Goal: Task Accomplishment & Management: Manage account settings

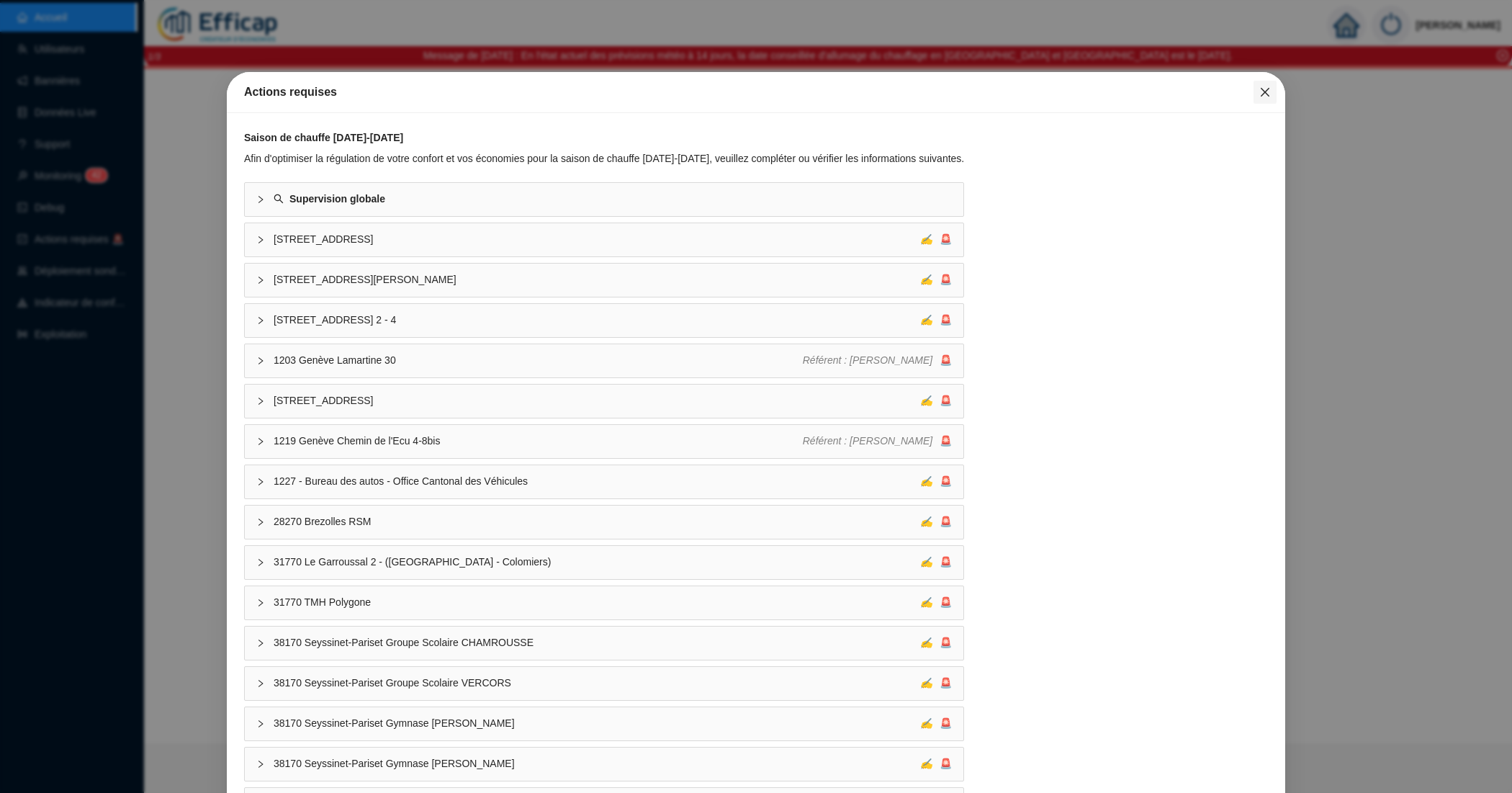
click at [1259, 91] on icon "close" at bounding box center [1265, 92] width 12 height 12
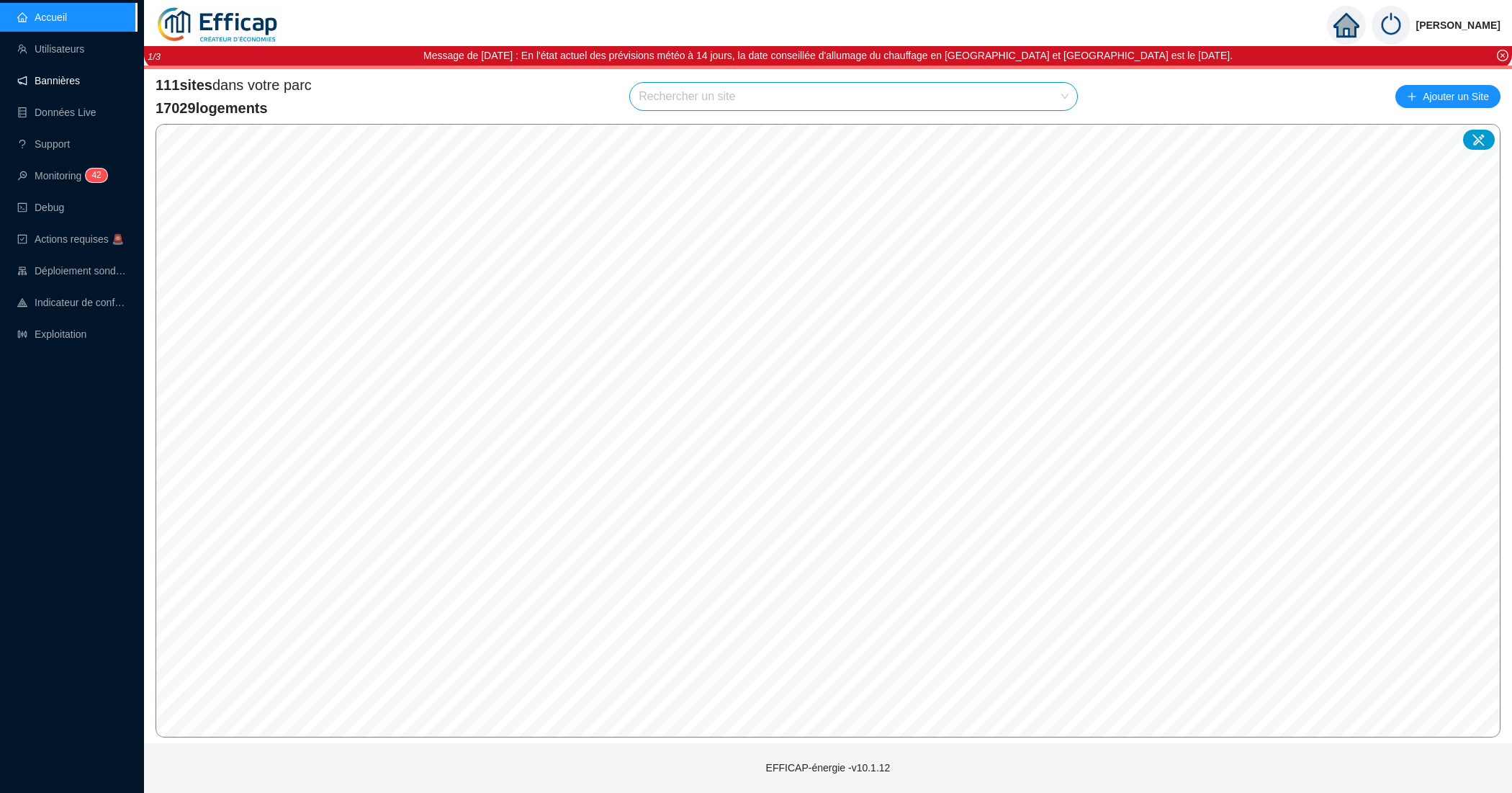
click at [46, 79] on link "Bannières" at bounding box center [48, 81] width 63 height 12
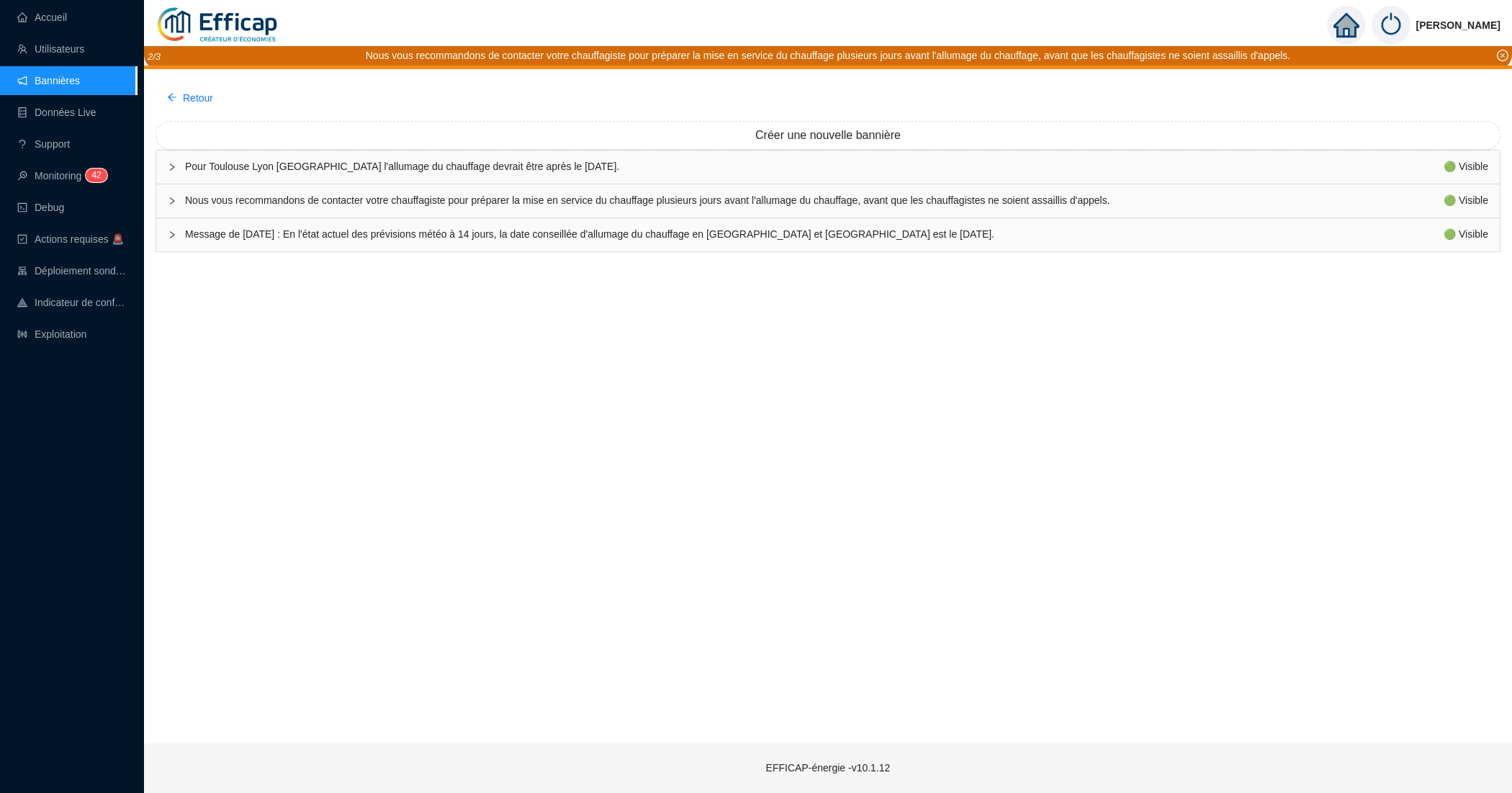
click at [929, 233] on span "Message de Lundi 29/09/2025 : En l'état actuel des prévisions météo à 14 jours,…" at bounding box center [814, 234] width 1259 height 15
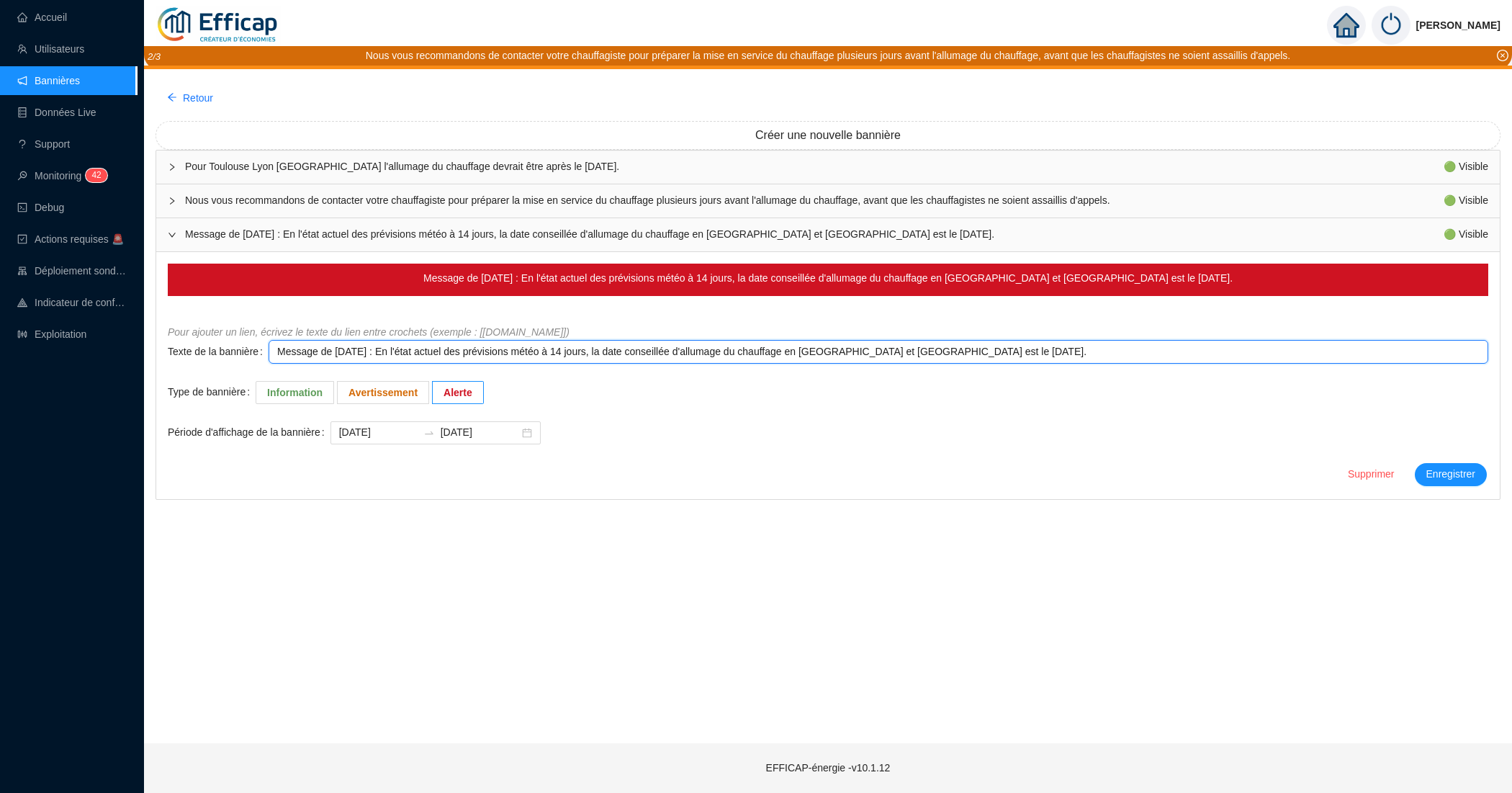
drag, startPoint x: 329, startPoint y: 354, endPoint x: 384, endPoint y: 350, distance: 55.1
click at [384, 350] on textarea "Message de Lundi 29/09/2025 : En l'état actuel des prévisions météo à 14 jours,…" at bounding box center [878, 352] width 1219 height 24
type textarea "Message de v/2025 : En l'état actuel des prévisions météo à 14 jours, la date c…"
type textarea "Message de ve/2025 : En l'état actuel des prévisions météo à 14 jours, la date …"
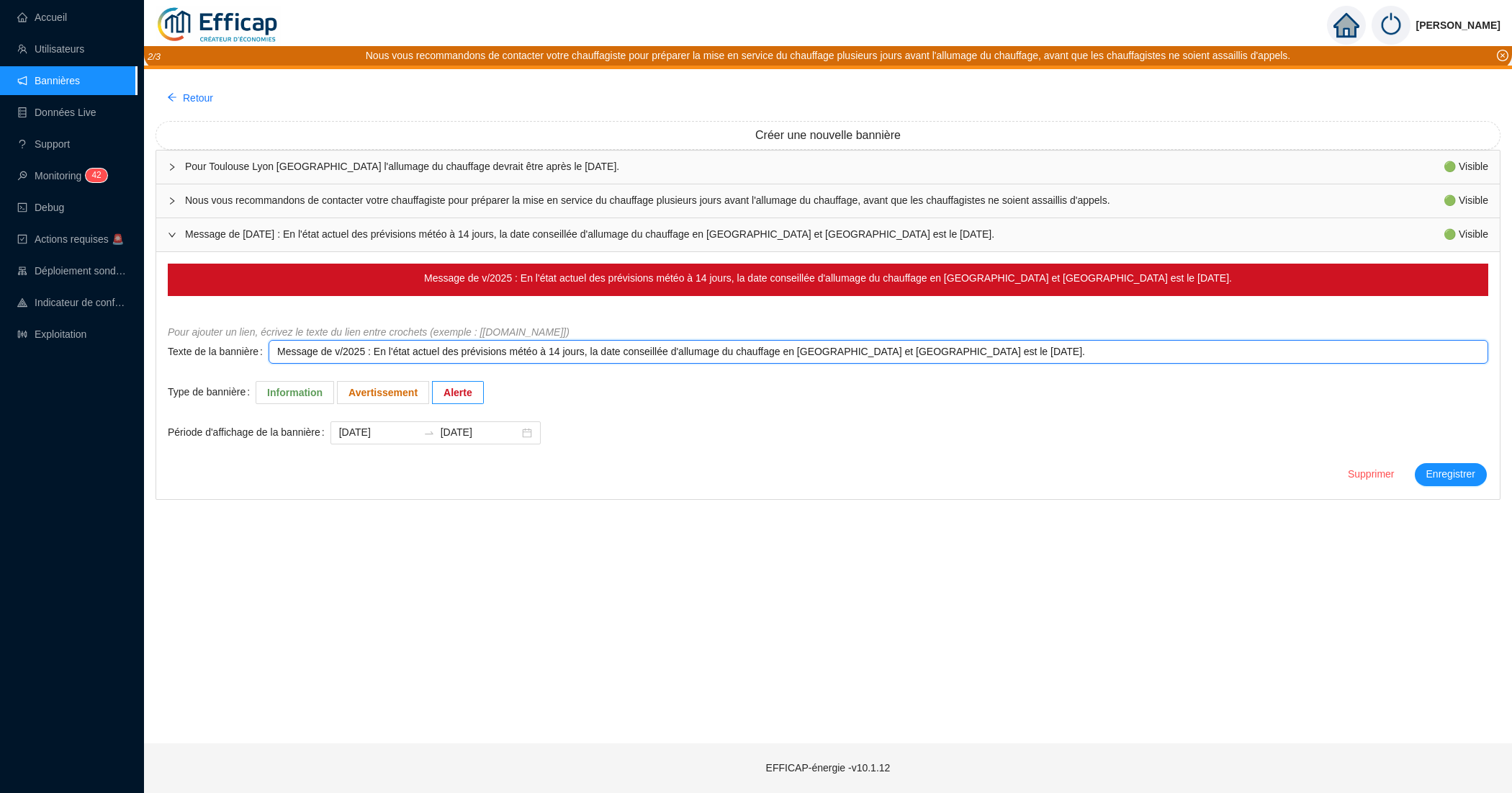
type textarea "Message de ve/2025 : En l'état actuel des prévisions météo à 14 jours, la date …"
type textarea "Message de ven/2025 : En l'état actuel des prévisions météo à 14 jours, la date…"
type textarea "Message de vend/2025 : En l'état actuel des prévisions météo à 14 jours, la dat…"
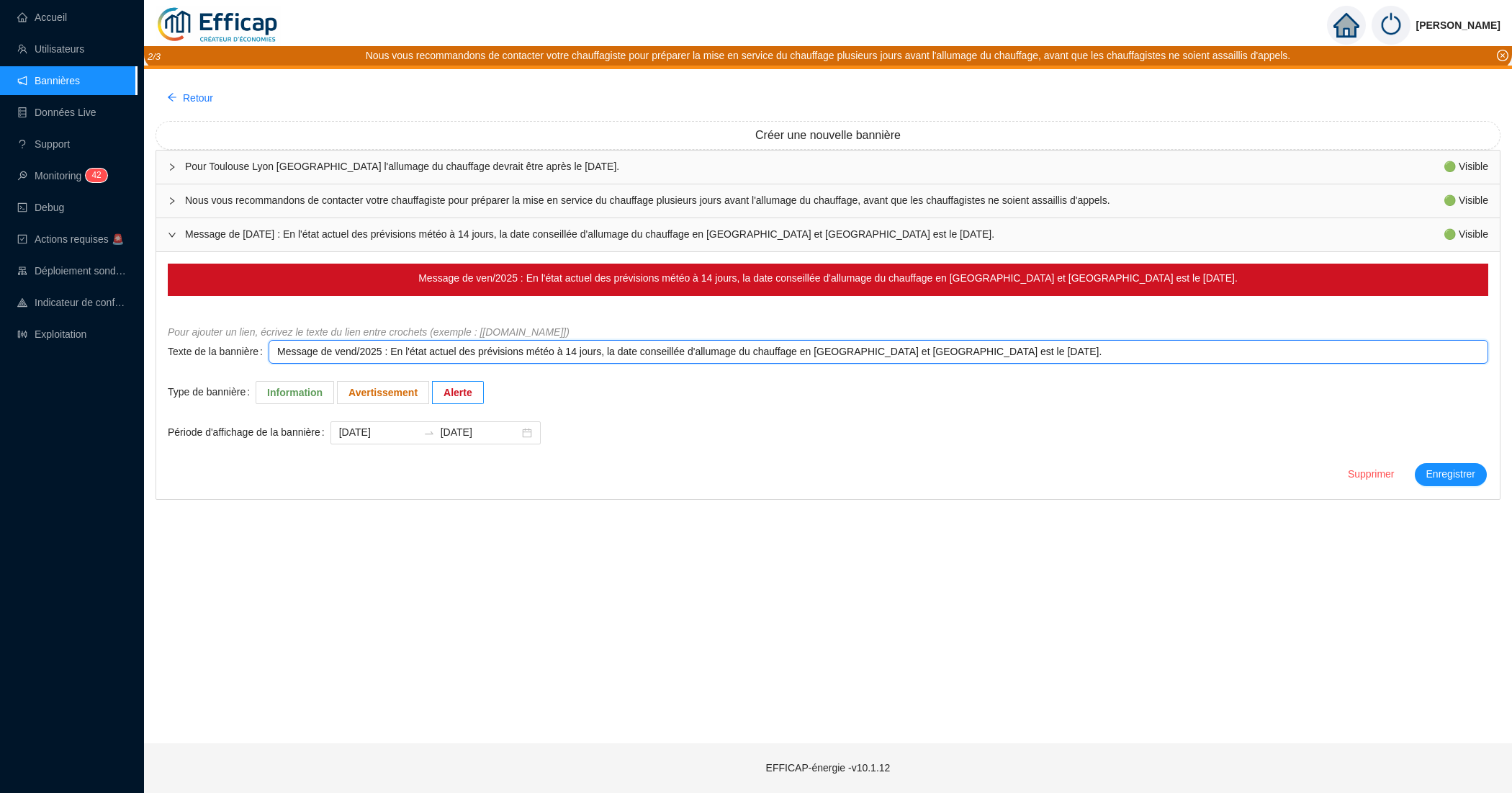
type textarea "Message de vendr/2025 : En l'état actuel des prévisions météo à 14 jours, la da…"
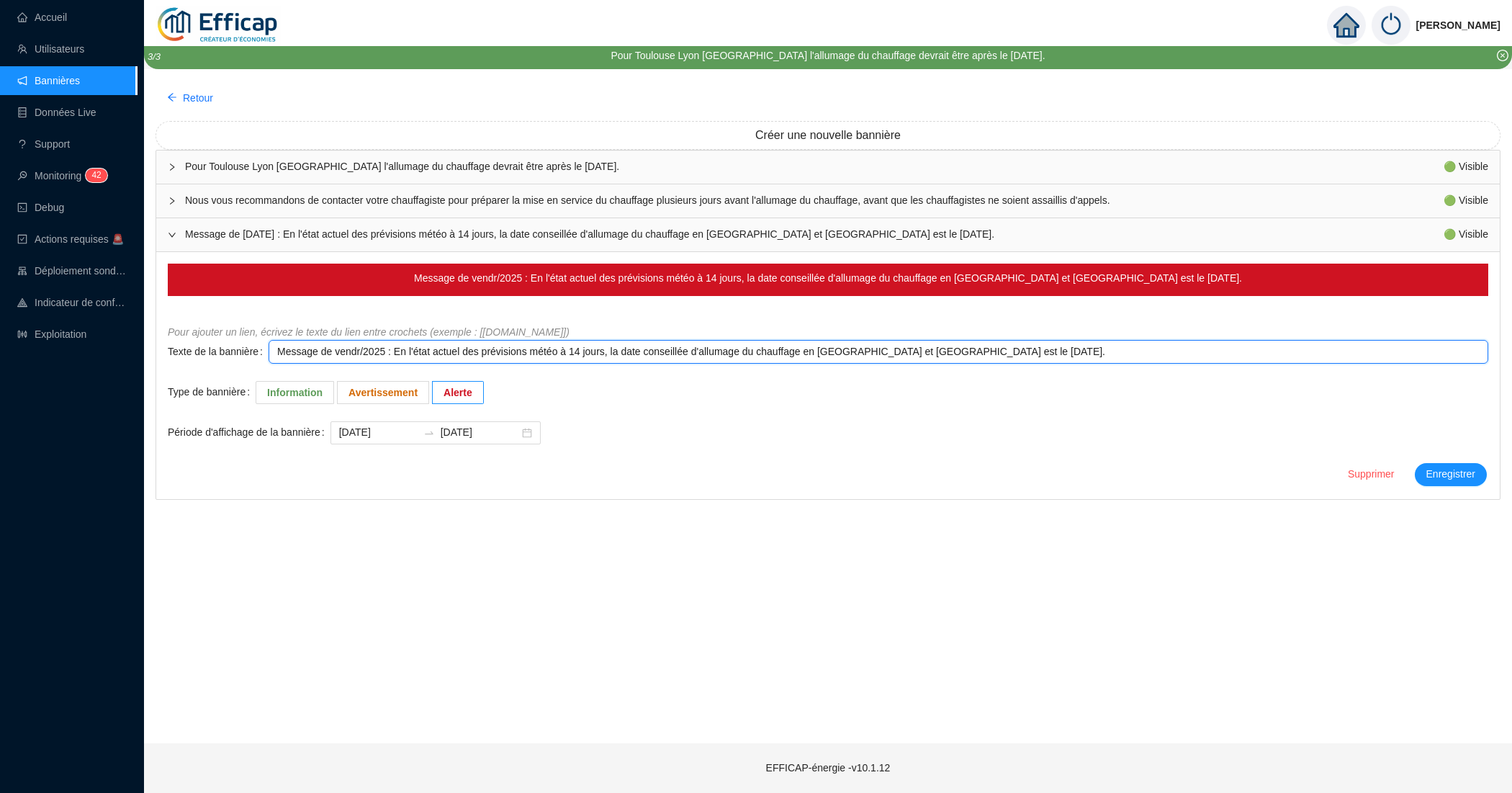
type textarea "Message de vendre/2025 : En l'état actuel des prévisions météo à 14 jours, la d…"
type textarea "Message de vendred/2025 : En l'état actuel des prévisions météo à 14 jours, la …"
type textarea "Message de vendredi/2025 : En l'état actuel des prévisions météo à 14 jours, la…"
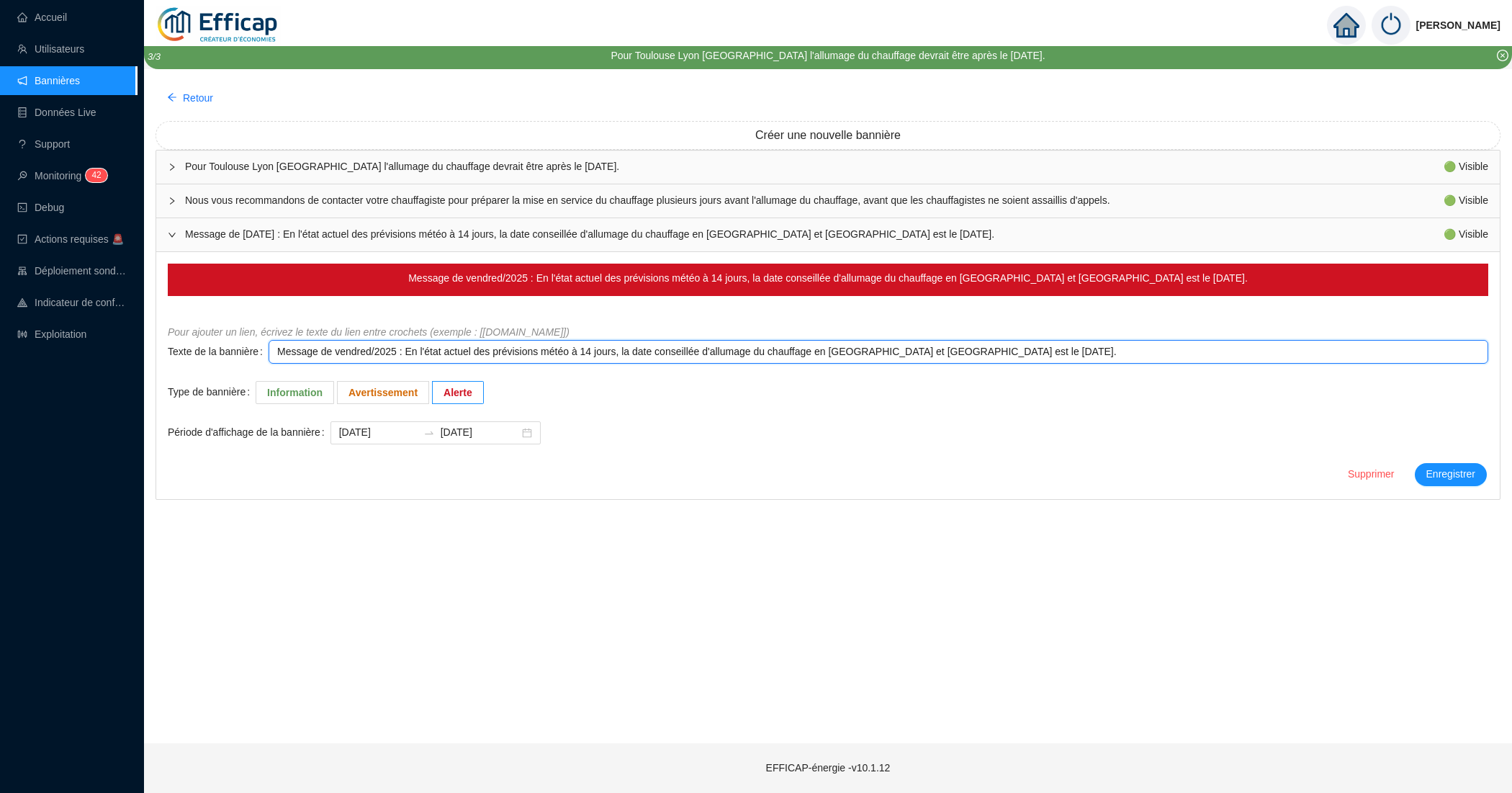
type textarea "Message de vendredi/2025 : En l'état actuel des prévisions météo à 14 jours, la…"
type textarea "Message de vendredi /2025 : En l'état actuel des prévisions météo à 14 jours, l…"
type textarea "Message de vendredi 3/2025 : En l'état actuel des prévisions météo à 14 jours, …"
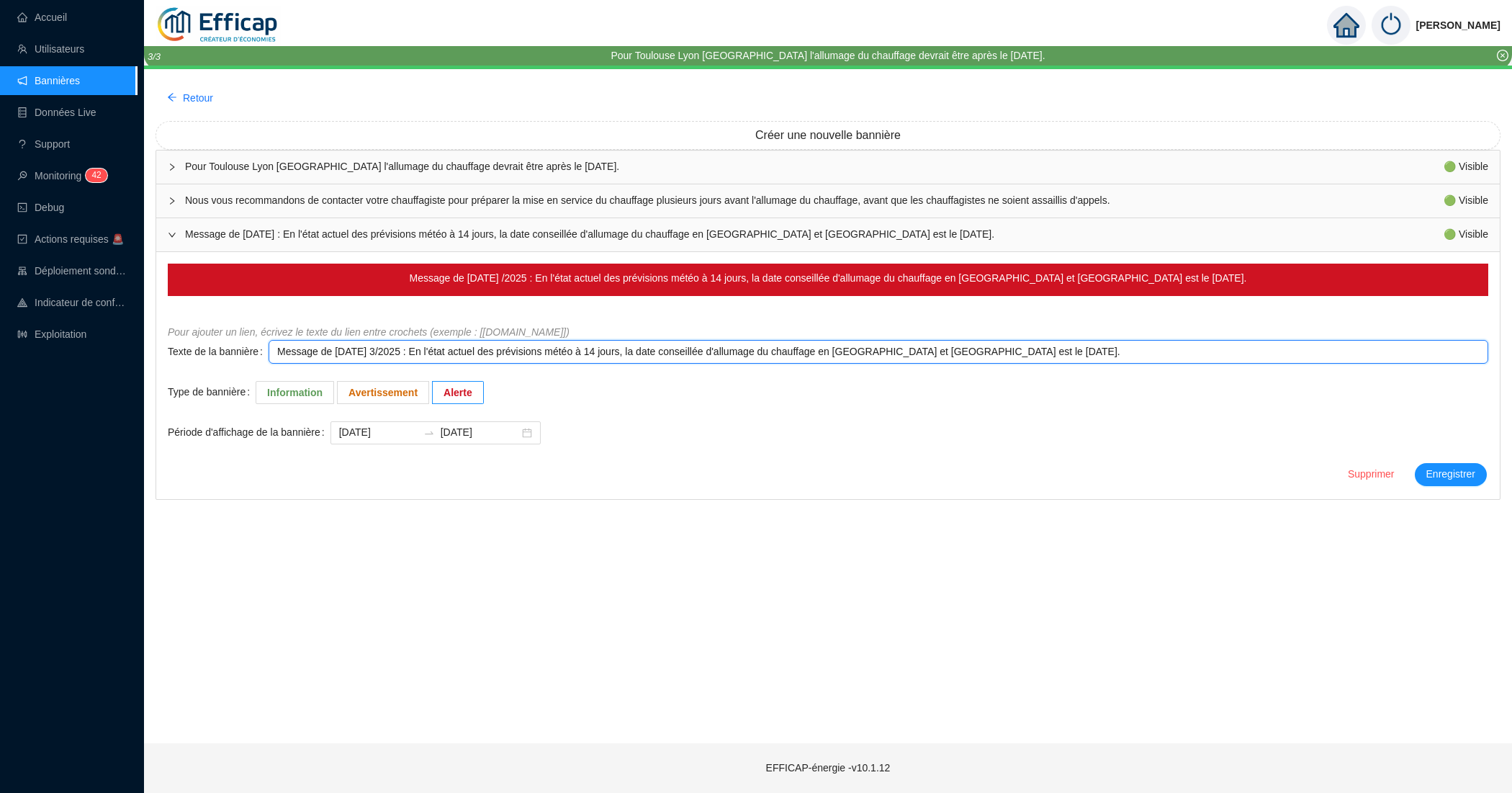
type textarea "Message de vendredi 3 /2025 : En l'état actuel des prévisions météo à 14 jours,…"
type textarea "Message de vendredi 3 o/2025 : En l'état actuel des prévisions météo à 14 jours…"
type textarea "Message de vendredi 3 oc/2025 : En l'état actuel des prévisions météo à 14 jour…"
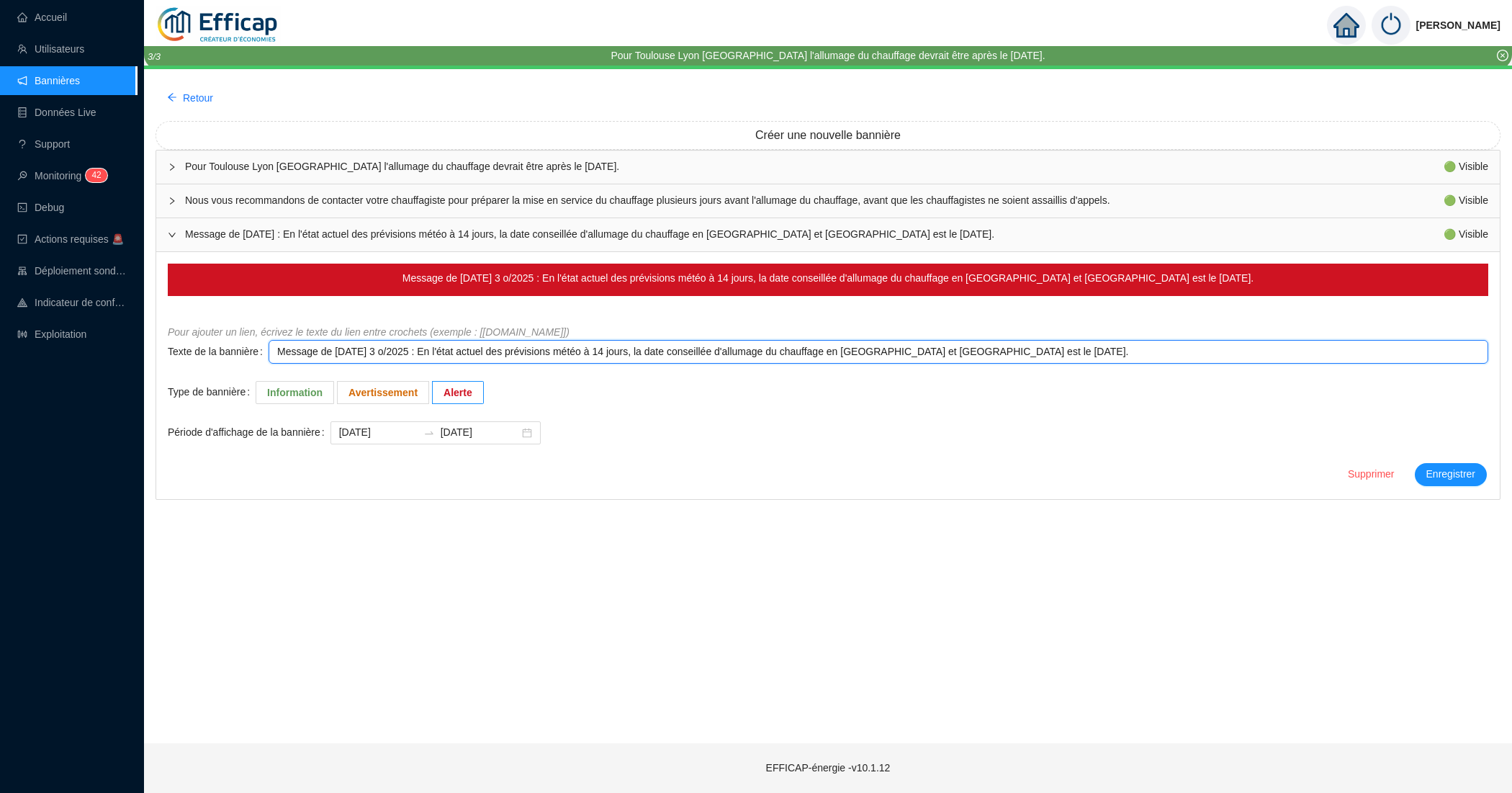
type textarea "Message de vendredi 3 oc/2025 : En l'état actuel des prévisions météo à 14 jour…"
type textarea "Message de vendredi 3 oct/2025 : En l'état actuel des prévisions météo à 14 jou…"
type textarea "Message de vendredi 3 octo/2025 : En l'état actuel des prévisions météo à 14 jo…"
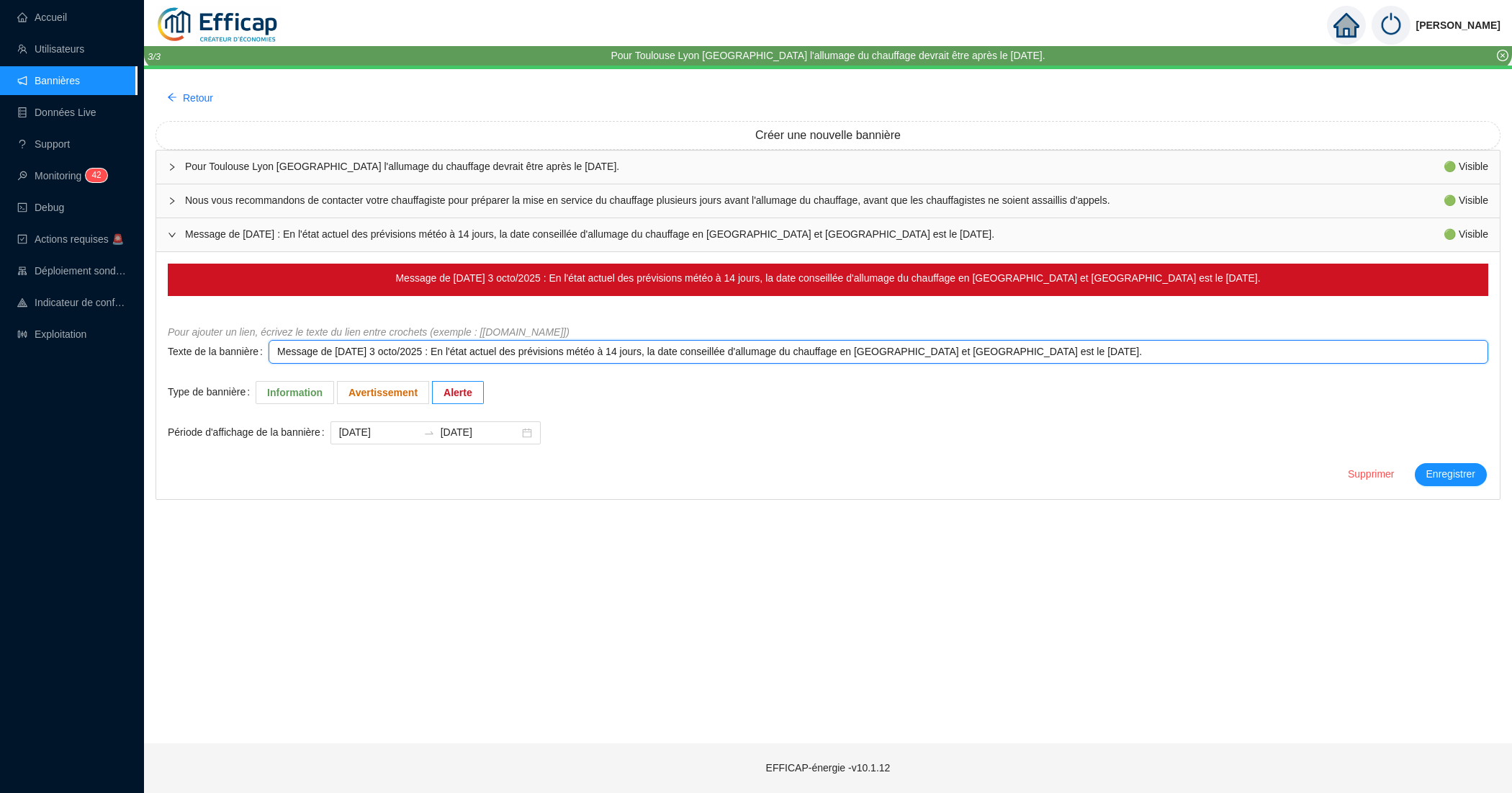
type textarea "Message de vendredi 3 octob/2025 : En l'état actuel des prévisions météo à 14 j…"
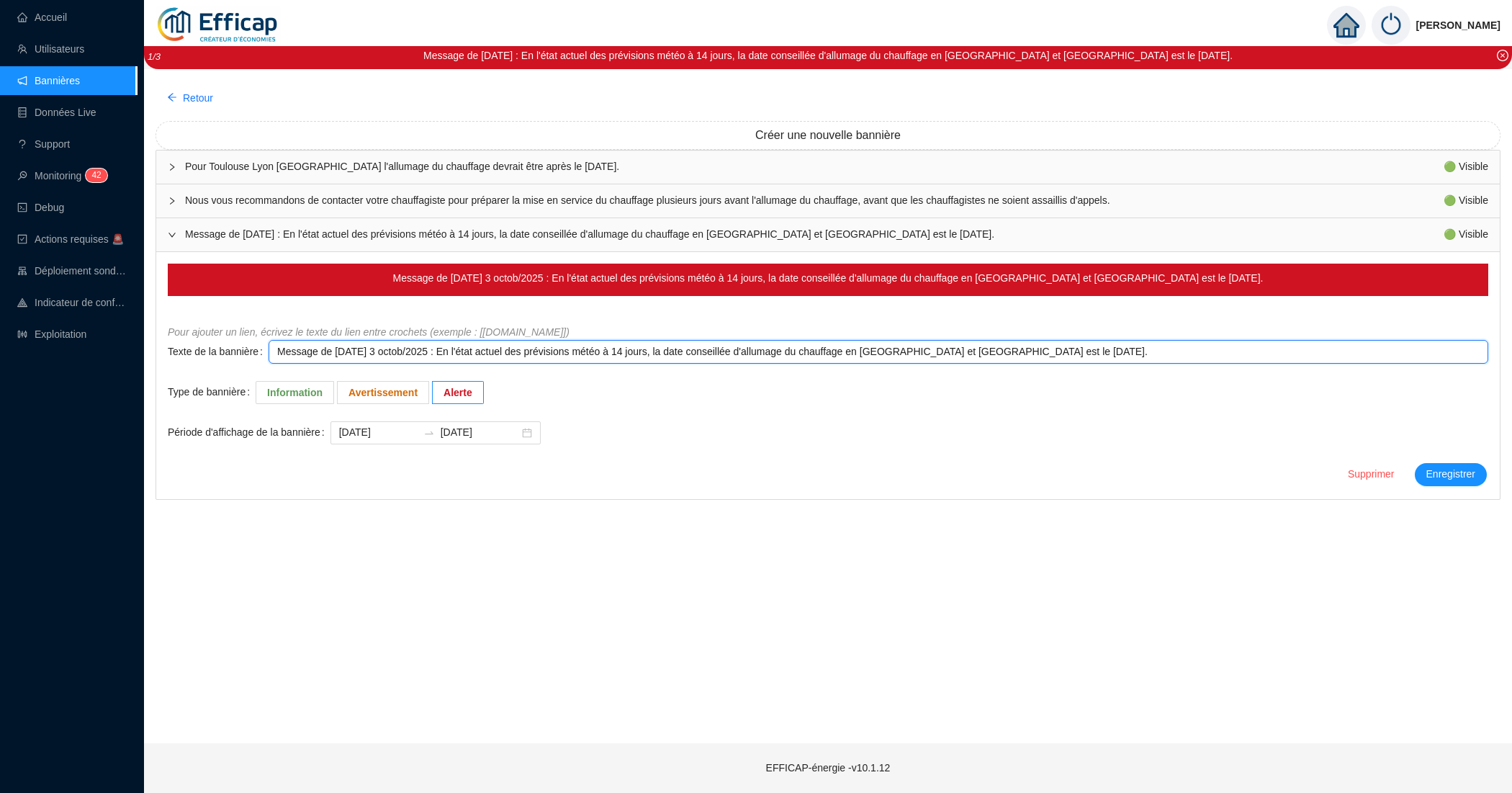
type textarea "Message de vendredi 3 octobr/2025 : En l'état actuel des prévisions météo à 14 …"
type textarea "Message de vendredi 3 octobre/2025 : En l'état actuel des prévisions météo à 14…"
type textarea "Message de vendredi 3 octobre /2025 : En l'état actuel des prévisions météo à 1…"
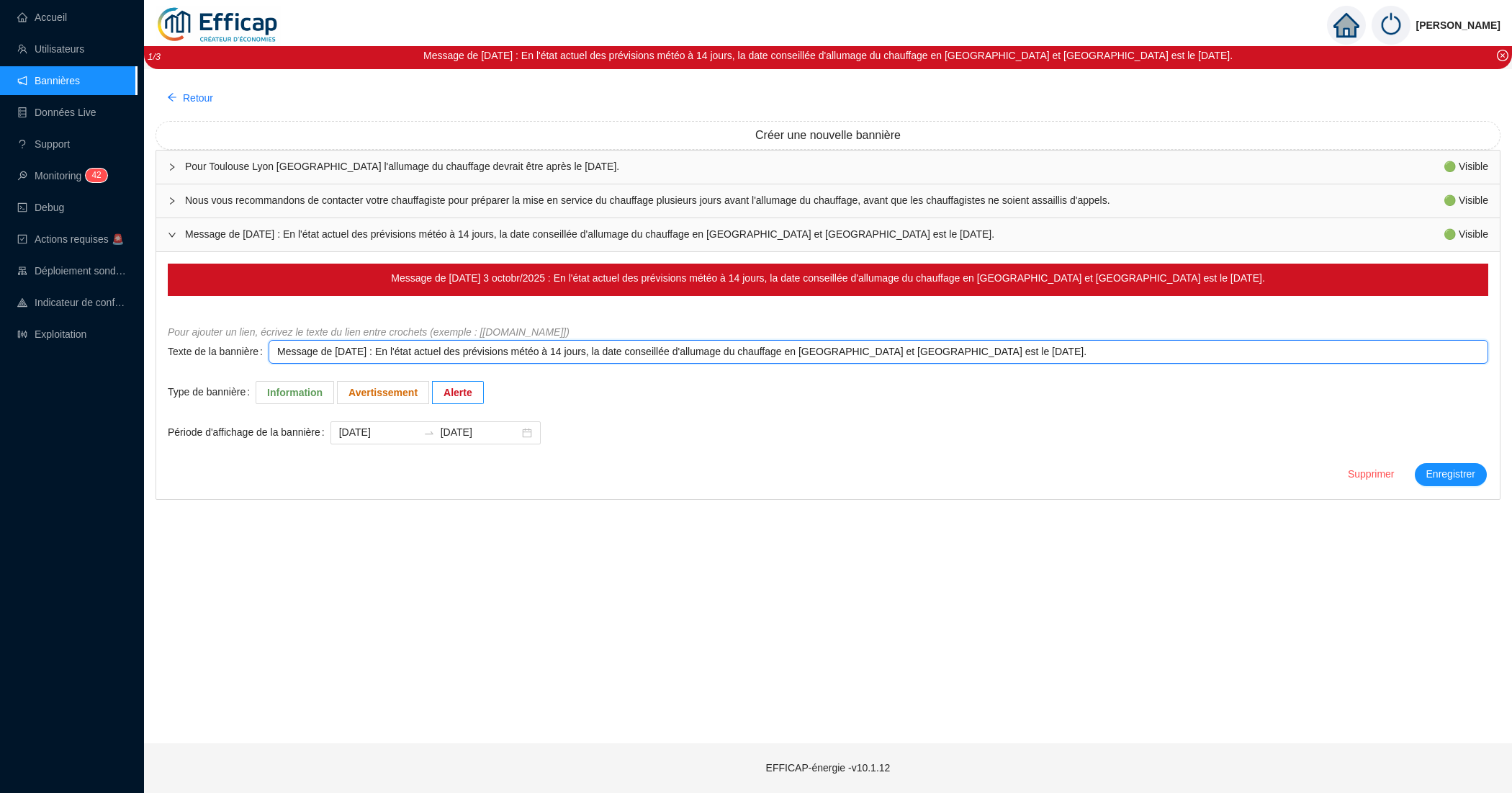
type textarea "Message de vendredi 3 octobre /2025 : En l'état actuel des prévisions météo à 1…"
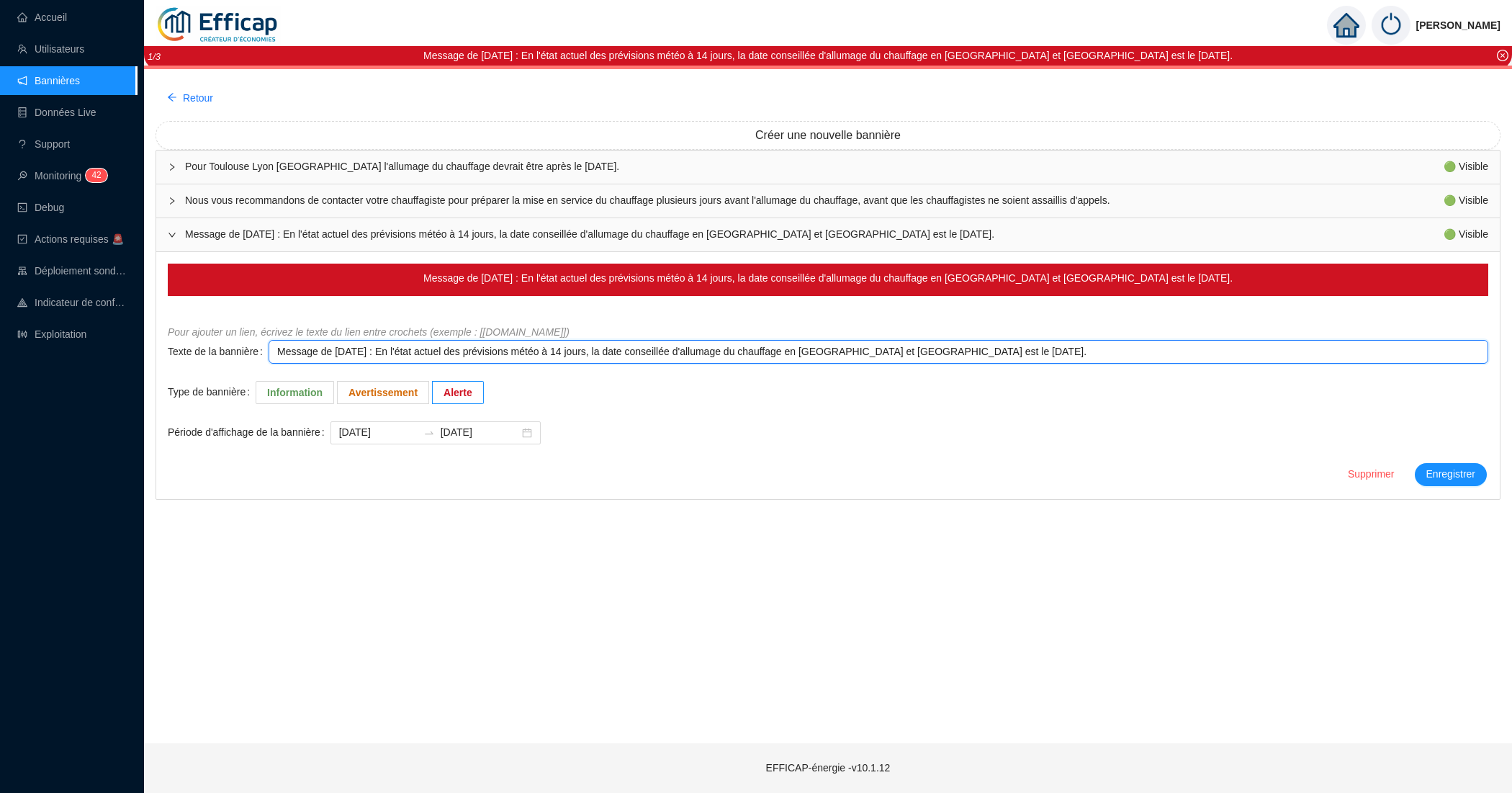
type textarea "Message de vendredi 3 octobre 2025 : En l'état actuel des prévisions météo à 14…"
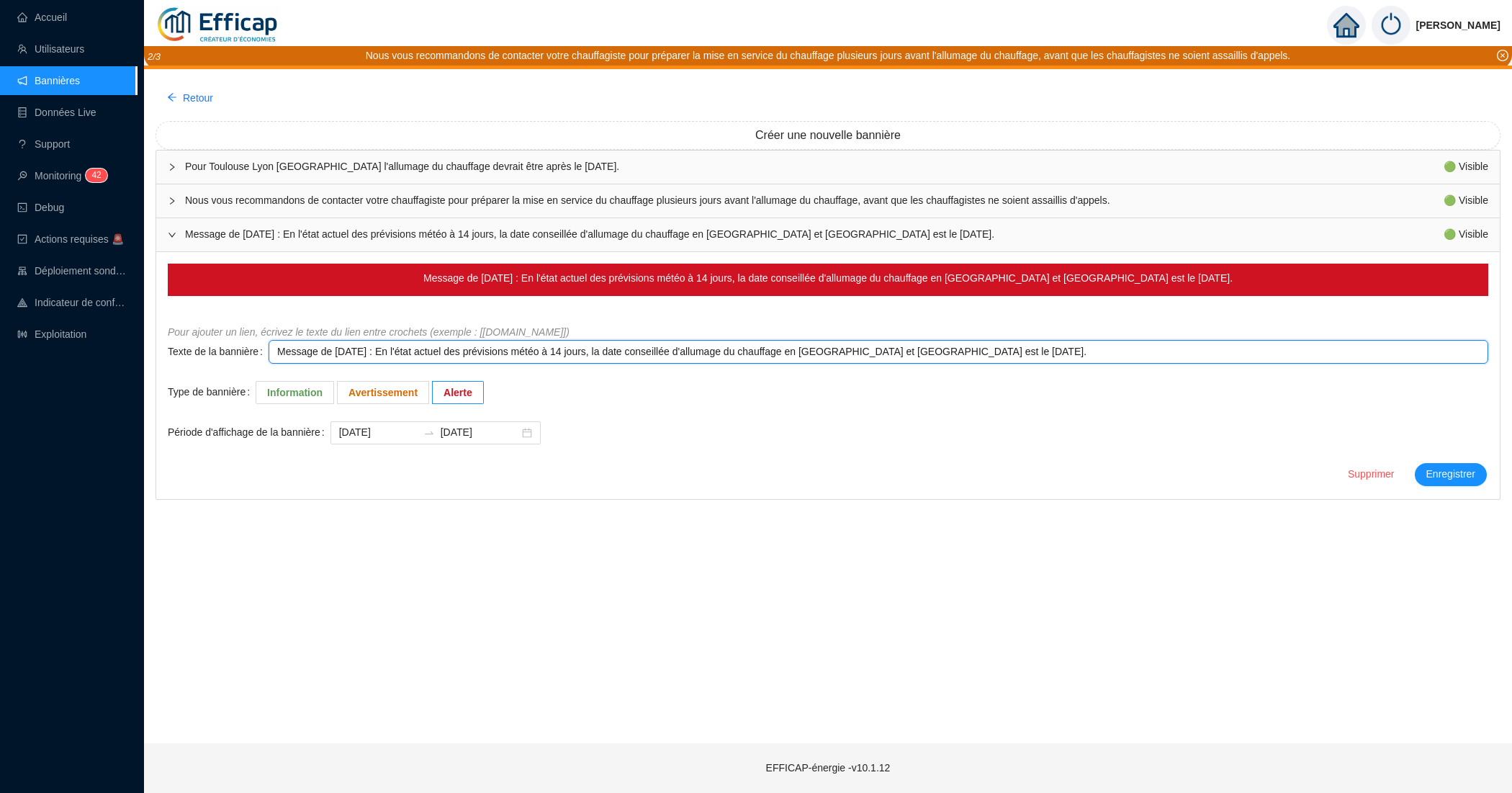
drag, startPoint x: 923, startPoint y: 354, endPoint x: 1066, endPoint y: 354, distance: 143.0
click at [1066, 354] on textarea "Message de vendredi 3 octobre 2025 : En l'état actuel des prévisions météo à 14…" at bounding box center [878, 352] width 1219 height 24
type textarea "Message de vendredi 3 octobre 2025 : En l'état actuel des prévisions météo à 14…"
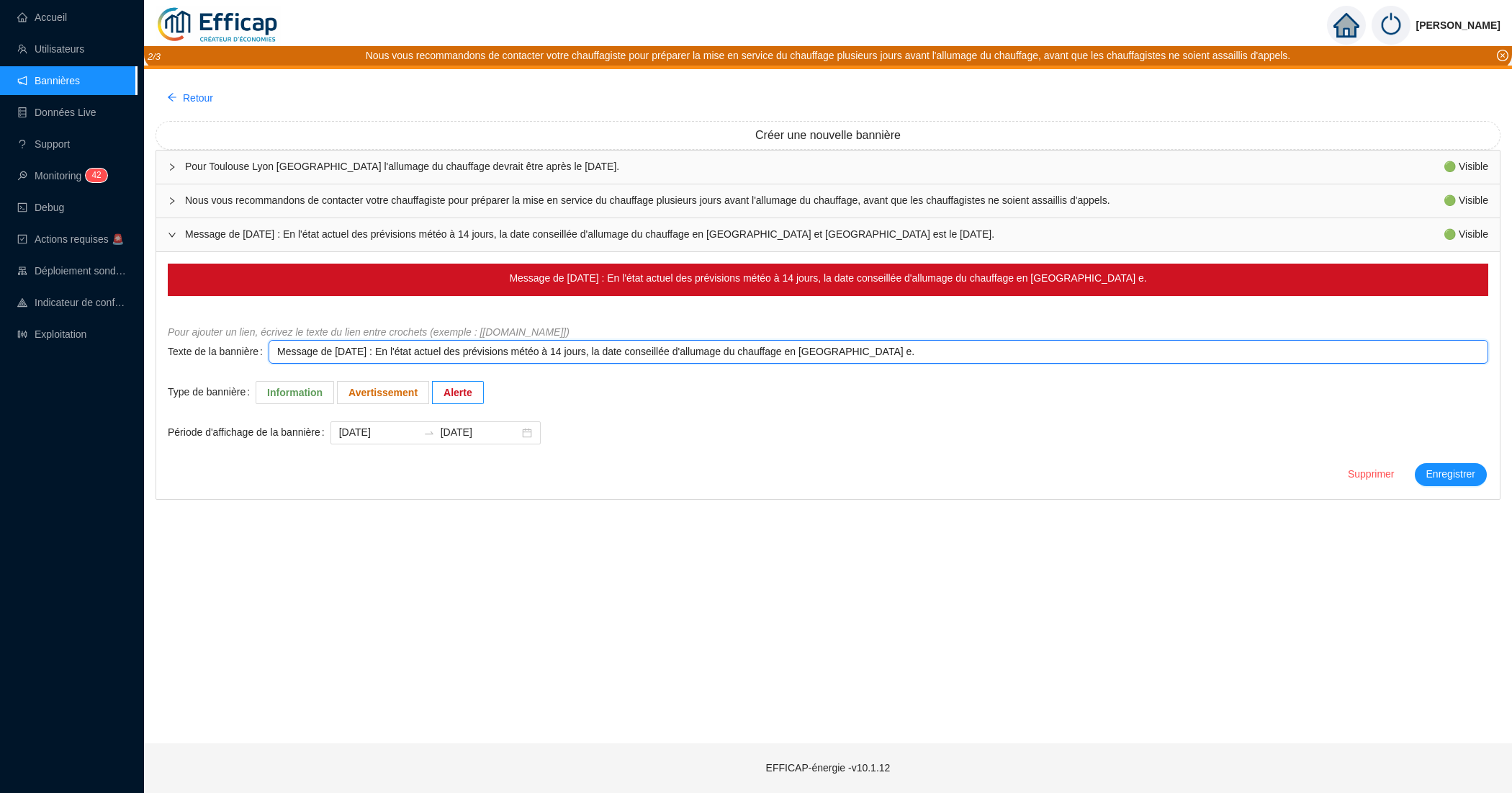
type textarea "Message de vendredi 3 octobre 2025 : En l'état actuel des prévisions météo à 14…"
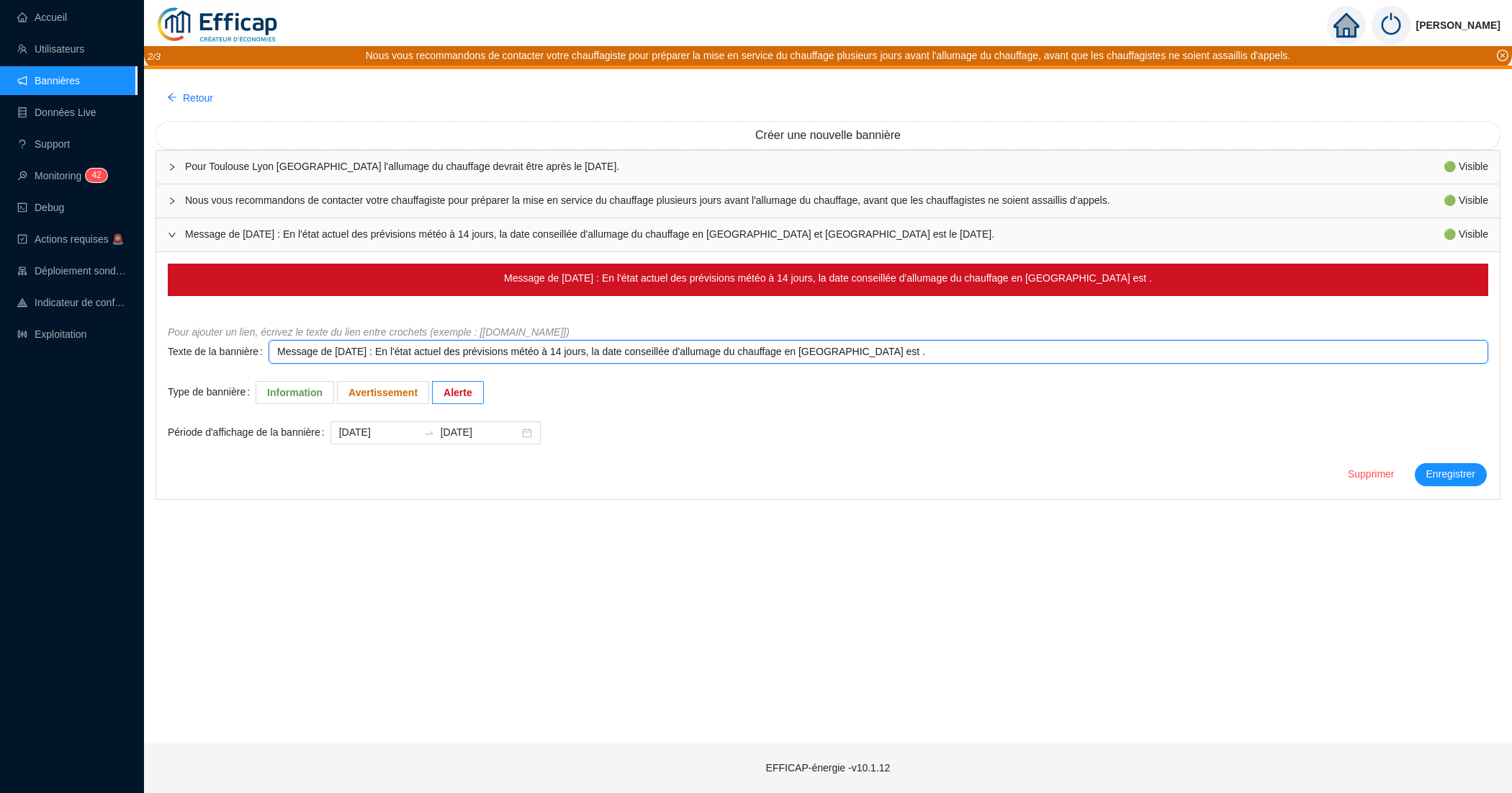
type textarea "Message de vendredi 3 octobre 2025 : En l'état actuel des prévisions météo à 14…"
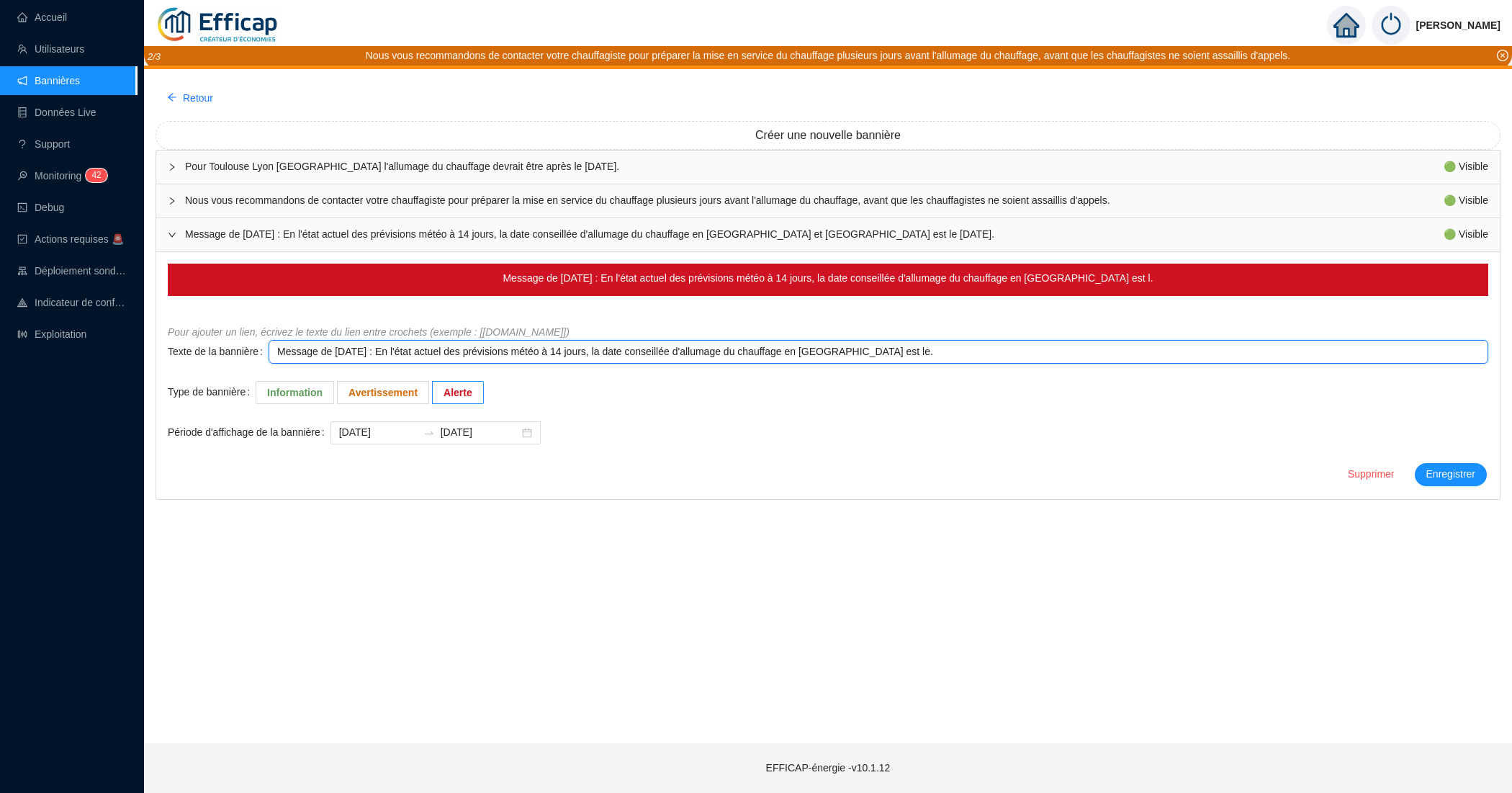
type textarea "Message de vendredi 3 octobre 2025 : En l'état actuel des prévisions météo à 14…"
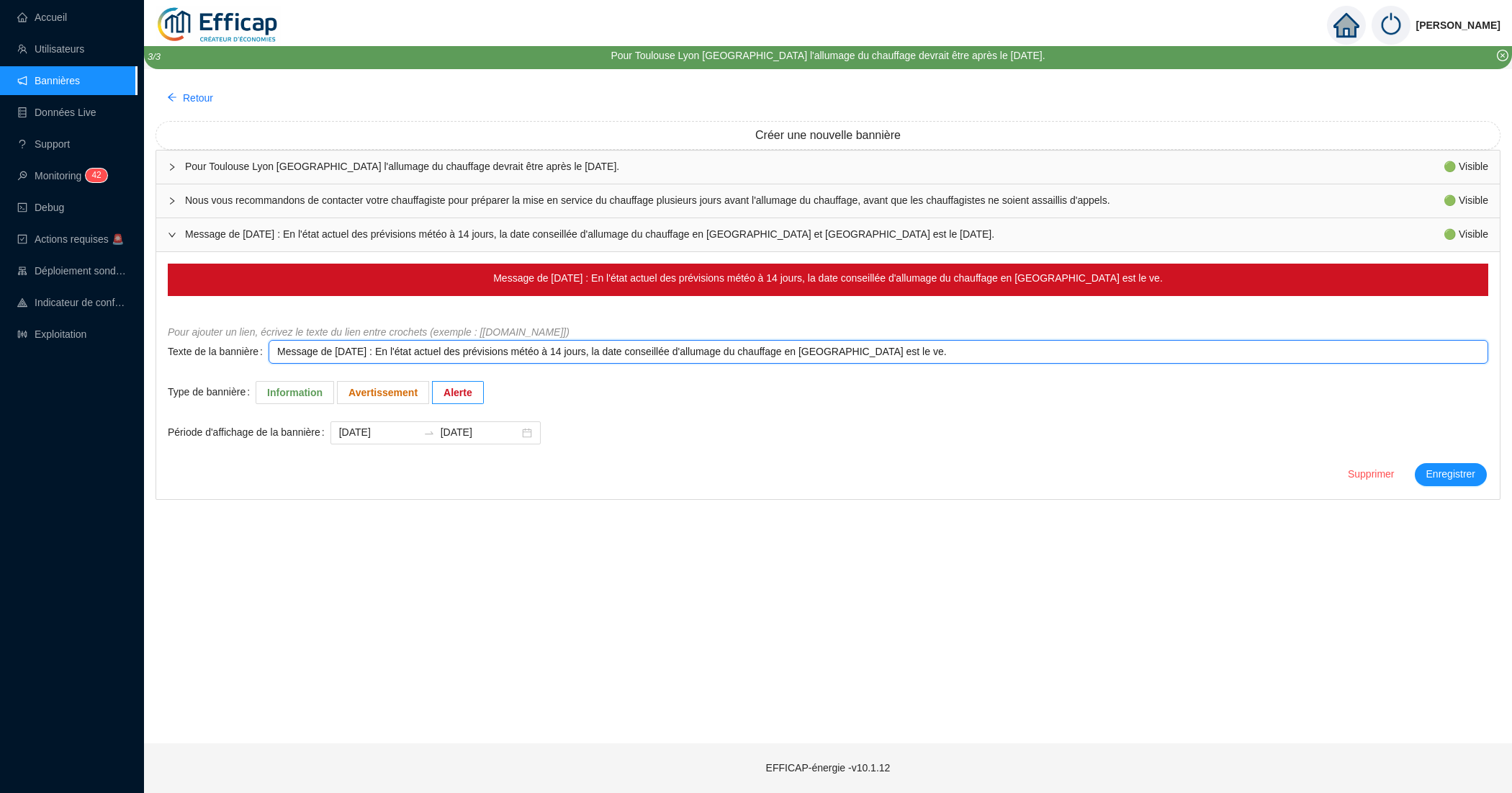
type textarea "Message de vendredi 3 octobre 2025 : En l'état actuel des prévisions météo à 14…"
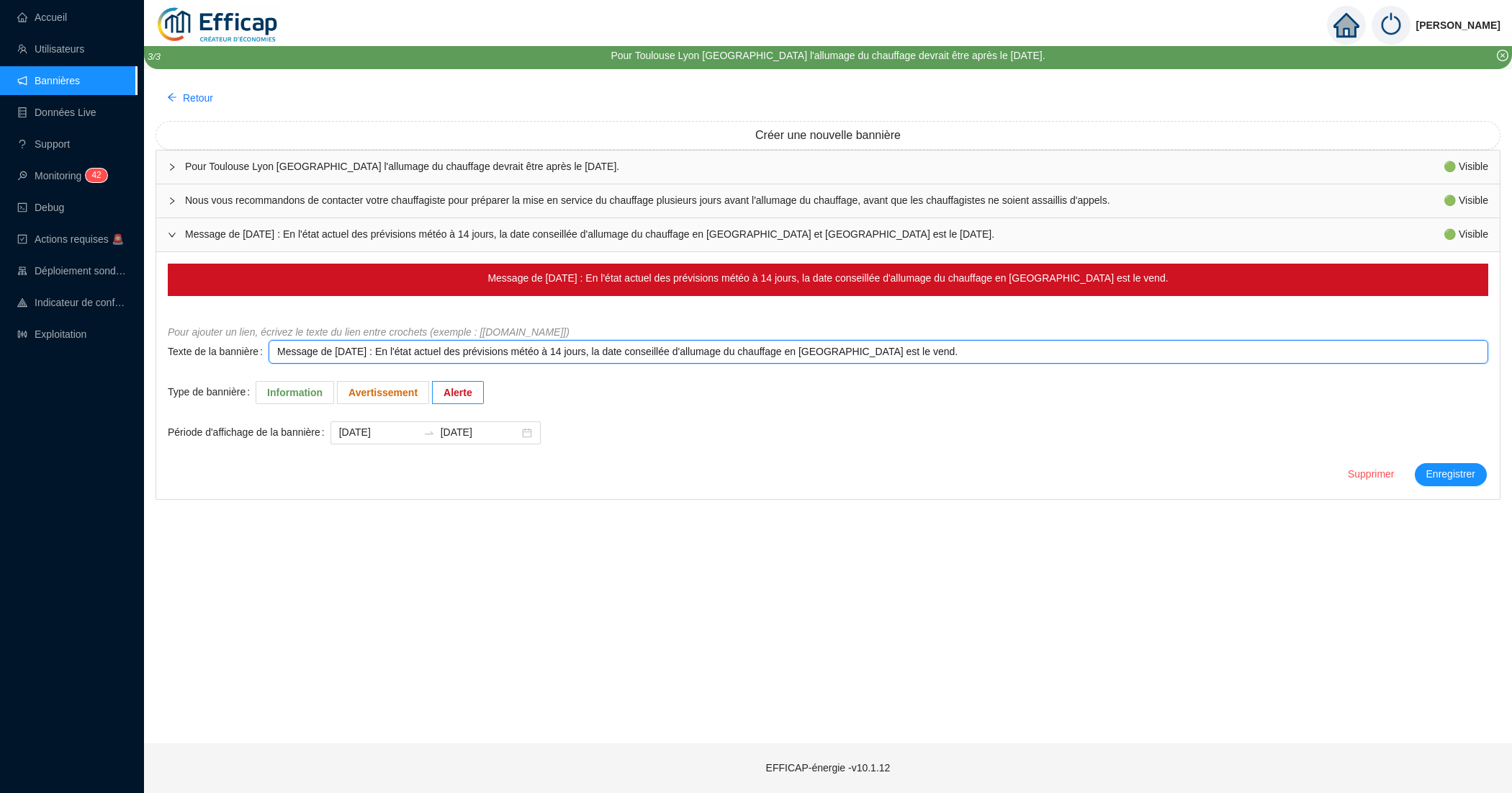
type textarea "Message de vendredi 3 octobre 2025 : En l'état actuel des prévisions météo à 14…"
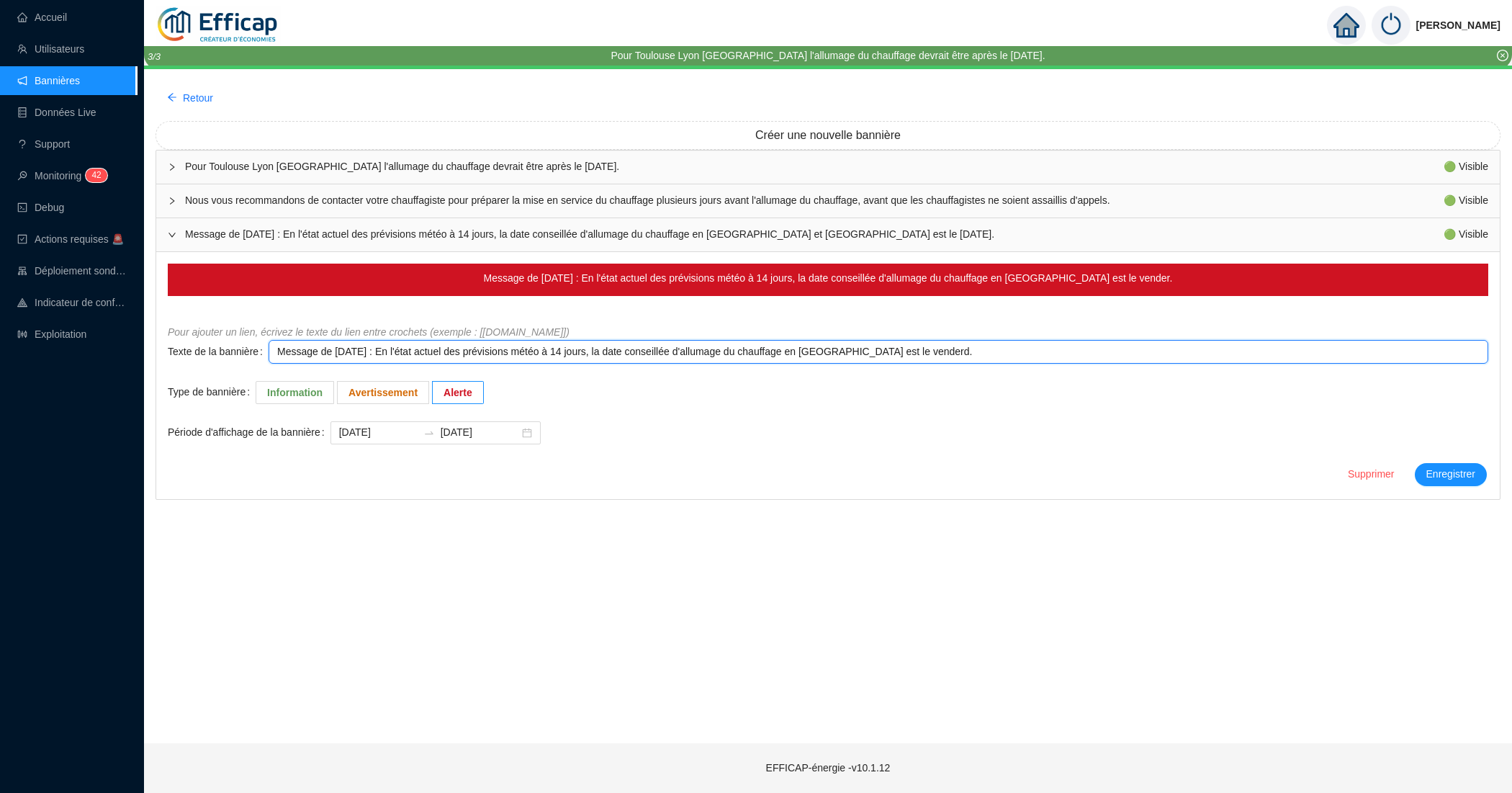
type textarea "Message de vendredi 3 octobre 2025 : En l'état actuel des prévisions météo à 14…"
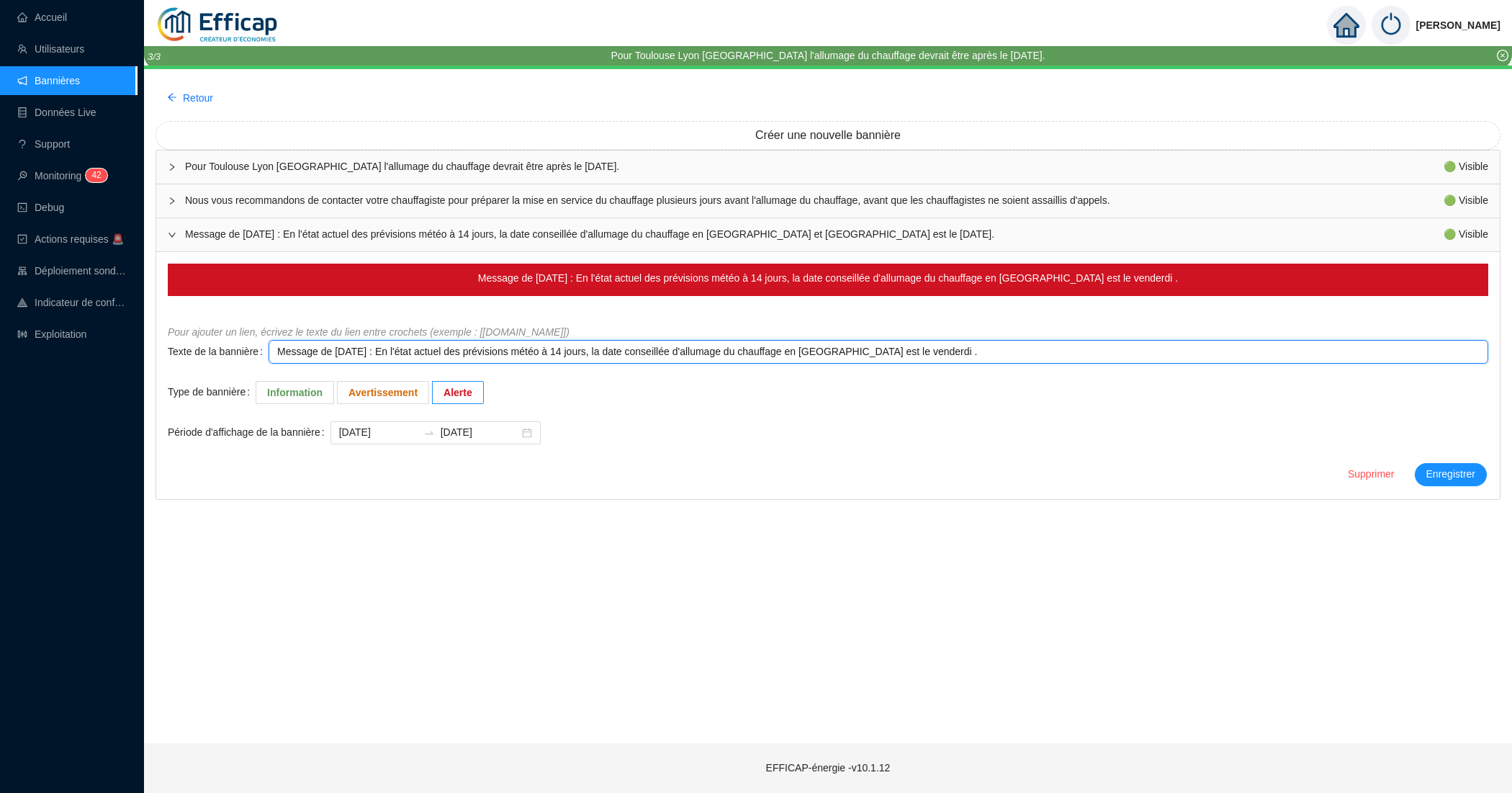
type textarea "Message de vendredi 3 octobre 2025 : En l'état actuel des prévisions météo à 14…"
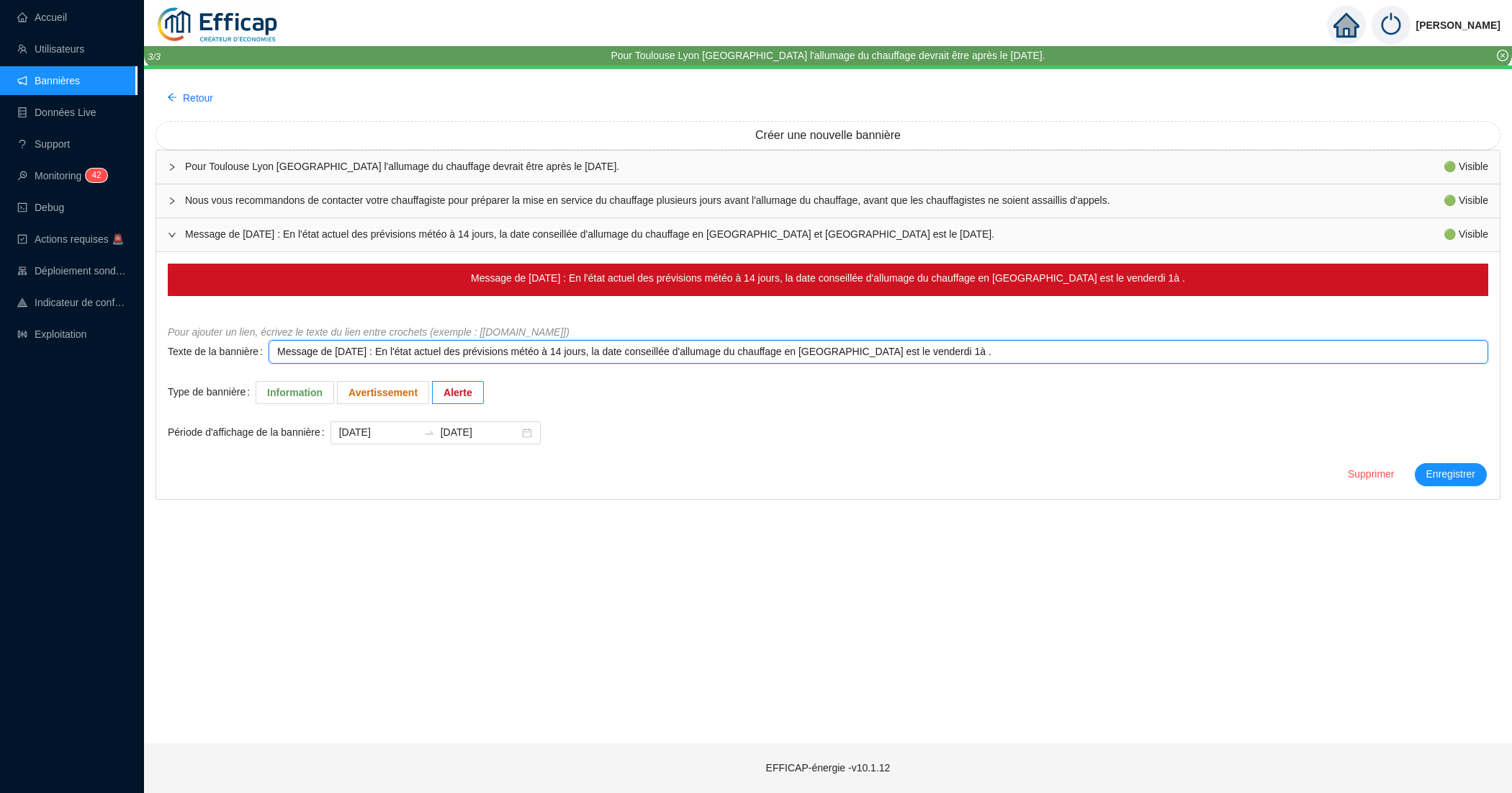
type textarea "Message de vendredi 3 octobre 2025 : En l'état actuel des prévisions météo à 14…"
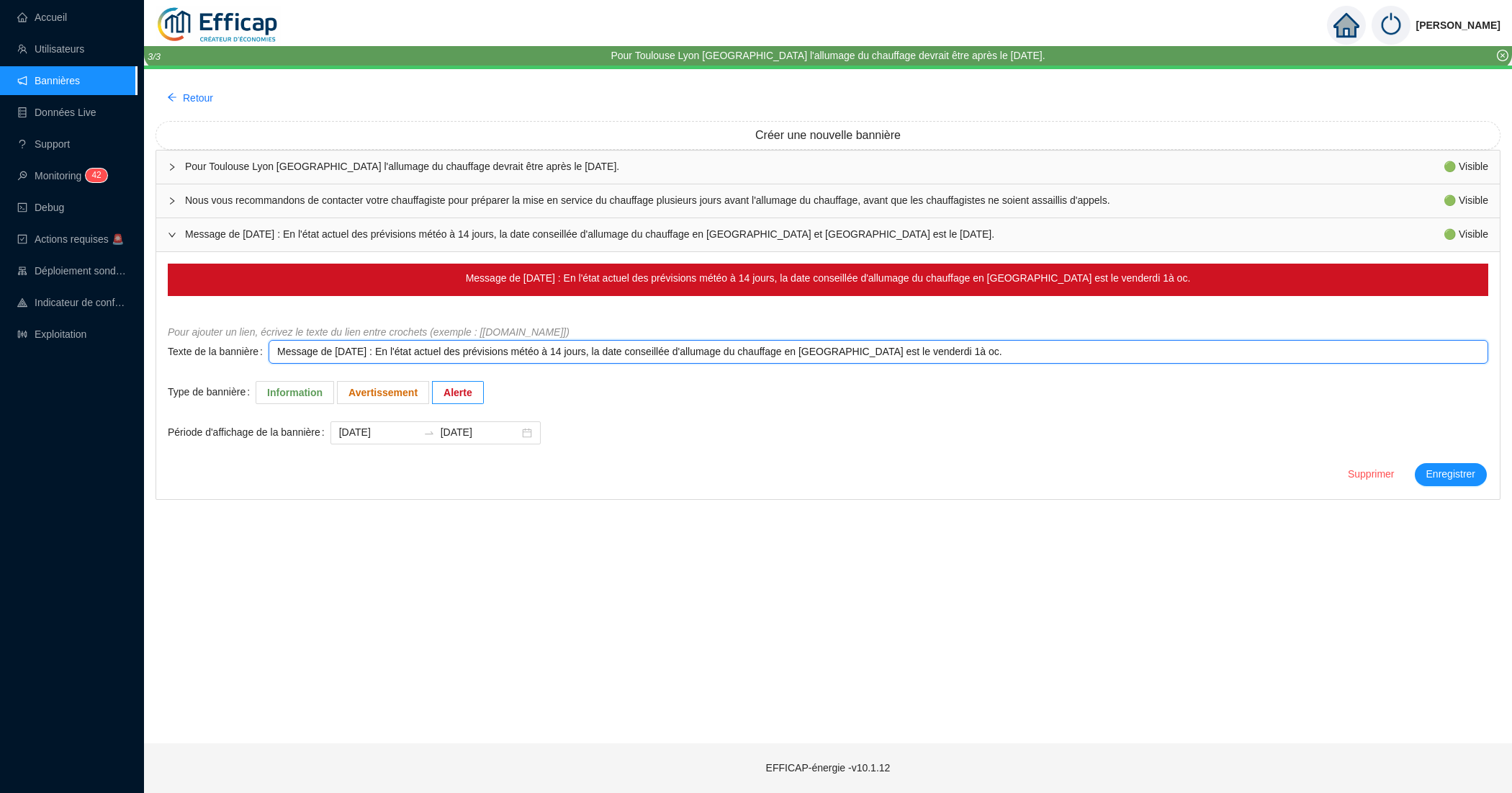
type textarea "Message de vendredi 3 octobre 2025 : En l'état actuel des prévisions météo à 14…"
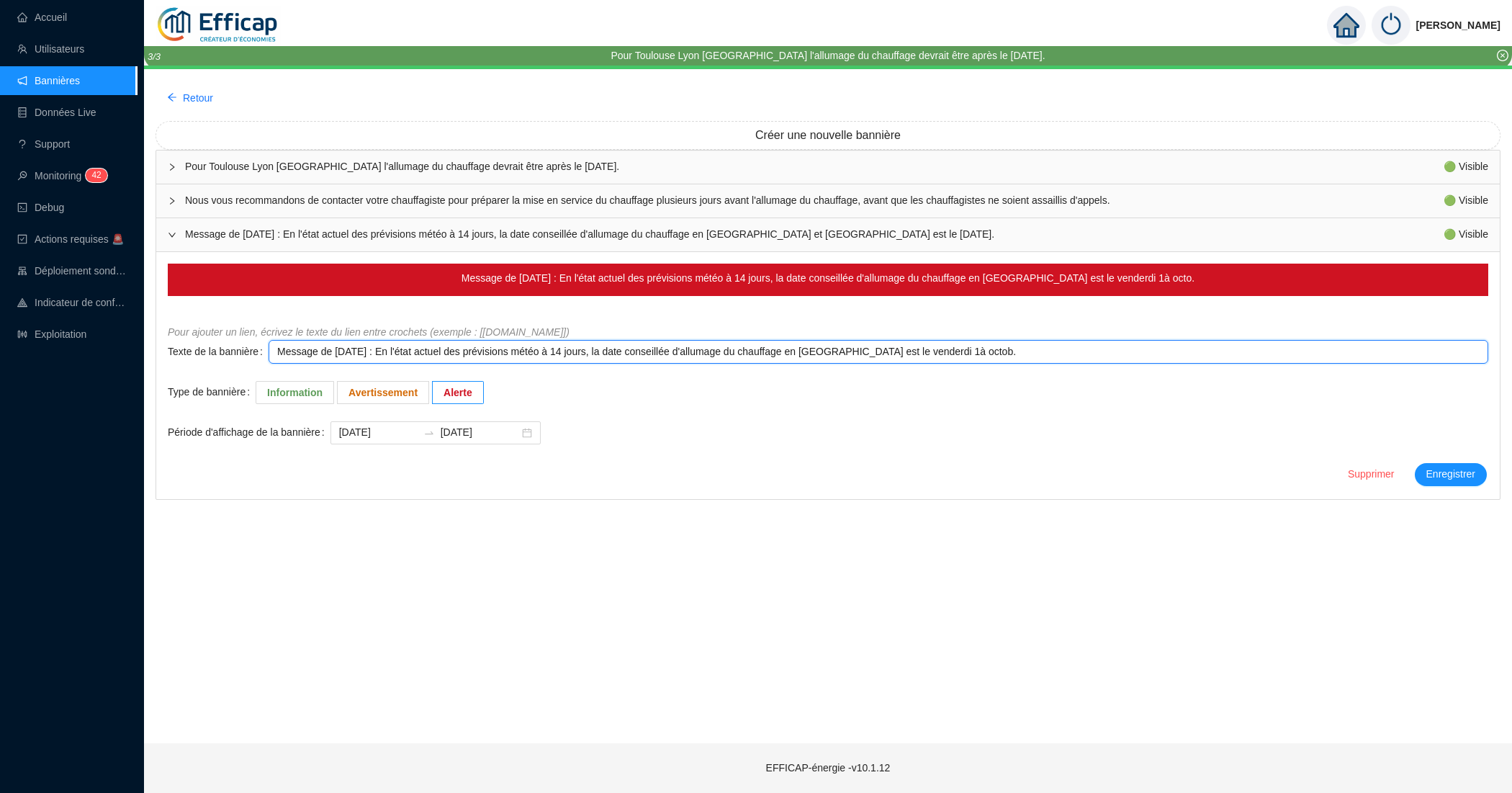
type textarea "Message de vendredi 3 octobre 2025 : En l'état actuel des prévisions météo à 14…"
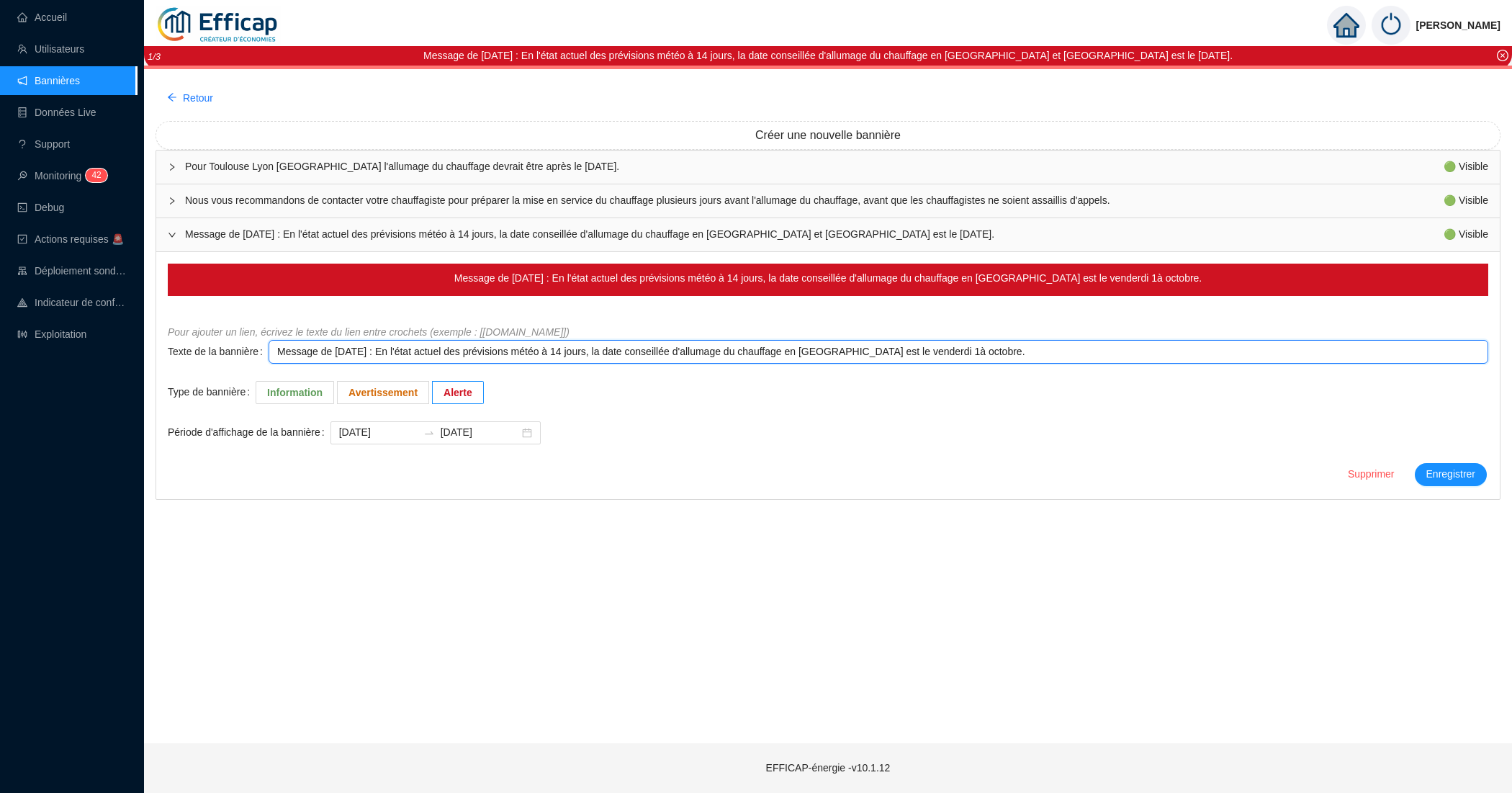
type textarea "Message de vendredi 3 octobre 2025 : En l'état actuel des prévisions météo à 14…"
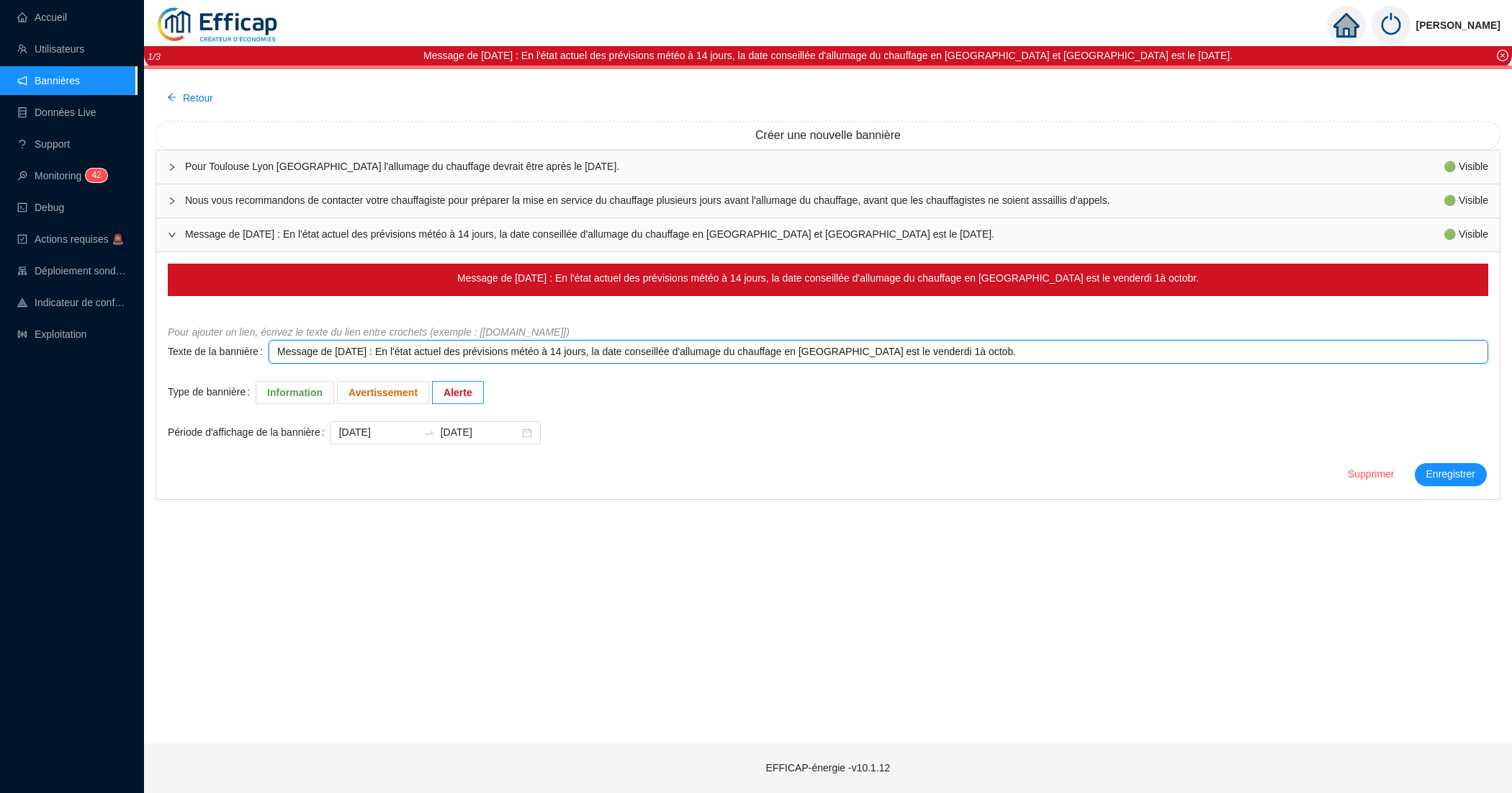
type textarea "Message de vendredi 3 octobre 2025 : En l'état actuel des prévisions météo à 14…"
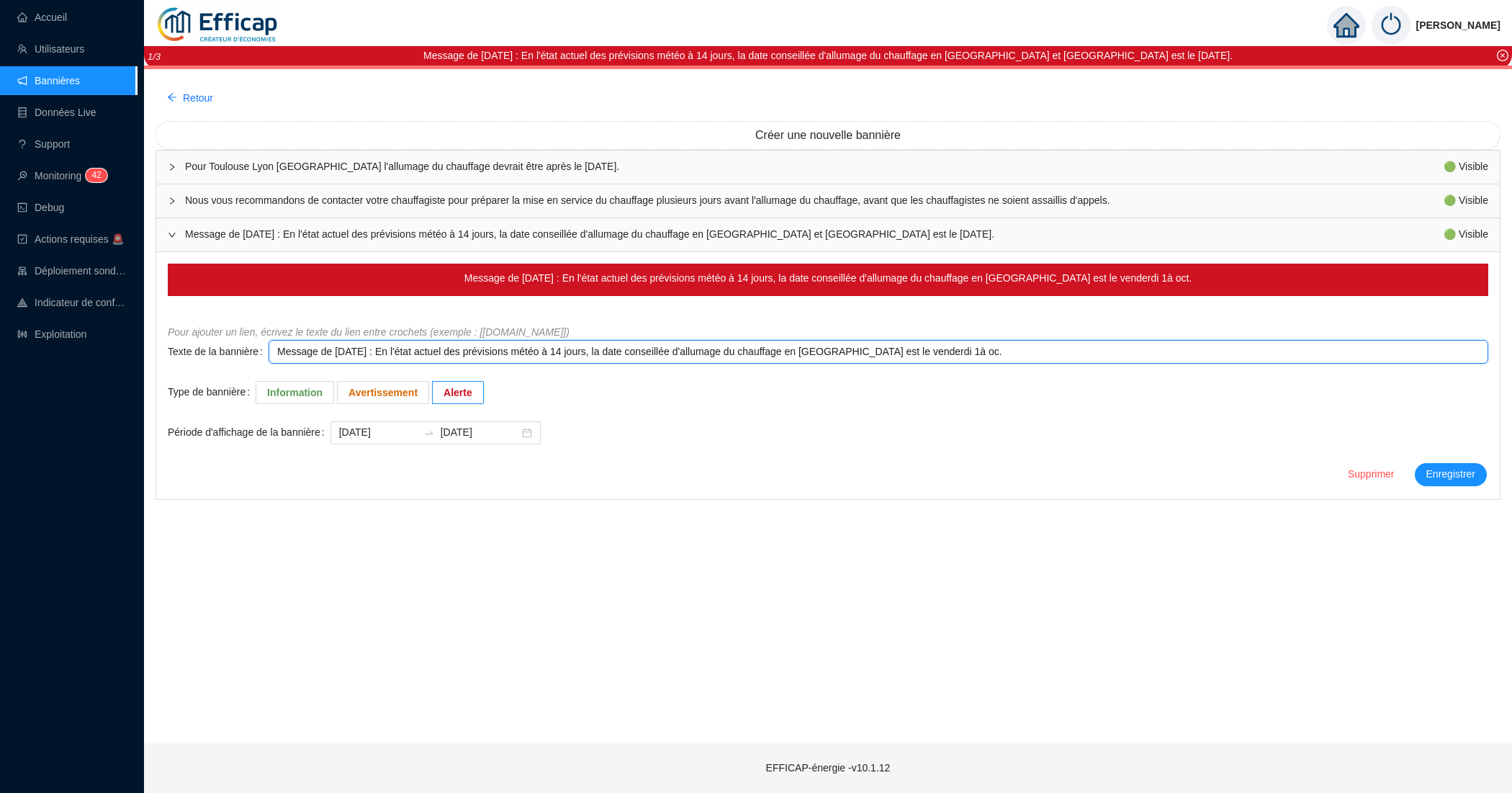
type textarea "Message de vendredi 3 octobre 2025 : En l'état actuel des prévisions météo à 14…"
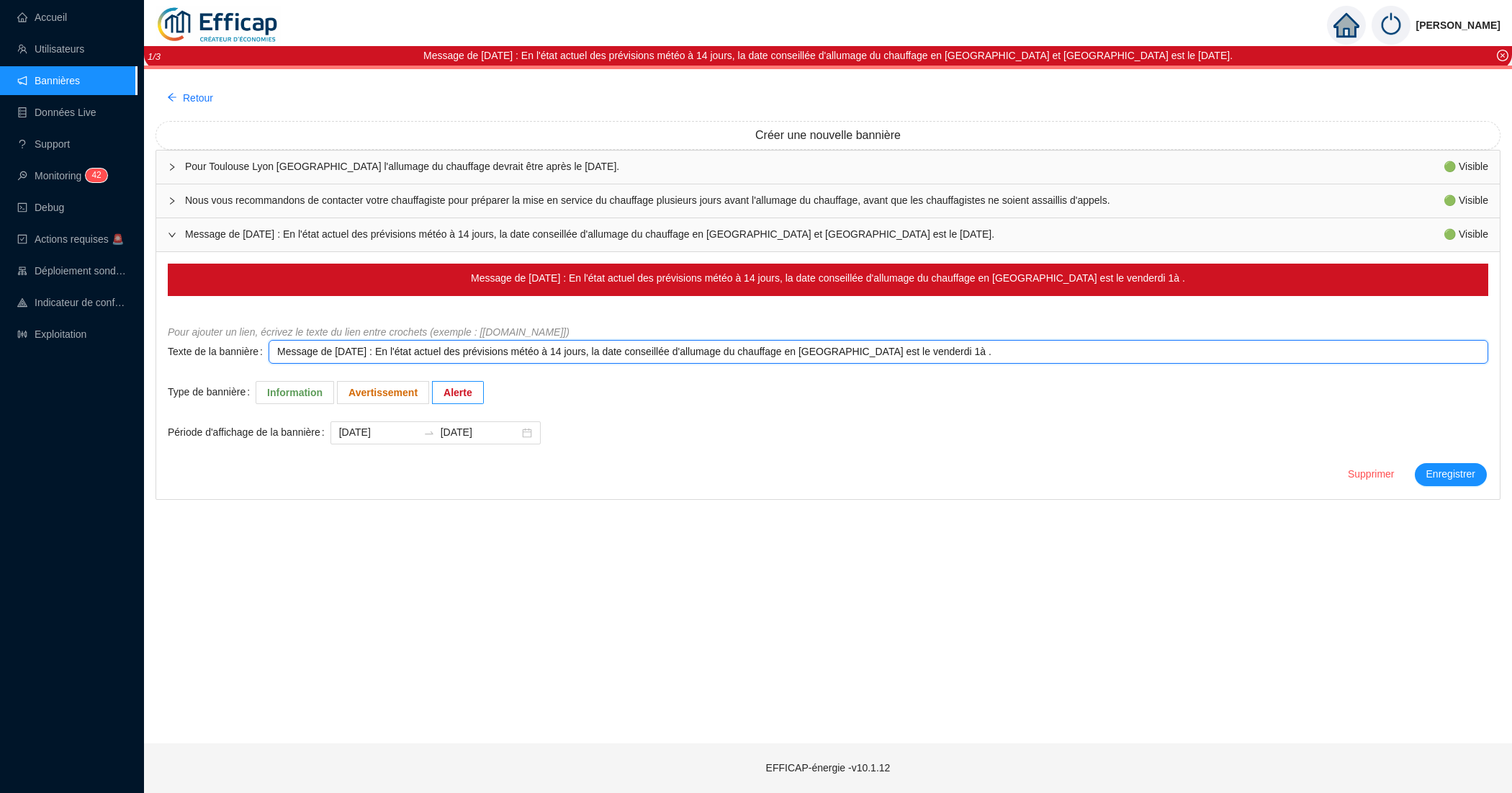
type textarea "Message de vendredi 3 octobre 2025 : En l'état actuel des prévisions météo à 14…"
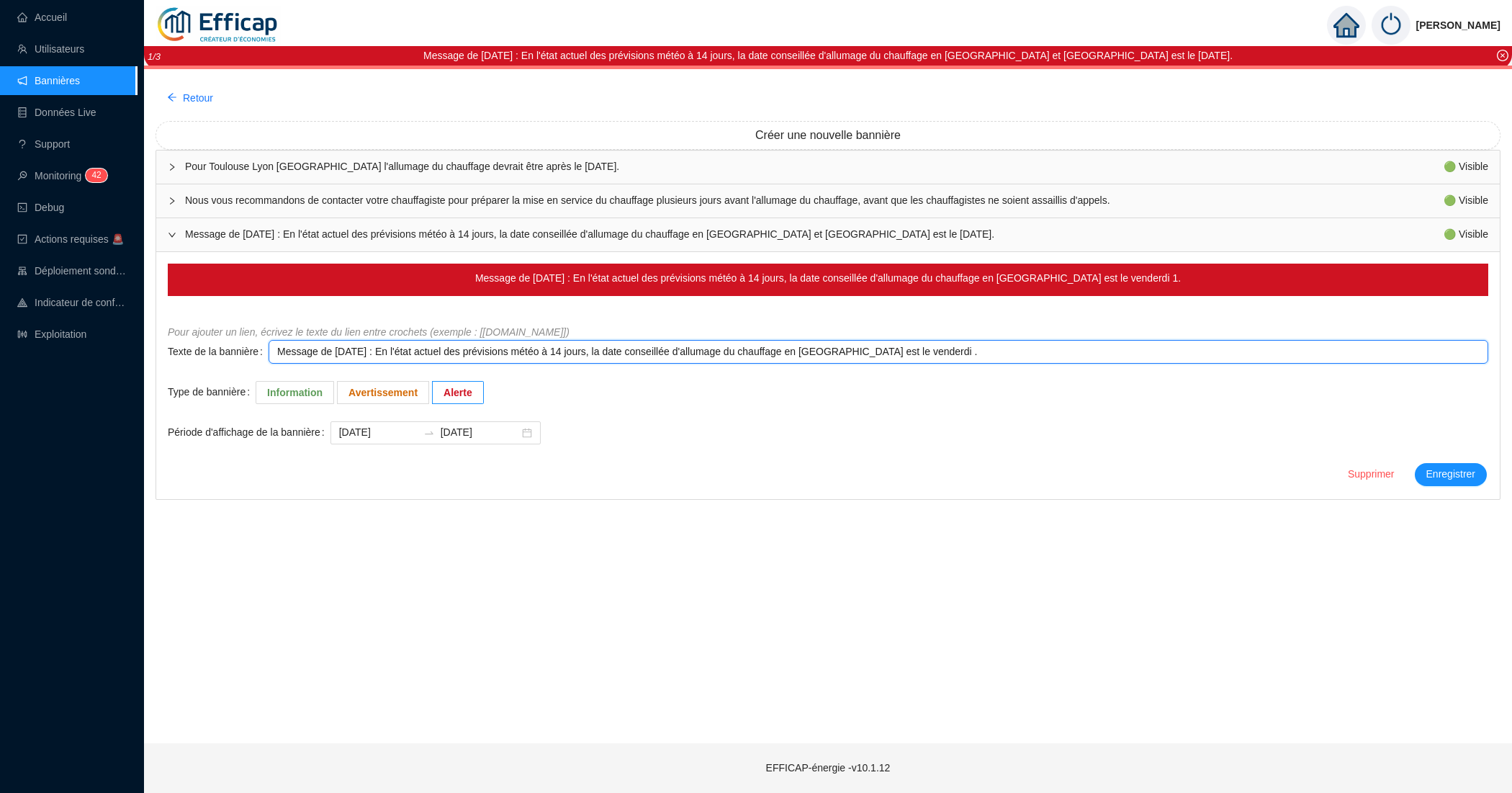
type textarea "Message de vendredi 3 octobre 2025 : En l'état actuel des prévisions météo à 14…"
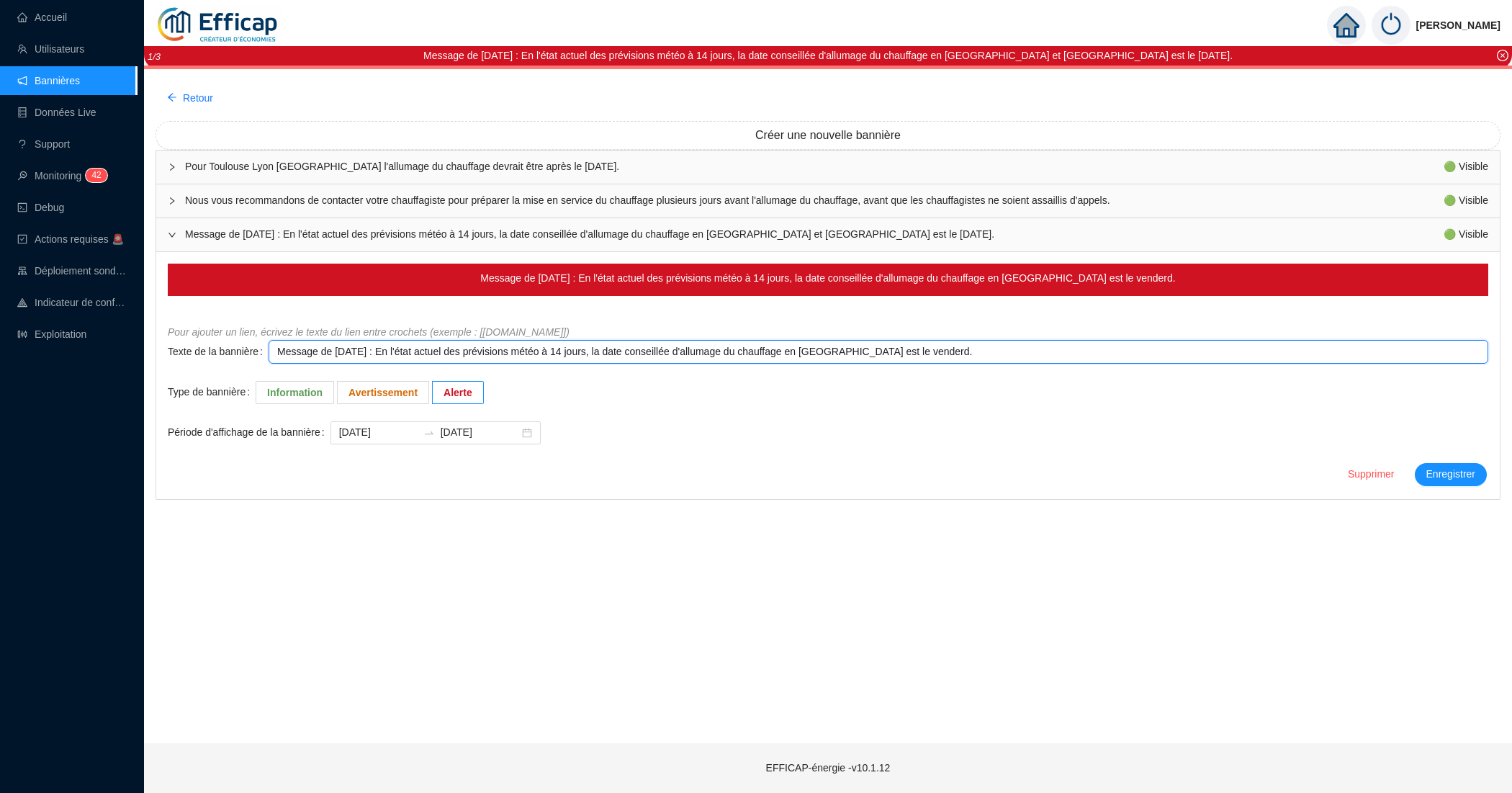
type textarea "Message de vendredi 3 octobre 2025 : En l'état actuel des prévisions météo à 14…"
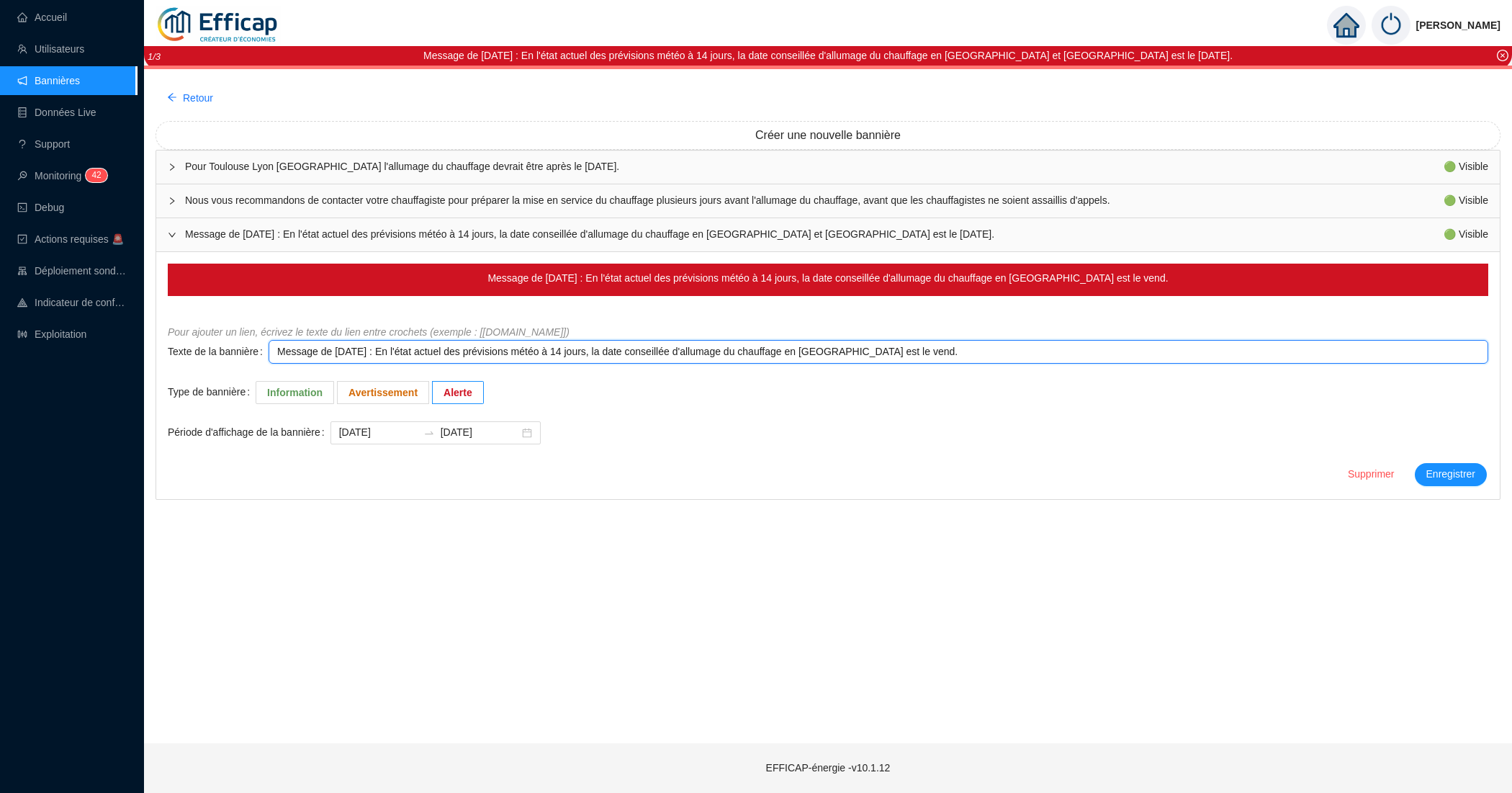
type textarea "Message de vendredi 3 octobre 2025 : En l'état actuel des prévisions météo à 14…"
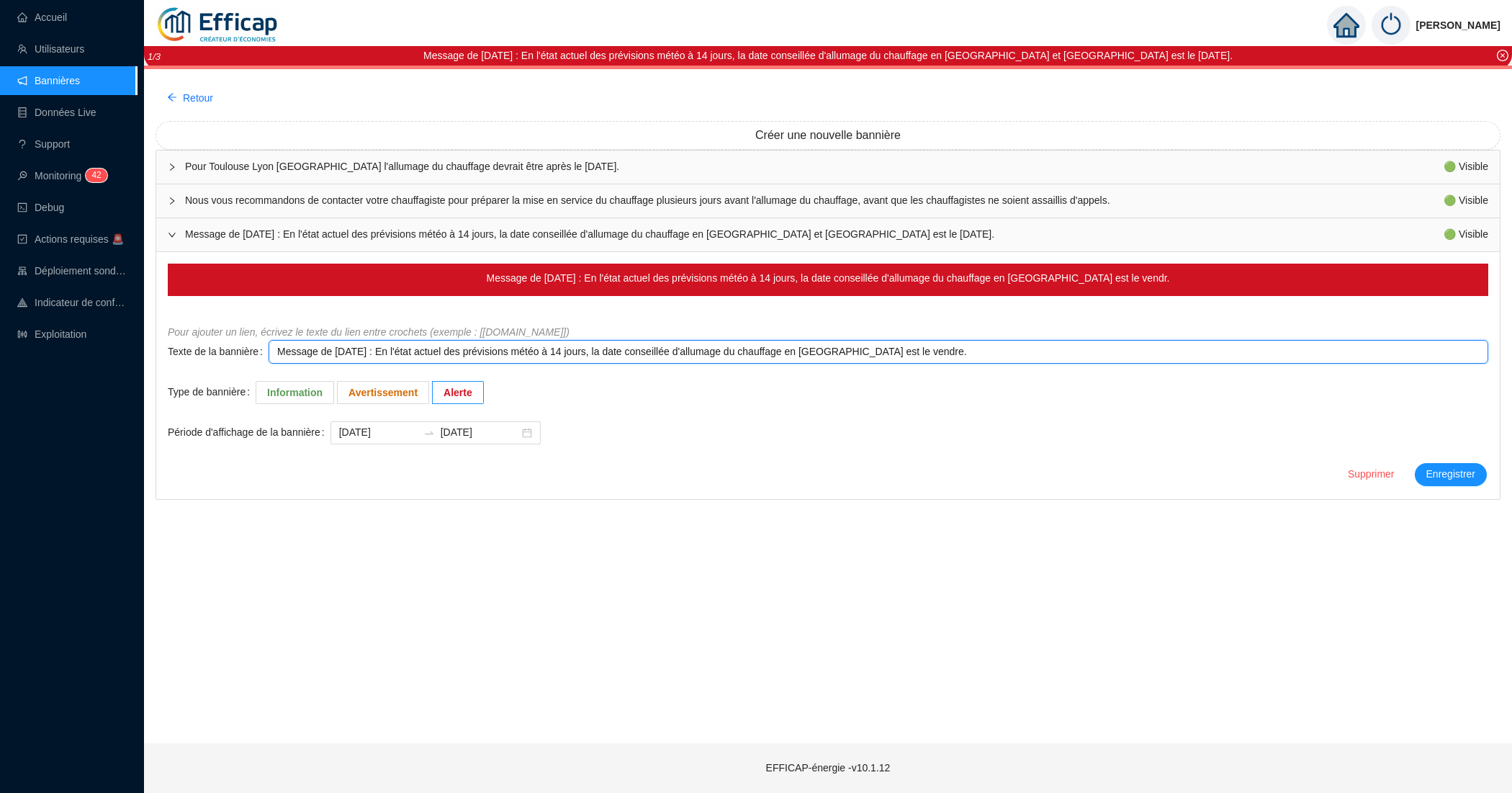
type textarea "Message de vendredi 3 octobre 2025 : En l'état actuel des prévisions météo à 14…"
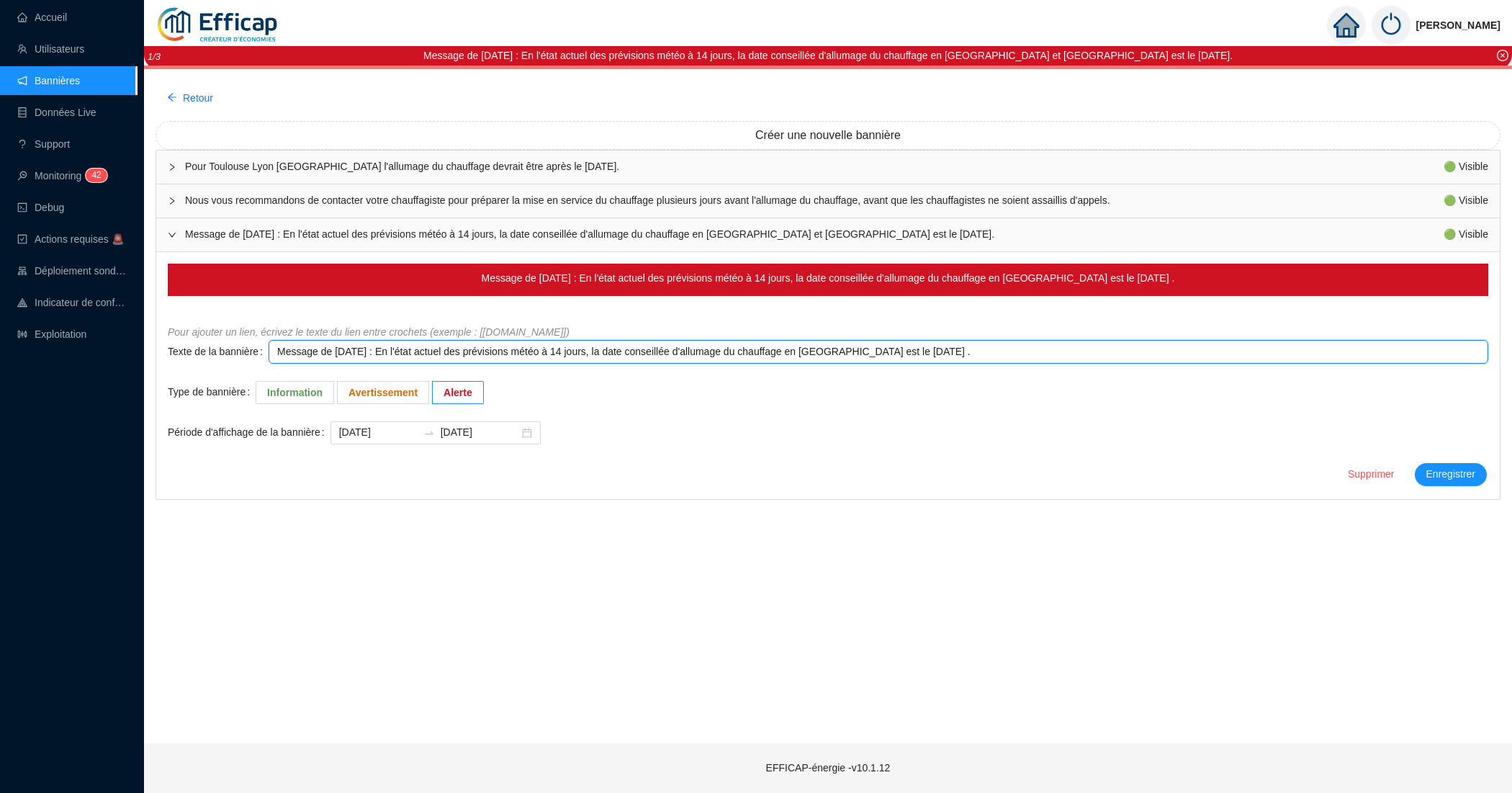
type textarea "Message de vendredi 3 octobre 2025 : En l'état actuel des prévisions météo à 14…"
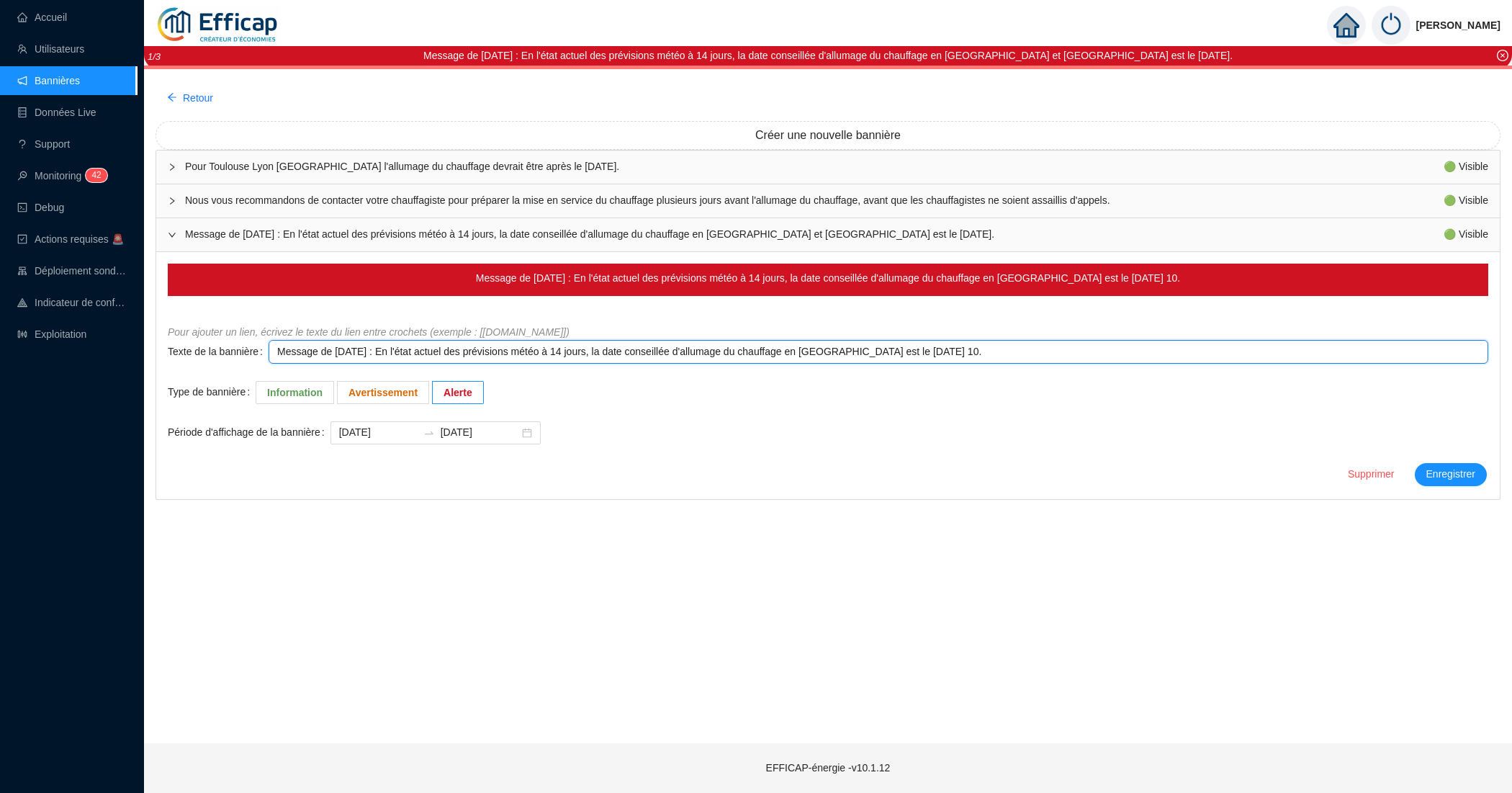
type textarea "Message de vendredi 3 octobre 2025 : En l'état actuel des prévisions météo à 14…"
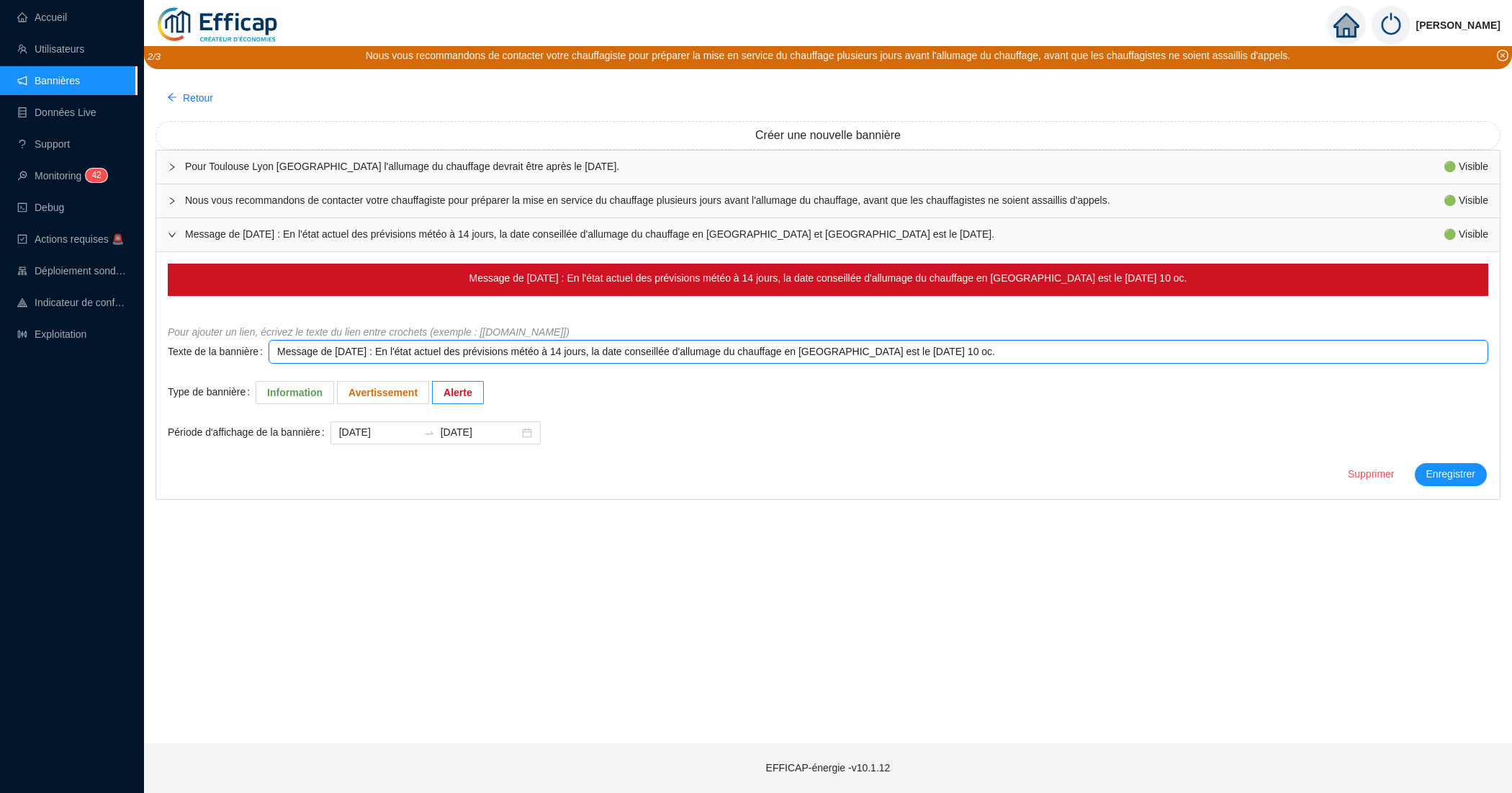
type textarea "Message de vendredi 3 octobre 2025 : En l'état actuel des prévisions météo à 14…"
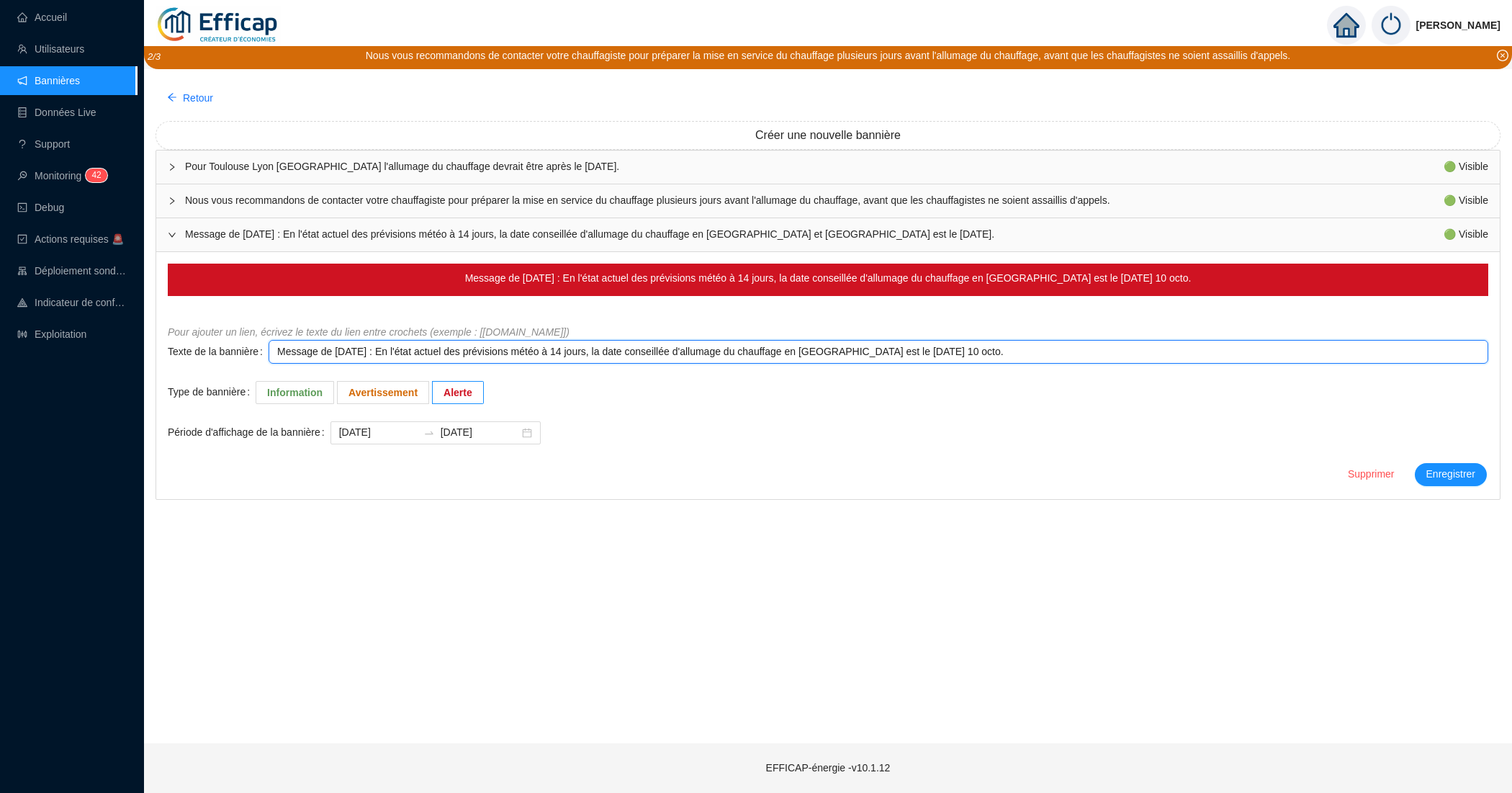
type textarea "Message de vendredi 3 octobre 2025 : En l'état actuel des prévisions météo à 14…"
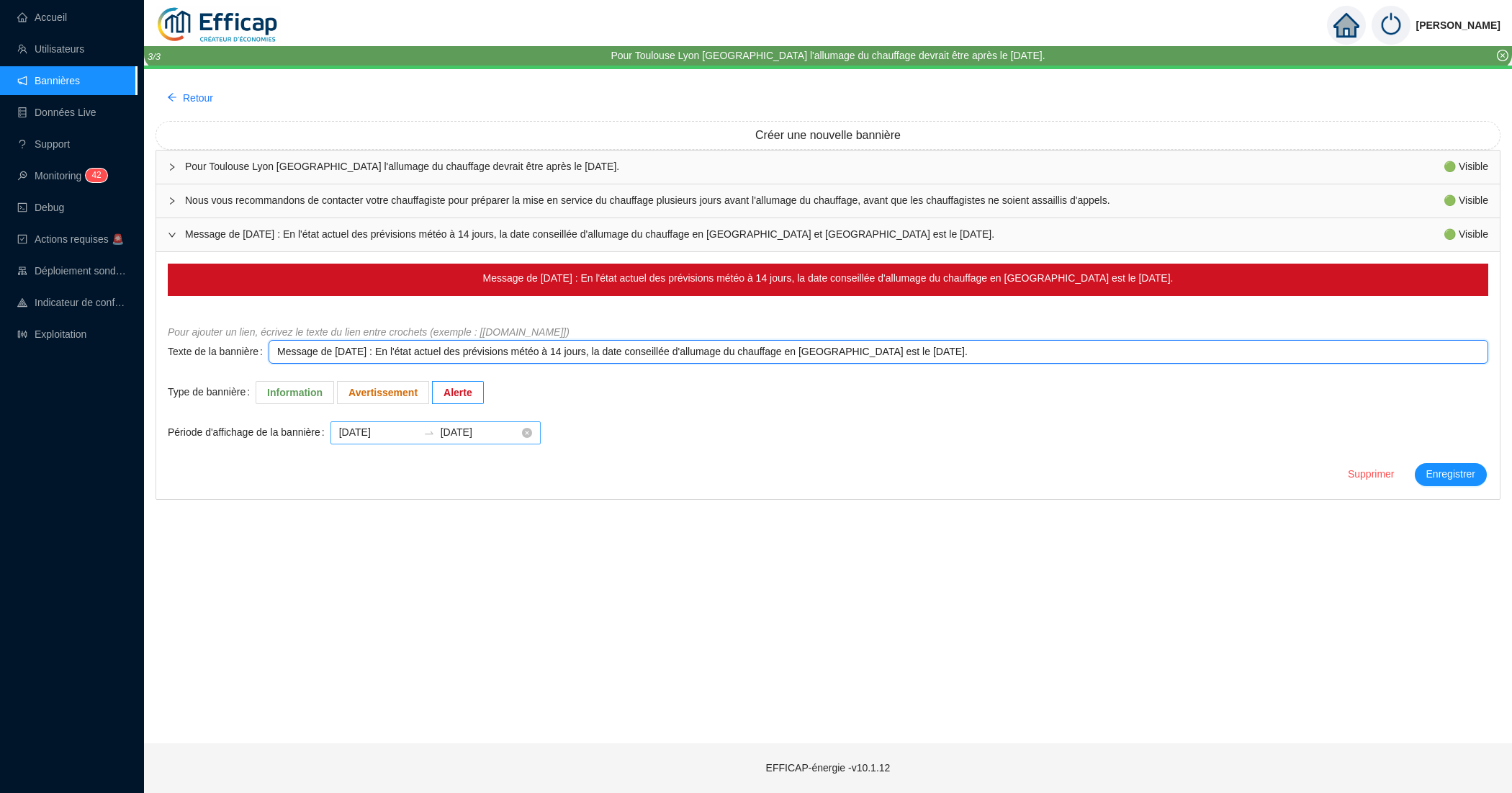
type textarea "Message de vendredi 3 octobre 2025 : En l'état actuel des prévisions météo à 14…"
click at [407, 430] on input "2025-09-29" at bounding box center [378, 432] width 78 height 15
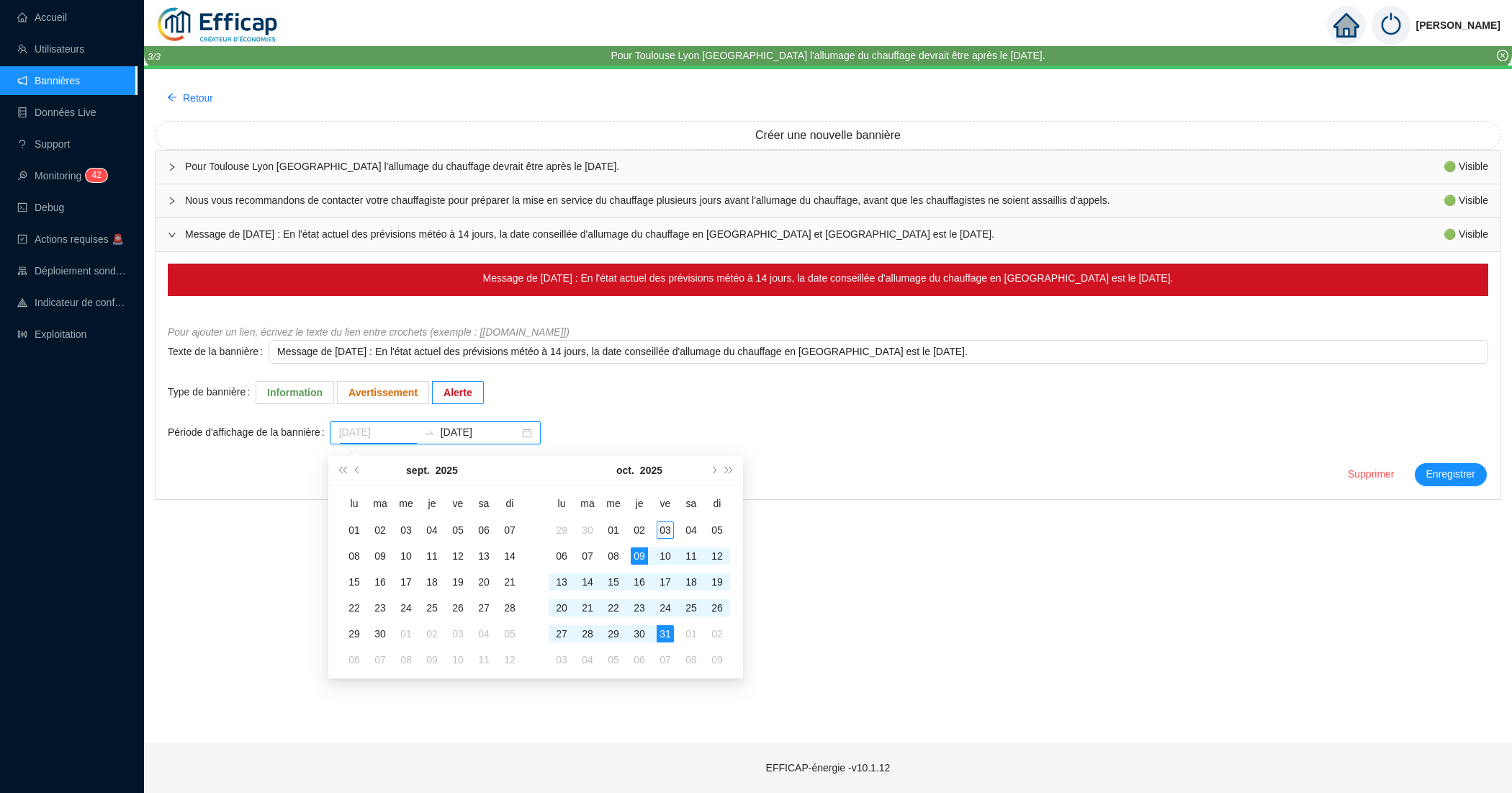
type input "[DATE]"
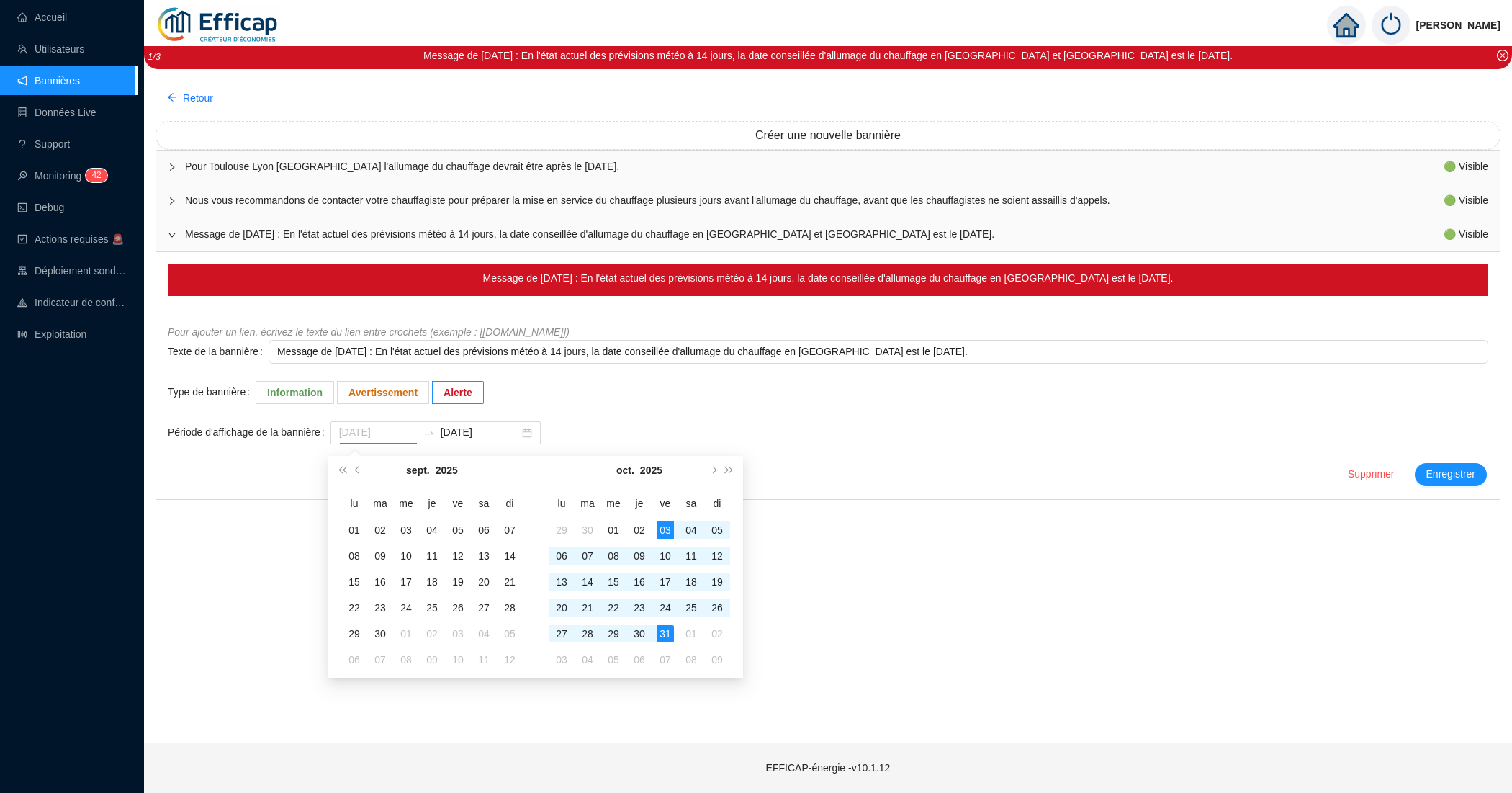
click at [660, 525] on div "03" at bounding box center [665, 529] width 17 height 17
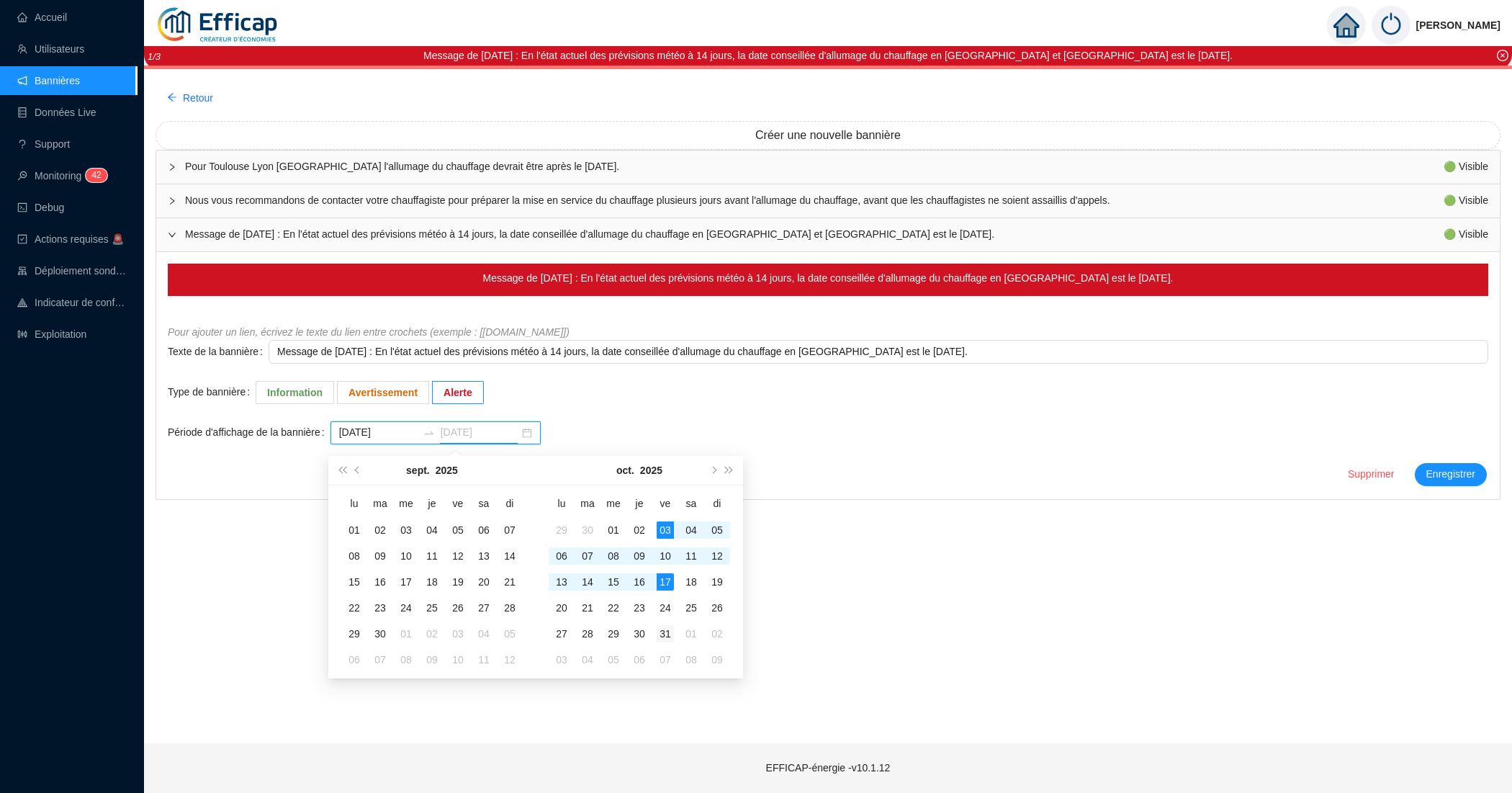
type input "2025-10-31"
click at [660, 625] on div "31" at bounding box center [665, 633] width 17 height 17
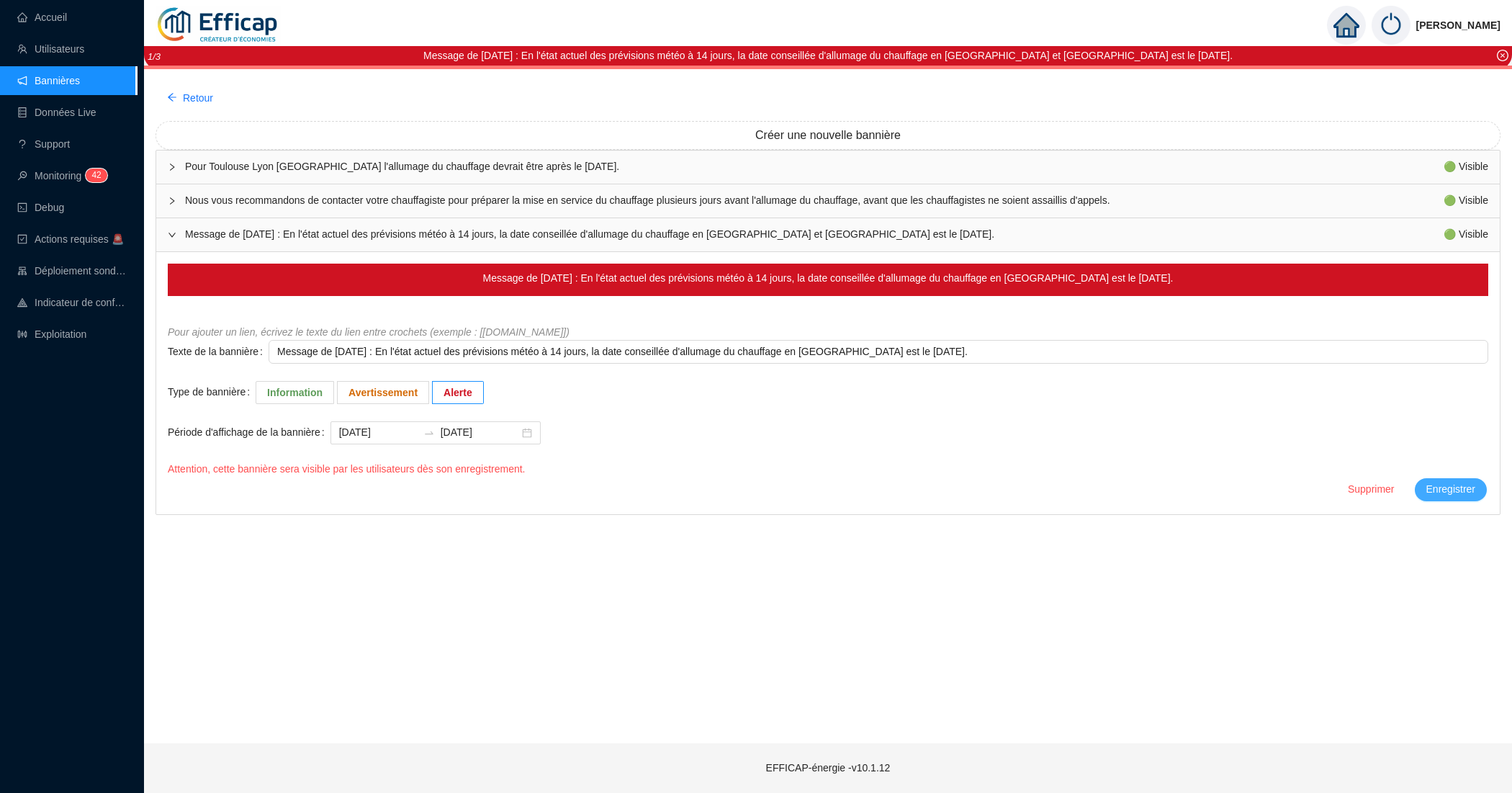
click at [1452, 489] on span "Enregistrer" at bounding box center [1450, 489] width 49 height 15
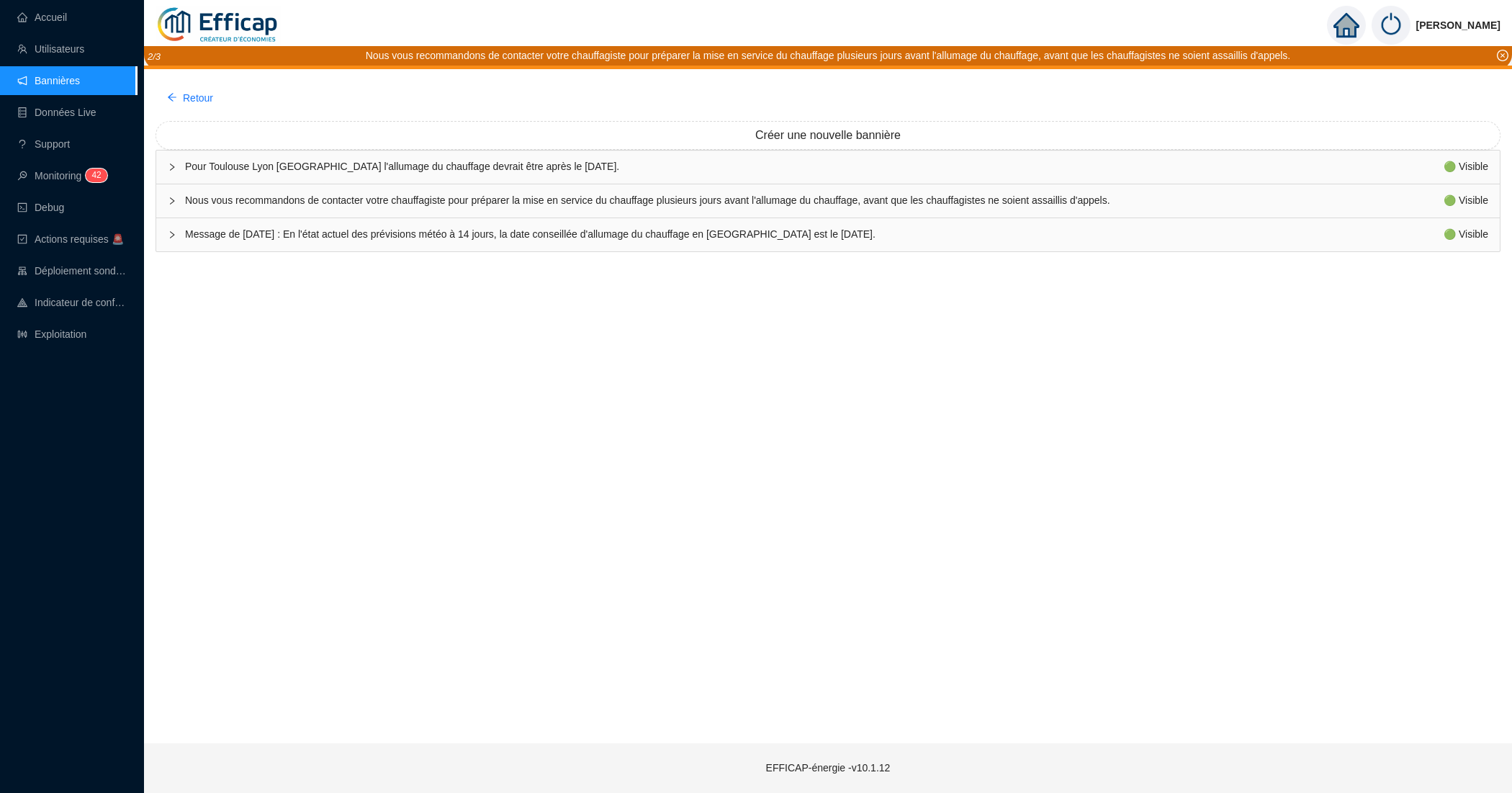
click at [321, 167] on span "Pour Toulouse Lyon Grenoble l'allumage du chauffage devrait être après le 12 oc…" at bounding box center [814, 167] width 1259 height 15
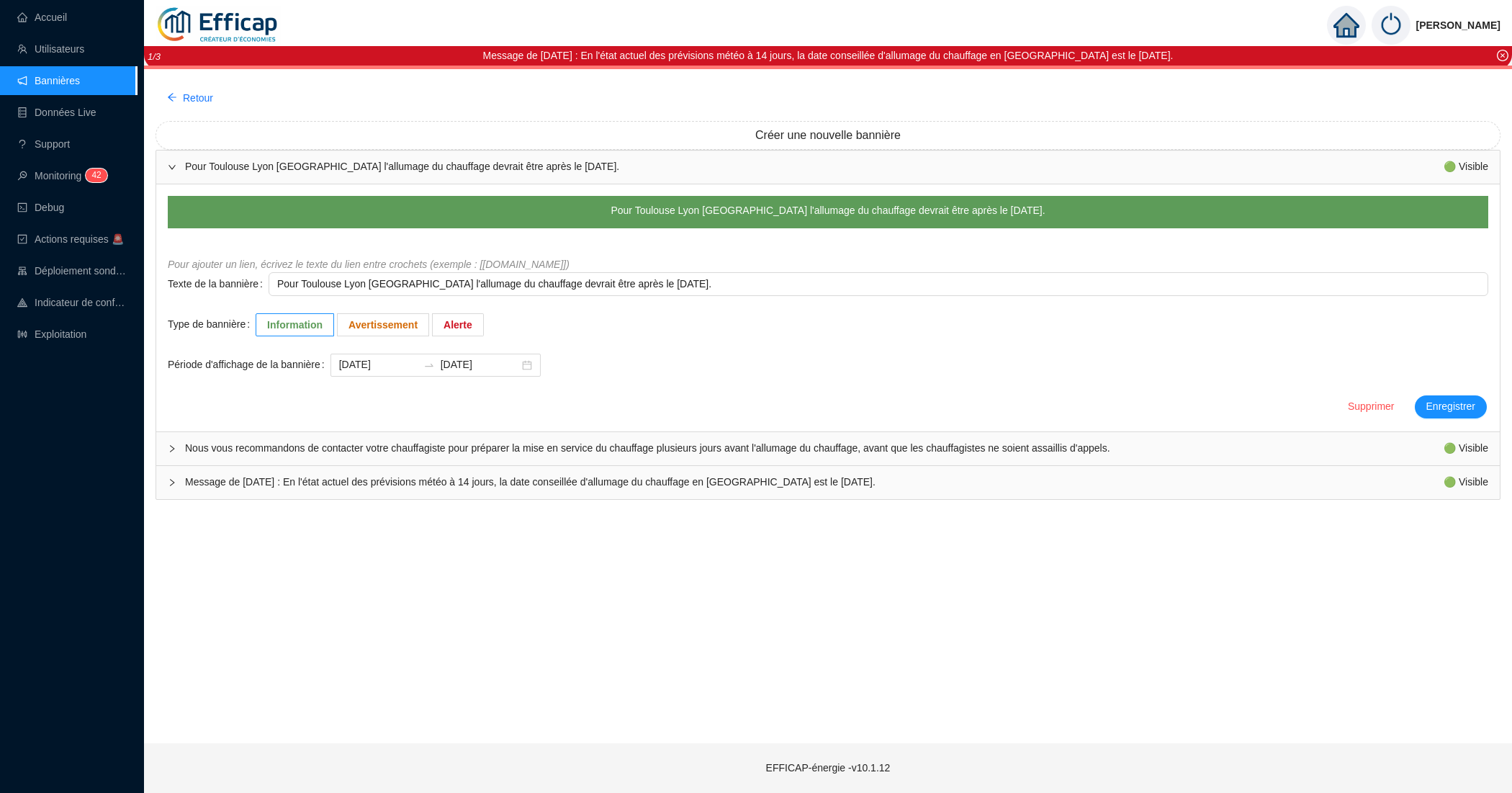
click at [388, 484] on span "Message de vendredi 3 octobre 2025 : En l'état actuel des prévisions météo à 14…" at bounding box center [814, 482] width 1259 height 15
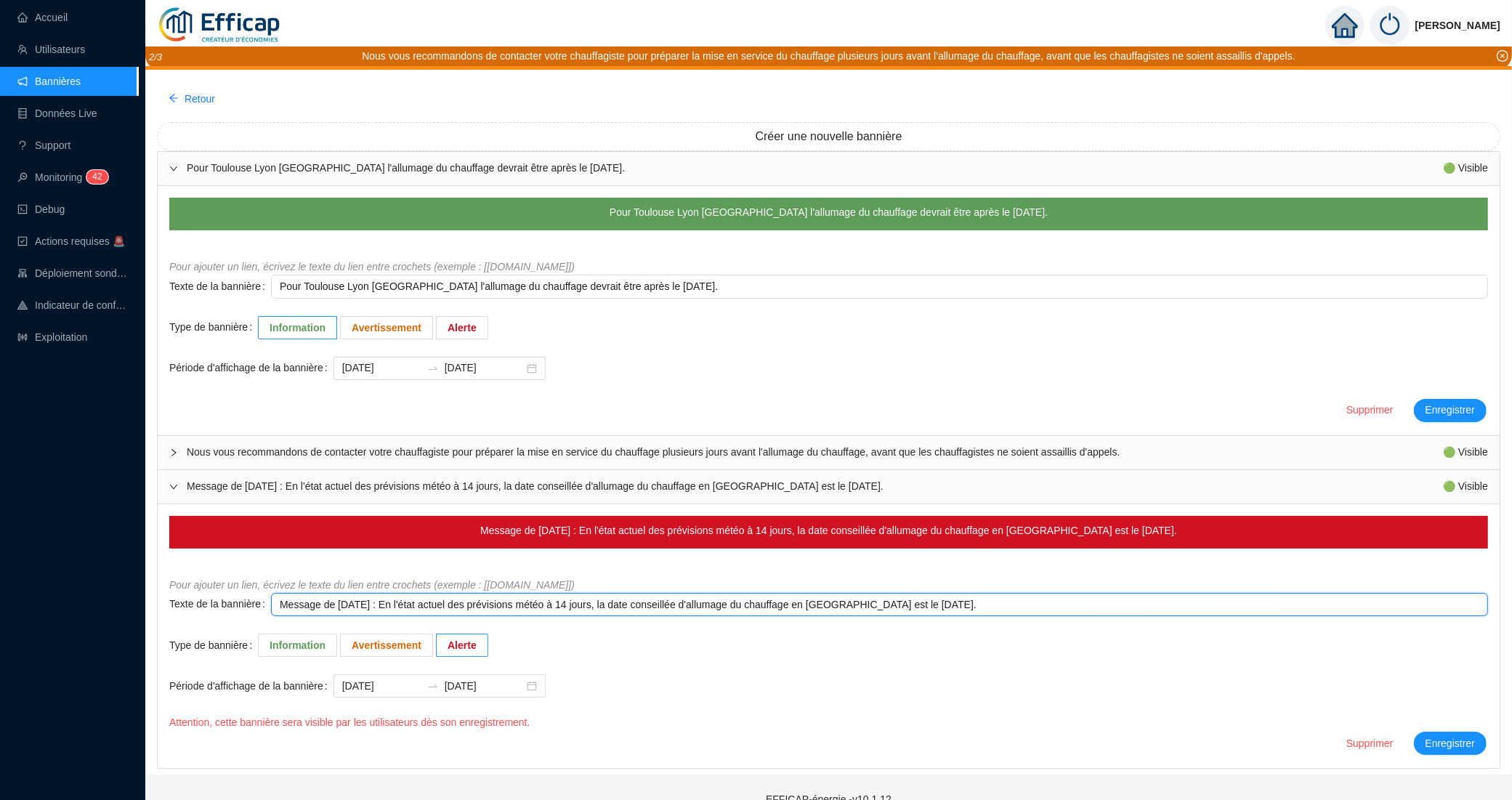
drag, startPoint x: 699, startPoint y: 607, endPoint x: 742, endPoint y: 609, distance: 43.0
click at [742, 609] on textarea "Message de vendredi 3 octobre 2025 : En l'état actuel des prévisions météo à 14…" at bounding box center [879, 604] width 1217 height 24
click at [746, 609] on textarea "Message de vendredi 3 octobre 2025 : En l'état actuel des prévisions météo à 14…" at bounding box center [879, 604] width 1217 height 24
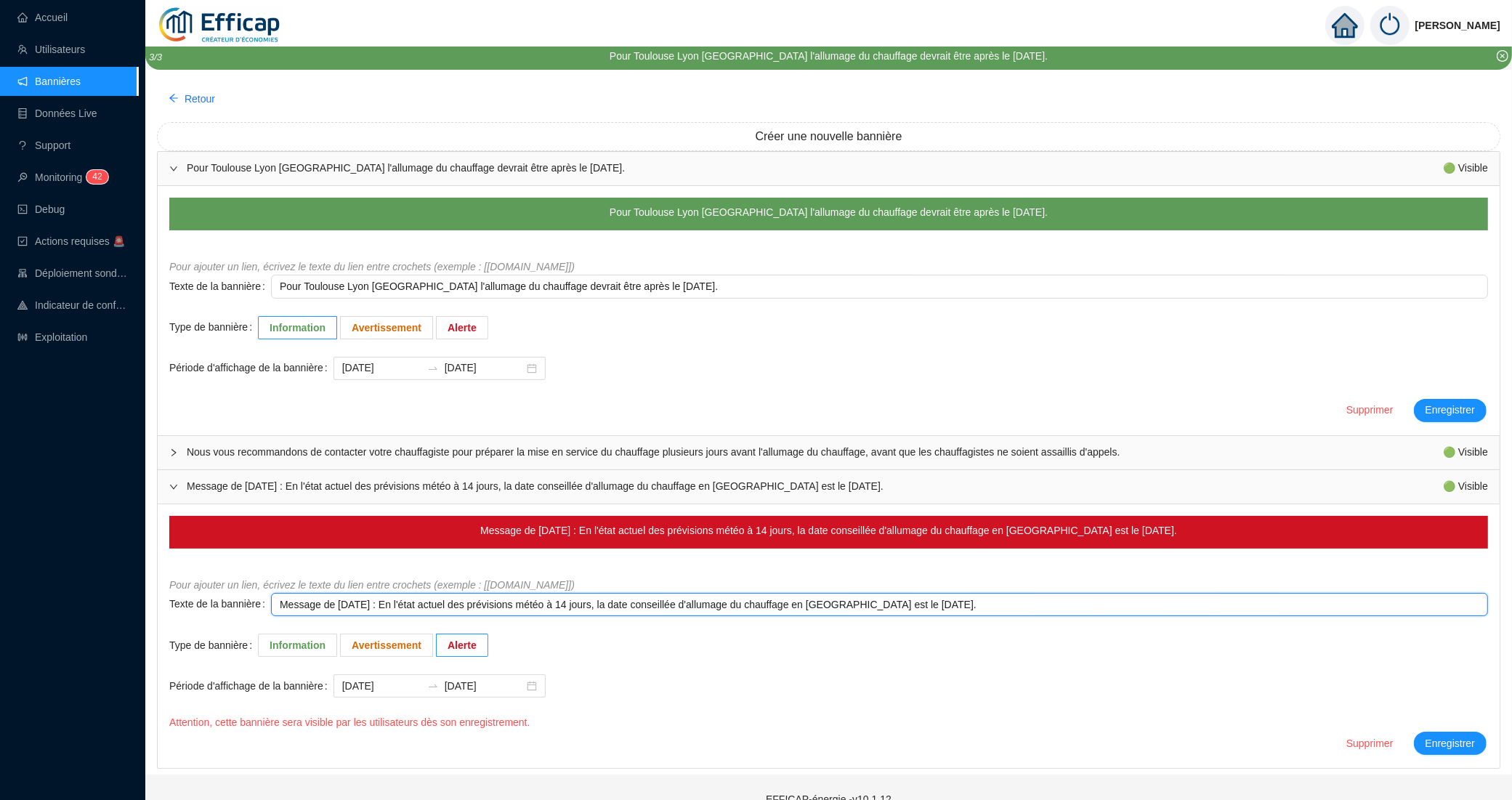
type textarea "Message de vendredi 3 octobre 2025 : En l'état actuel des prévisions météo à 14…"
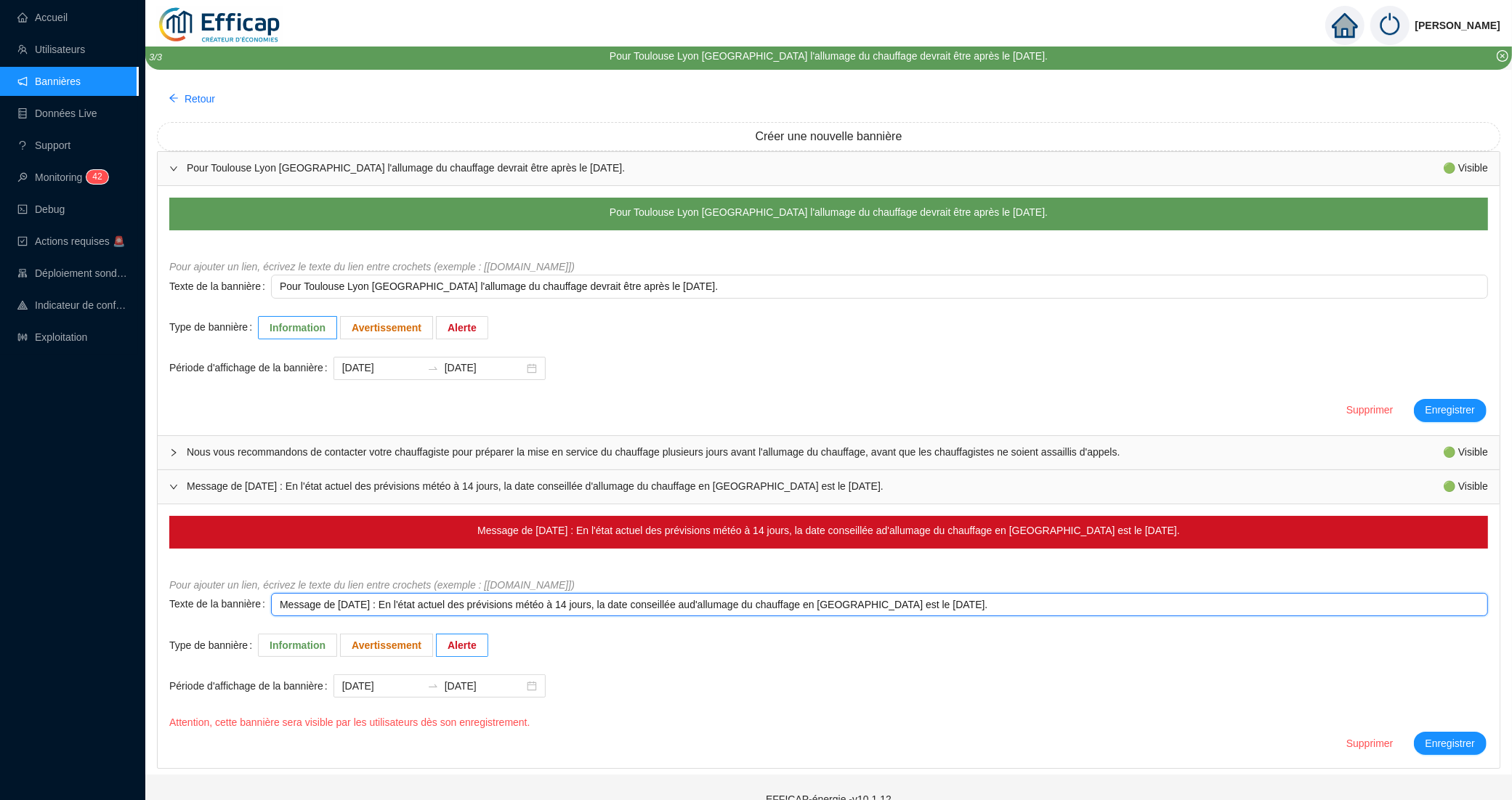
type textarea "Message de vendredi 3 octobre 2025 : En l'état actuel des prévisions météo à 14…"
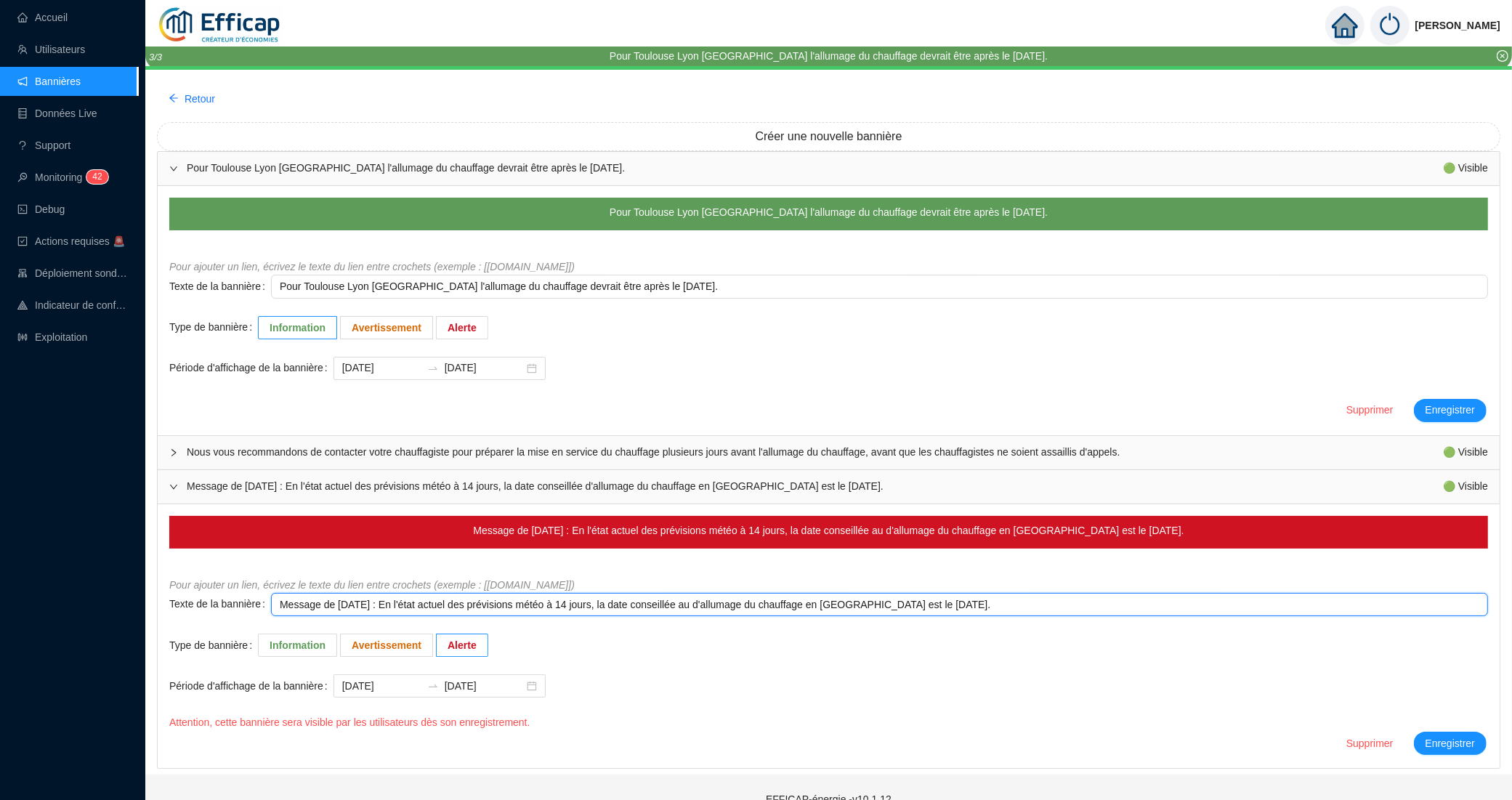
type textarea "Message de vendredi 3 octobre 2025 : En l'état actuel des prévisions météo à 14…"
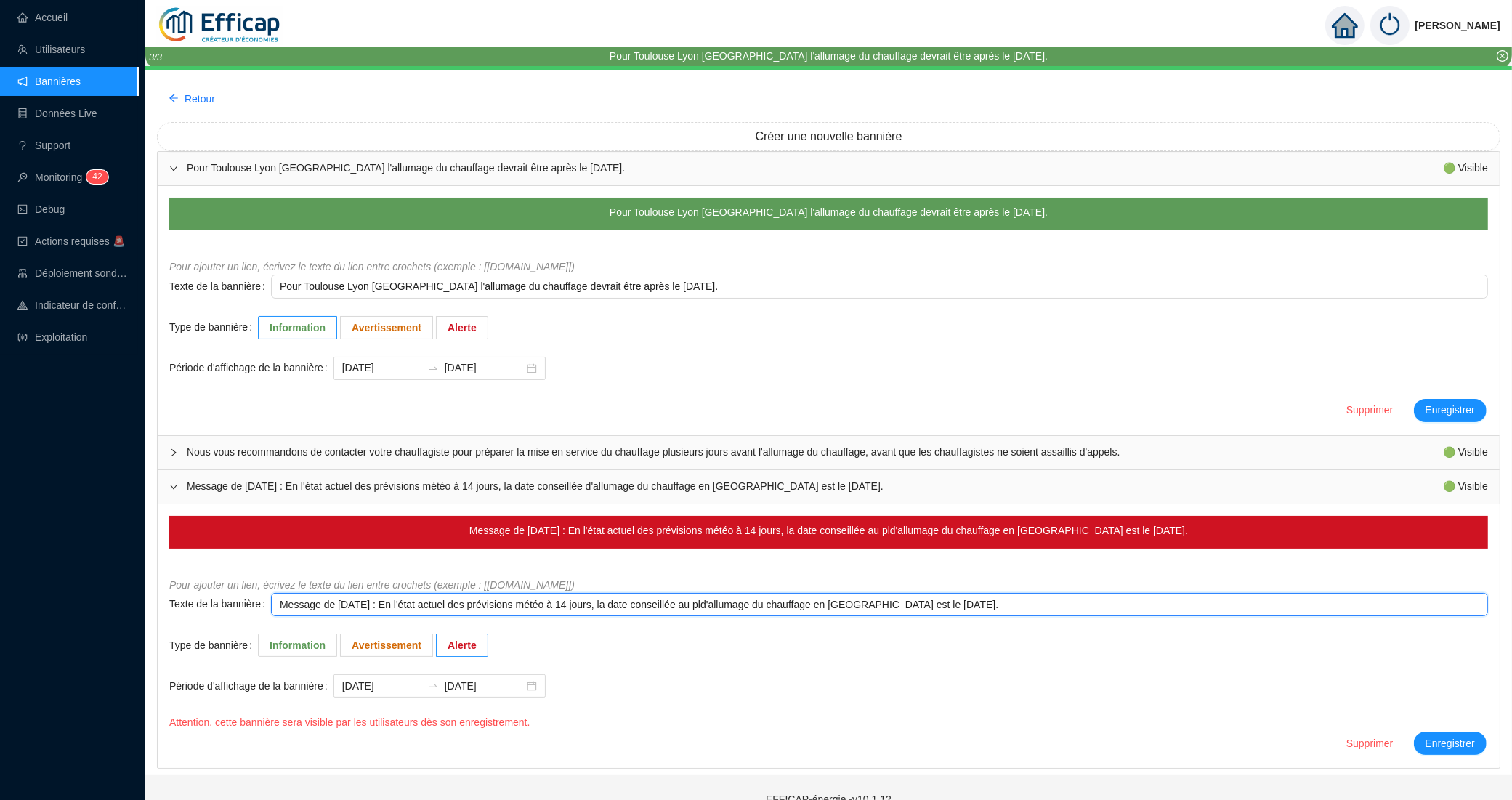
type textarea "Message de vendredi 3 octobre 2025 : En l'état actuel des prévisions météo à 14…"
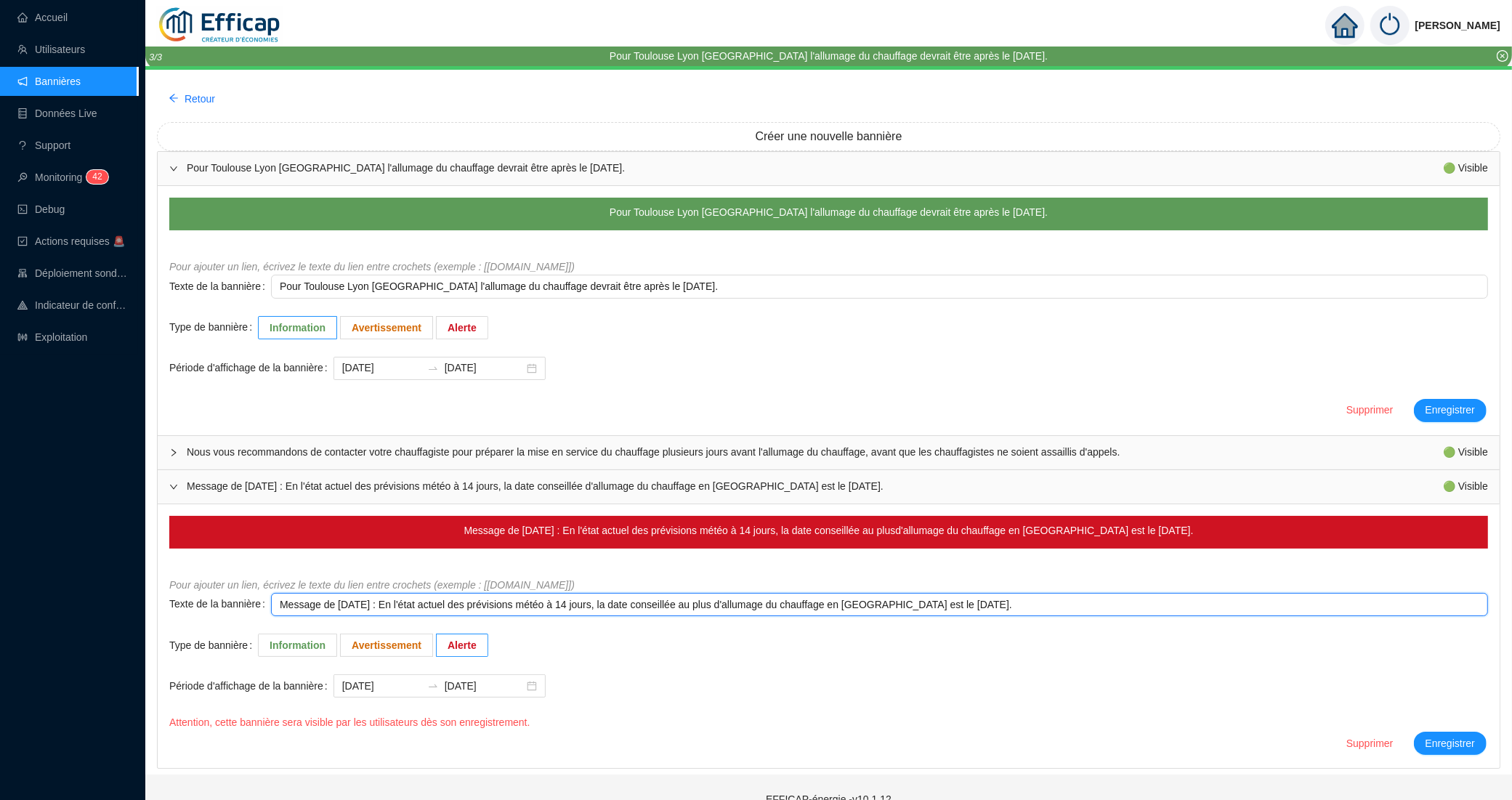
type textarea "Message de vendredi 3 octobre 2025 : En l'état actuel des prévisions météo à 14…"
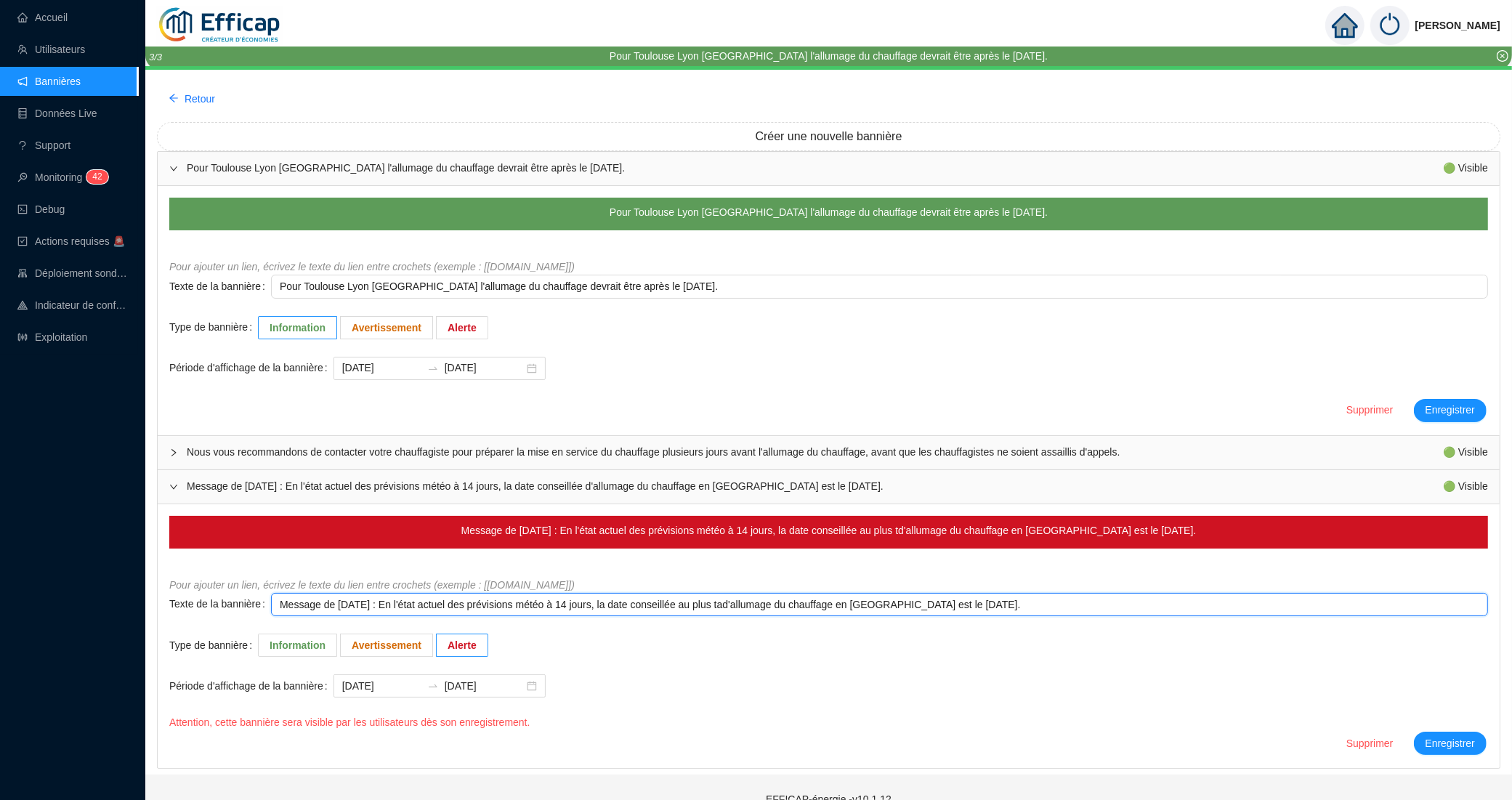
type textarea "Message de vendredi 3 octobre 2025 : En l'état actuel des prévisions météo à 14…"
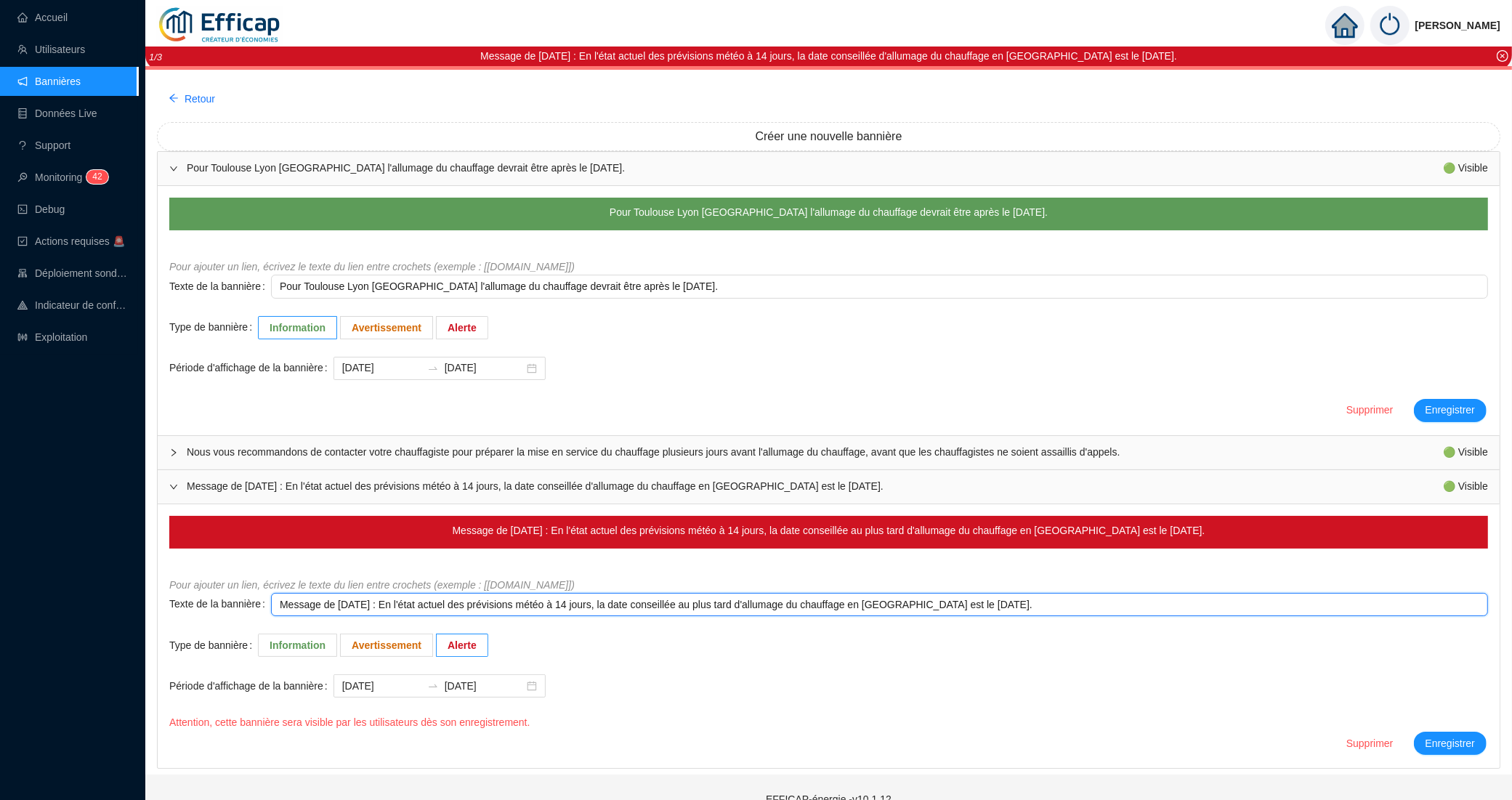
drag, startPoint x: 1017, startPoint y: 610, endPoint x: 1046, endPoint y: 600, distance: 30.7
click at [1046, 600] on textarea "Message de vendredi 3 octobre 2025 : En l'état actuel des prévisions météo à 14…" at bounding box center [879, 604] width 1217 height 24
type textarea "Message de vendredi 3 octobre 2025 : En l'état actuel des prévisions météo à 14…"
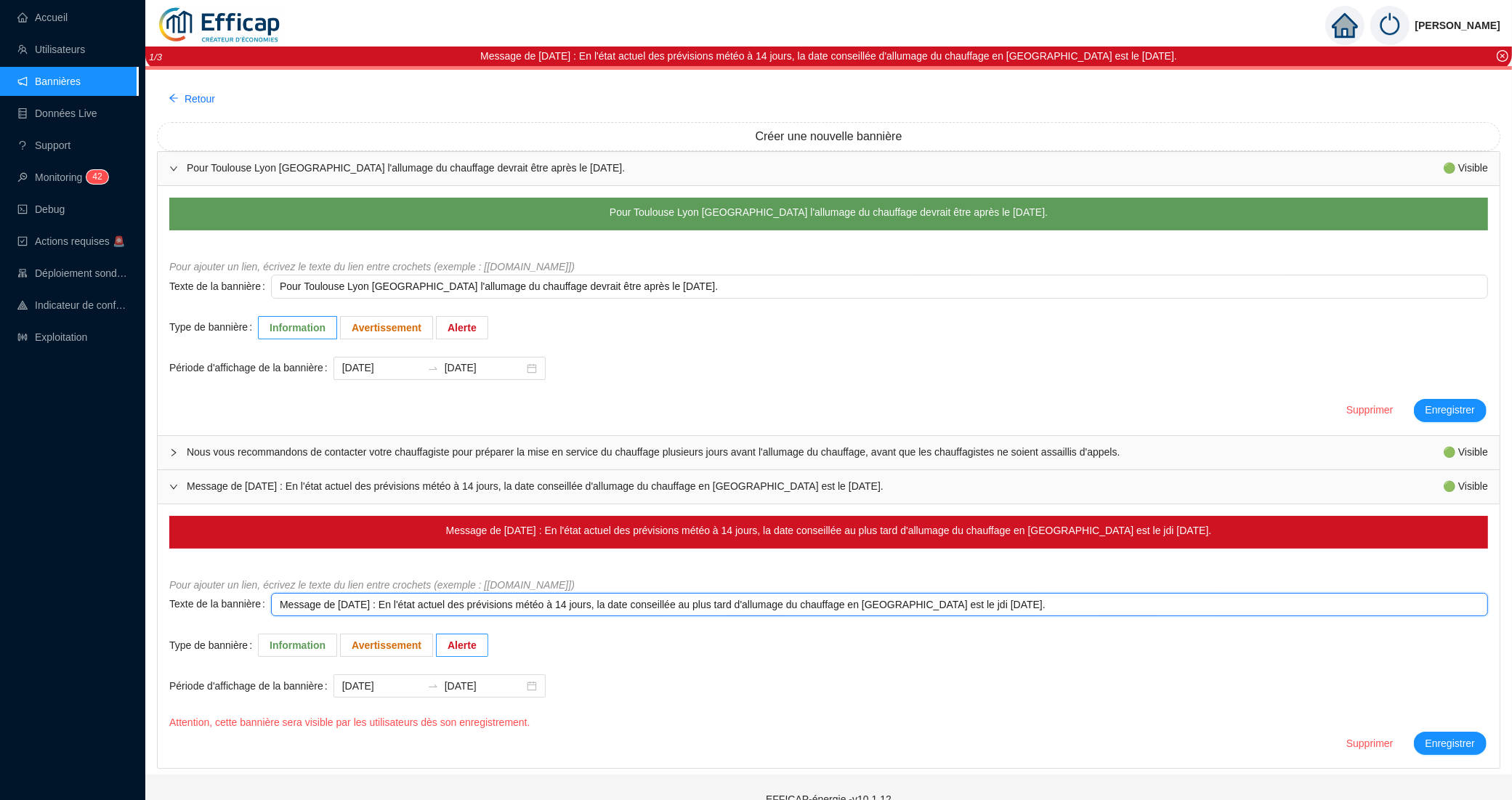
type textarea "Message de vendredi 3 octobre 2025 : En l'état actuel des prévisions météo à 14…"
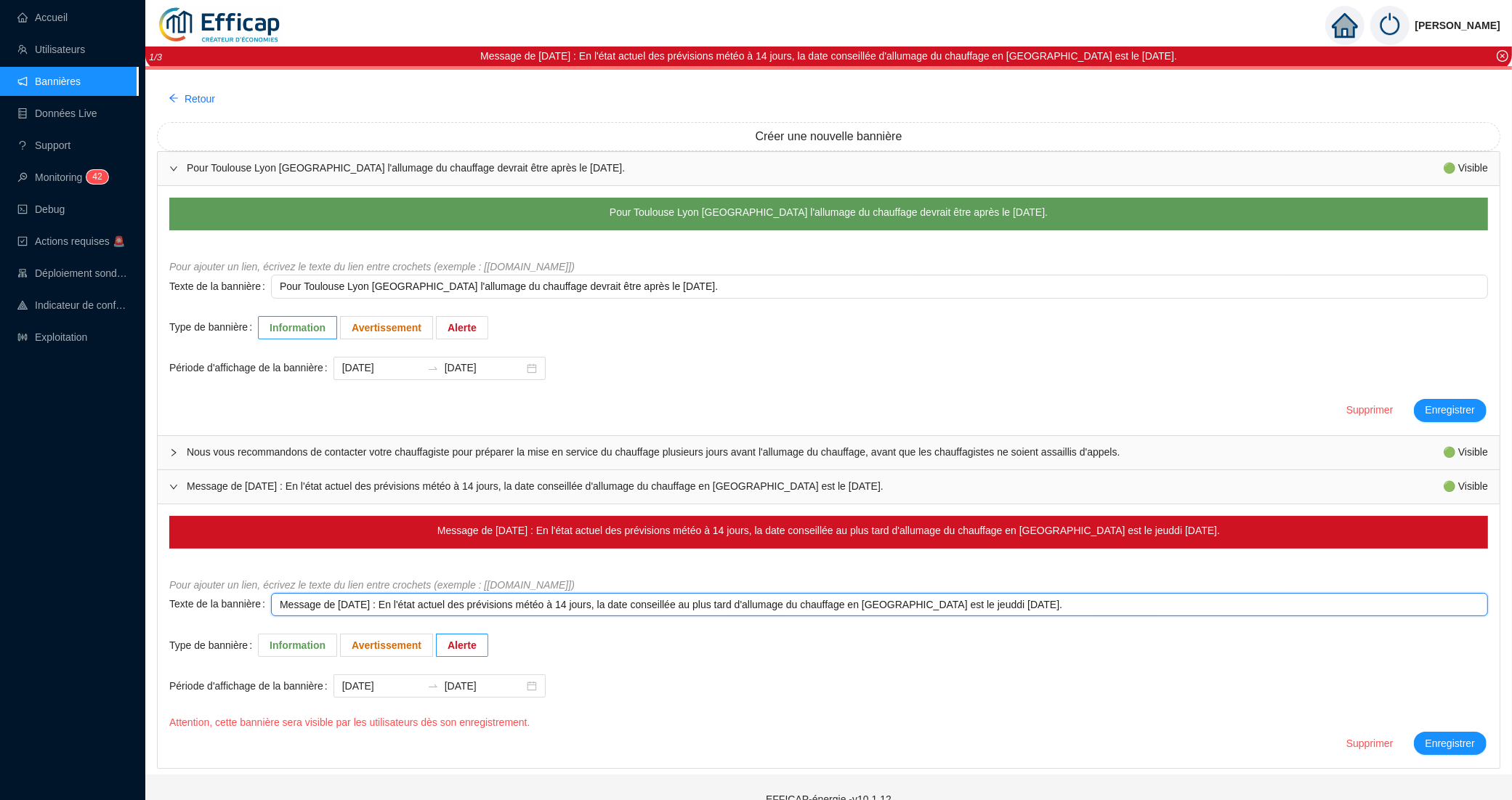
type textarea "Message de vendredi 3 octobre 2025 : En l'état actuel des prévisions météo à 14…"
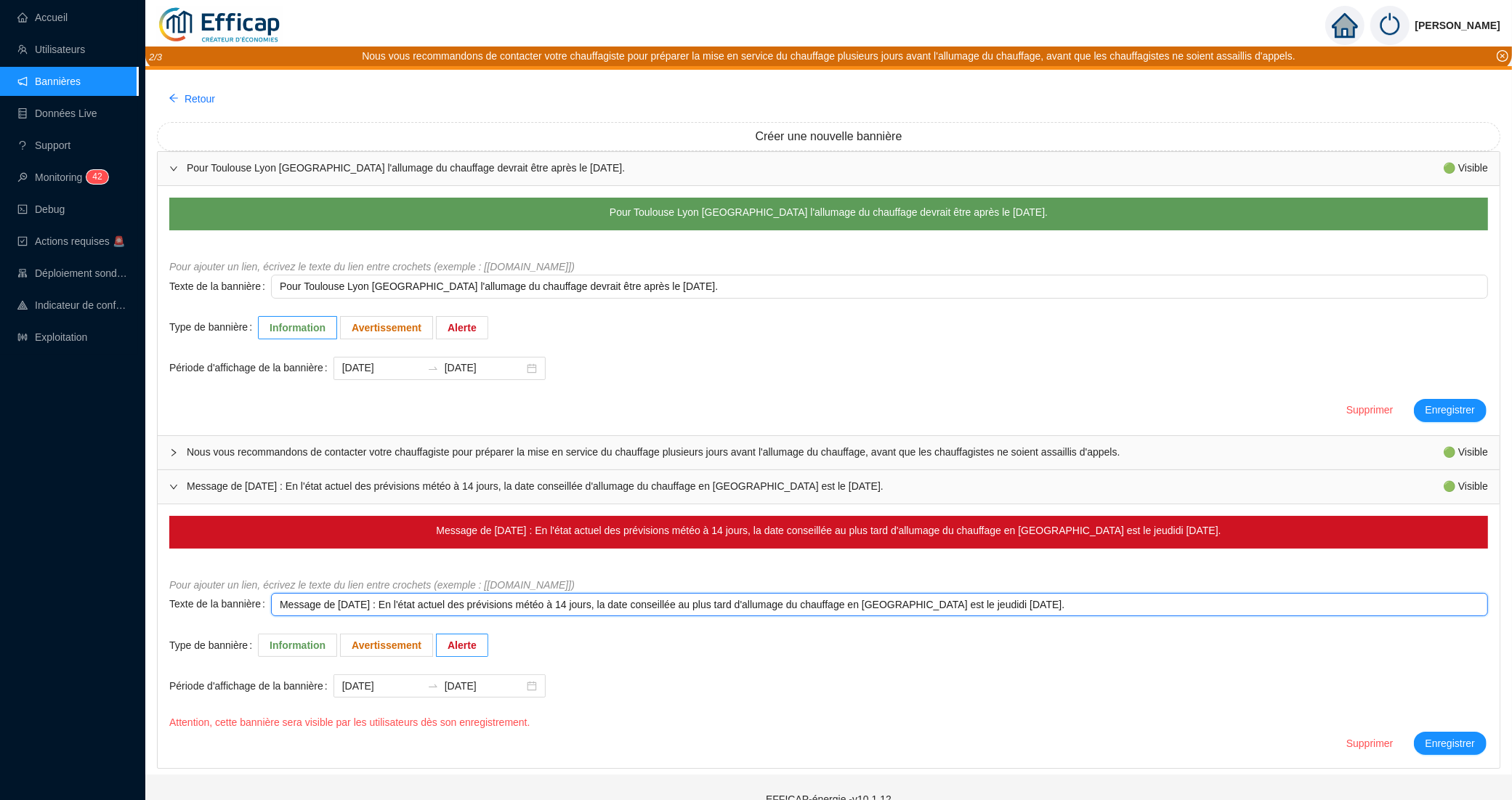
type textarea "Message de vendredi 3 octobre 2025 : En l'état actuel des prévisions météo à 14…"
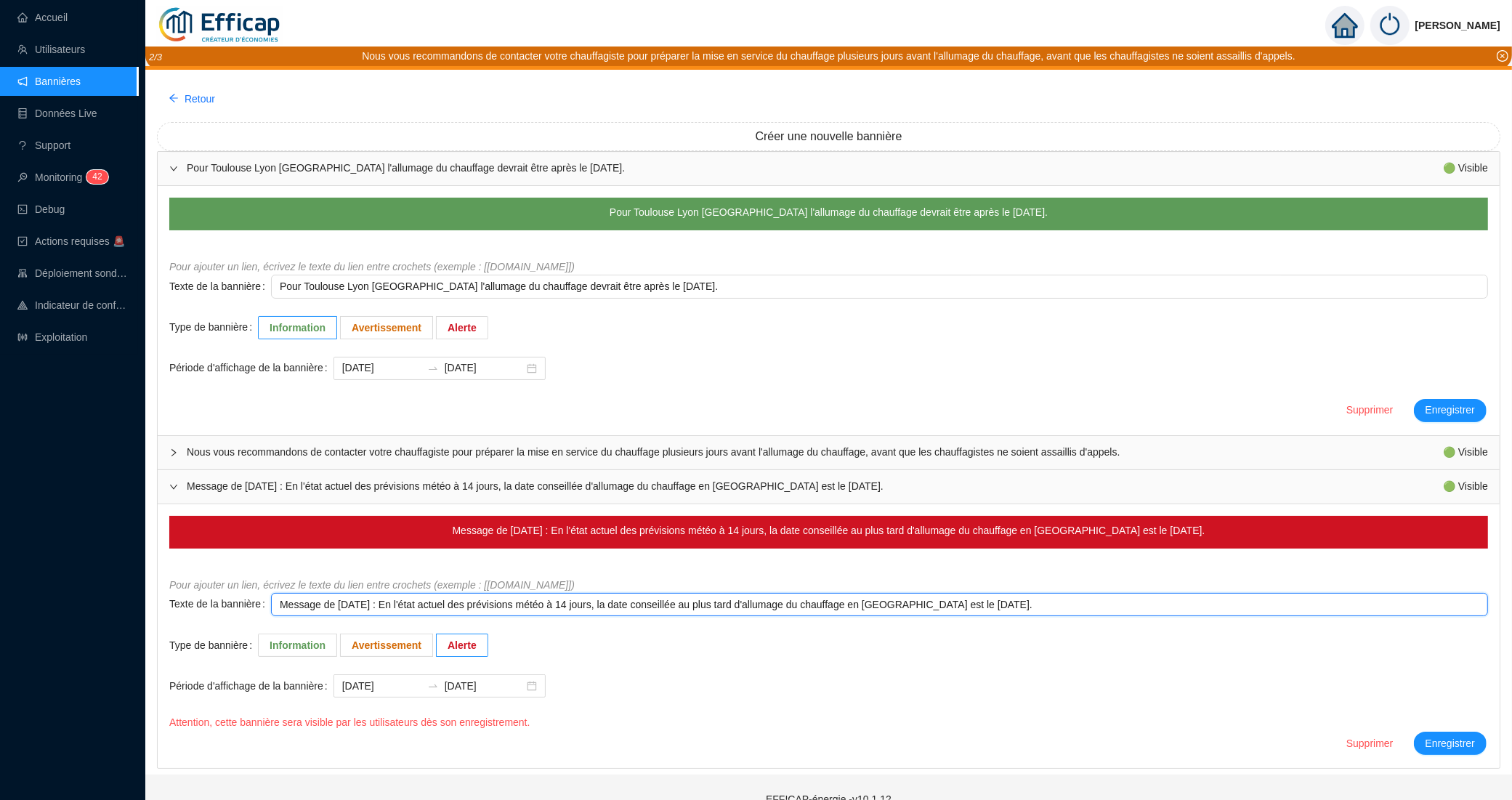
type textarea "Message de vendredi 3 octobre 2025 : En l'état actuel des prévisions météo à 14…"
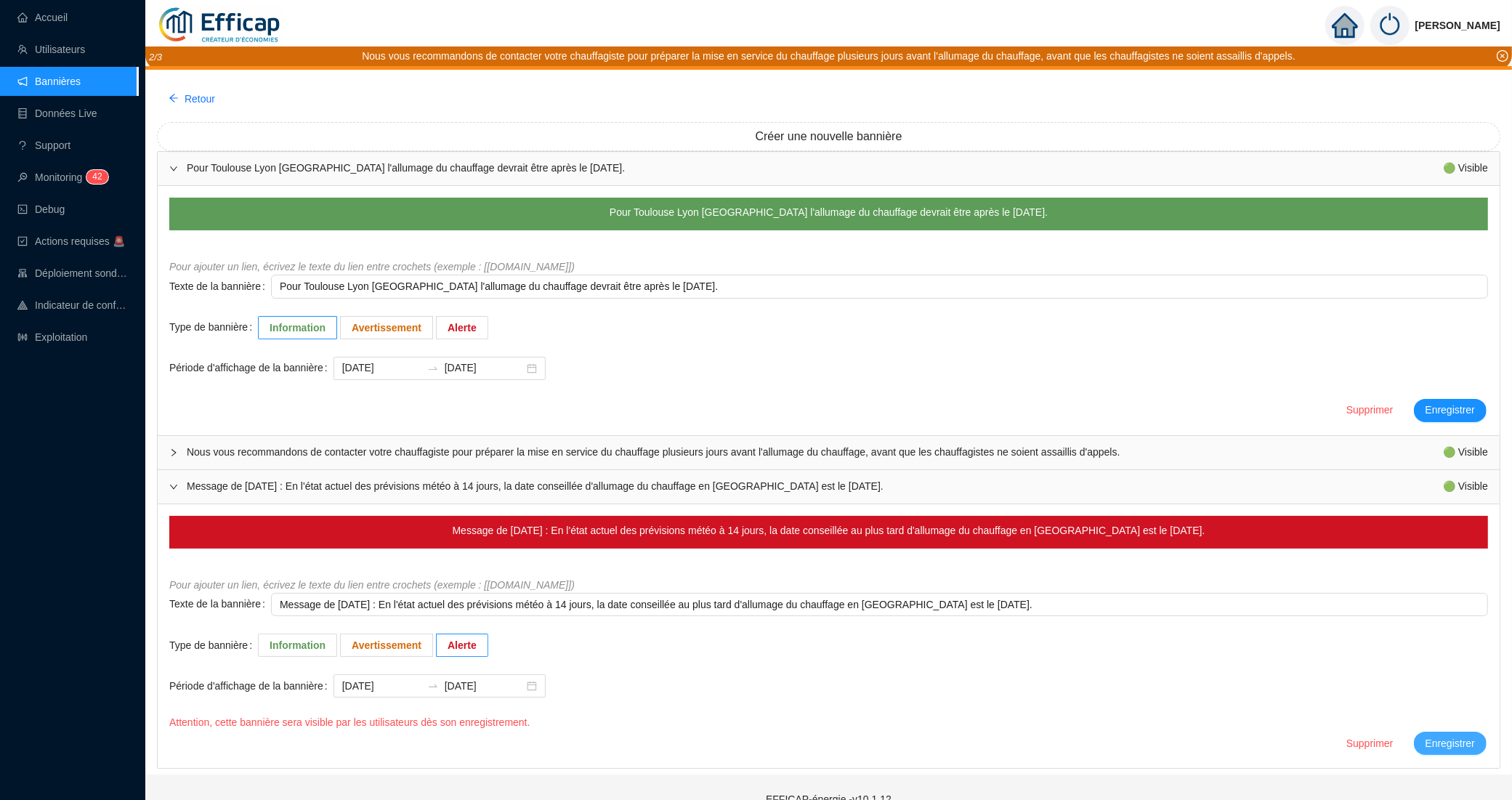
click at [1426, 738] on span "Enregistrer" at bounding box center [1450, 743] width 49 height 16
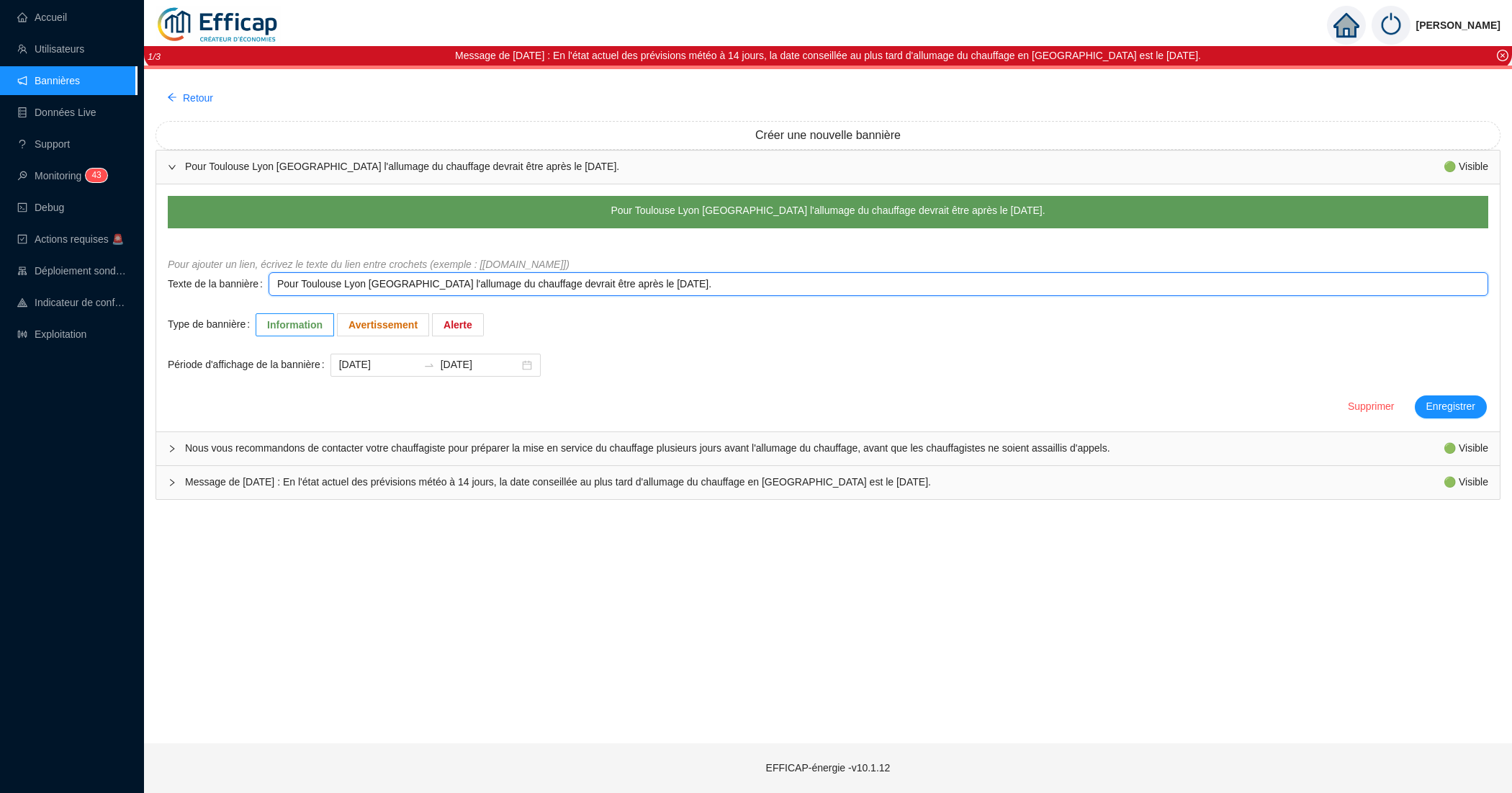
click at [339, 284] on textarea "Pour Toulouse Lyon Grenoble l'allumage du chauffage devrait être après le 12 oc…" at bounding box center [878, 284] width 1219 height 24
click at [615, 285] on textarea "Pour Toulouse Lyon Grenoble l'allumage du chauffage devrait être après le 12 oc…" at bounding box center [878, 284] width 1219 height 24
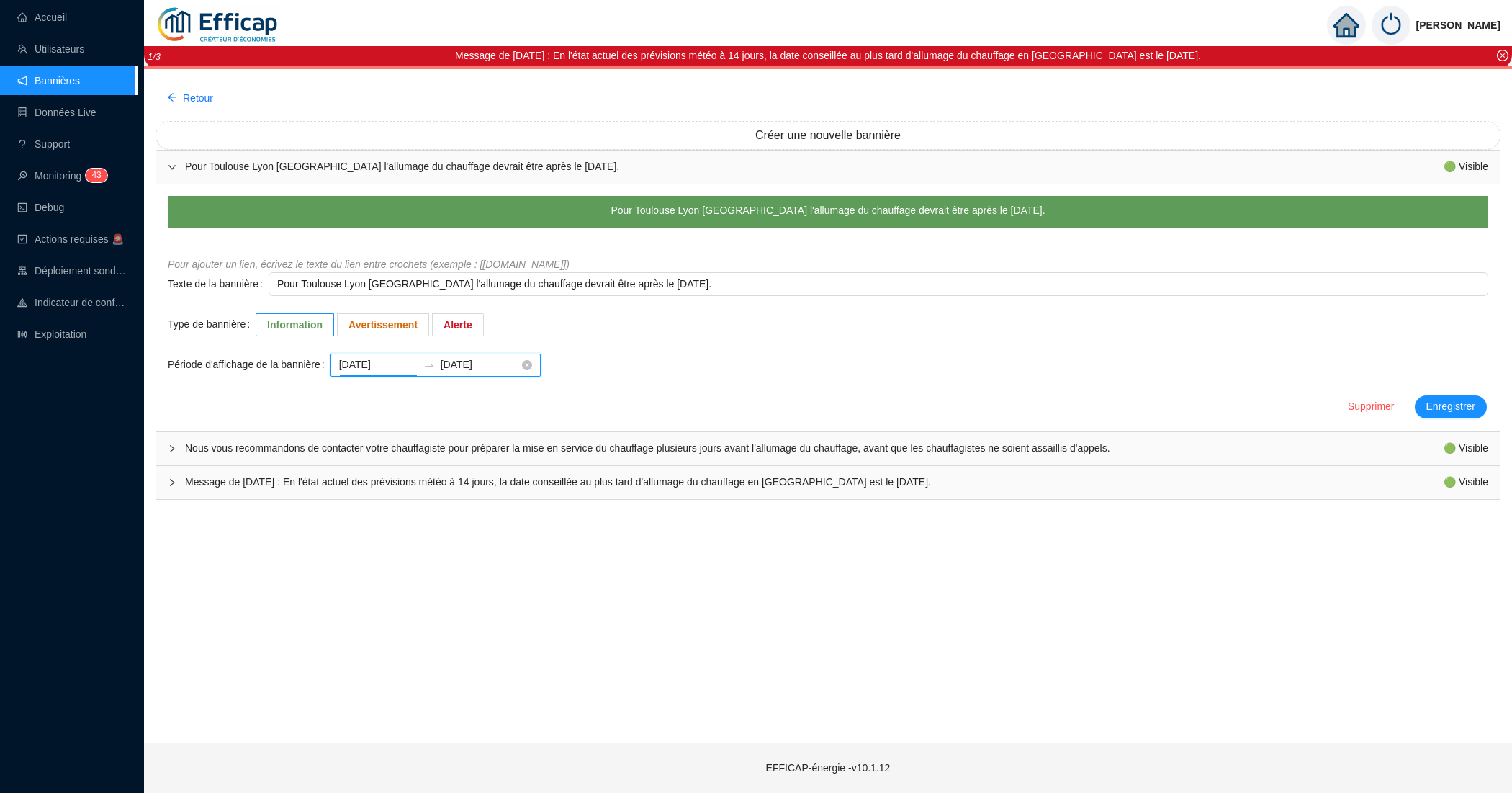
click at [396, 361] on input "2025-09-29" at bounding box center [378, 365] width 78 height 15
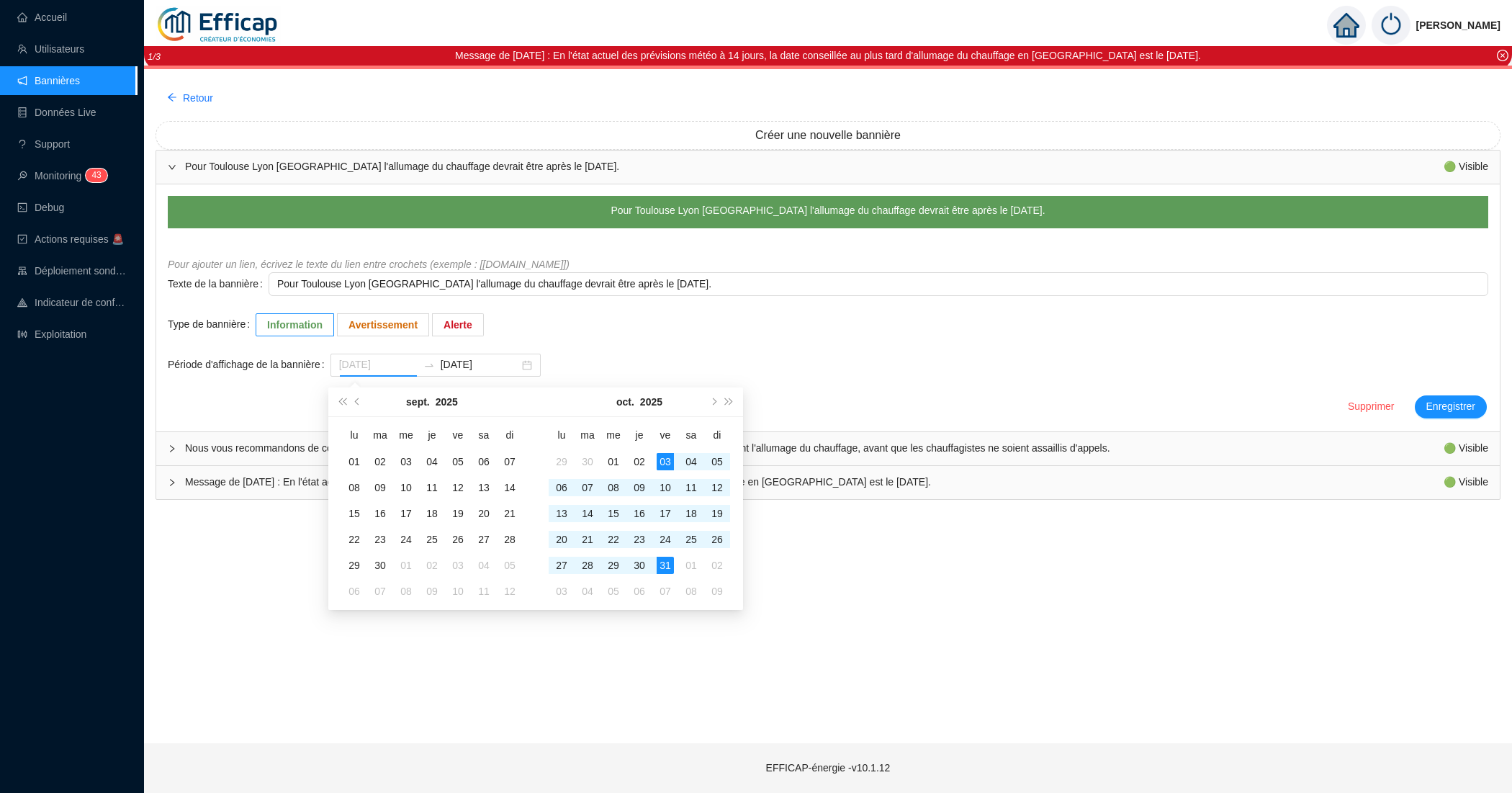
click at [670, 461] on div "03" at bounding box center [665, 461] width 17 height 17
click at [1466, 407] on form "Pour Toulouse Lyon Grenoble l'allumage du chauffage devrait être après le 16 oc…" at bounding box center [828, 308] width 1320 height 224
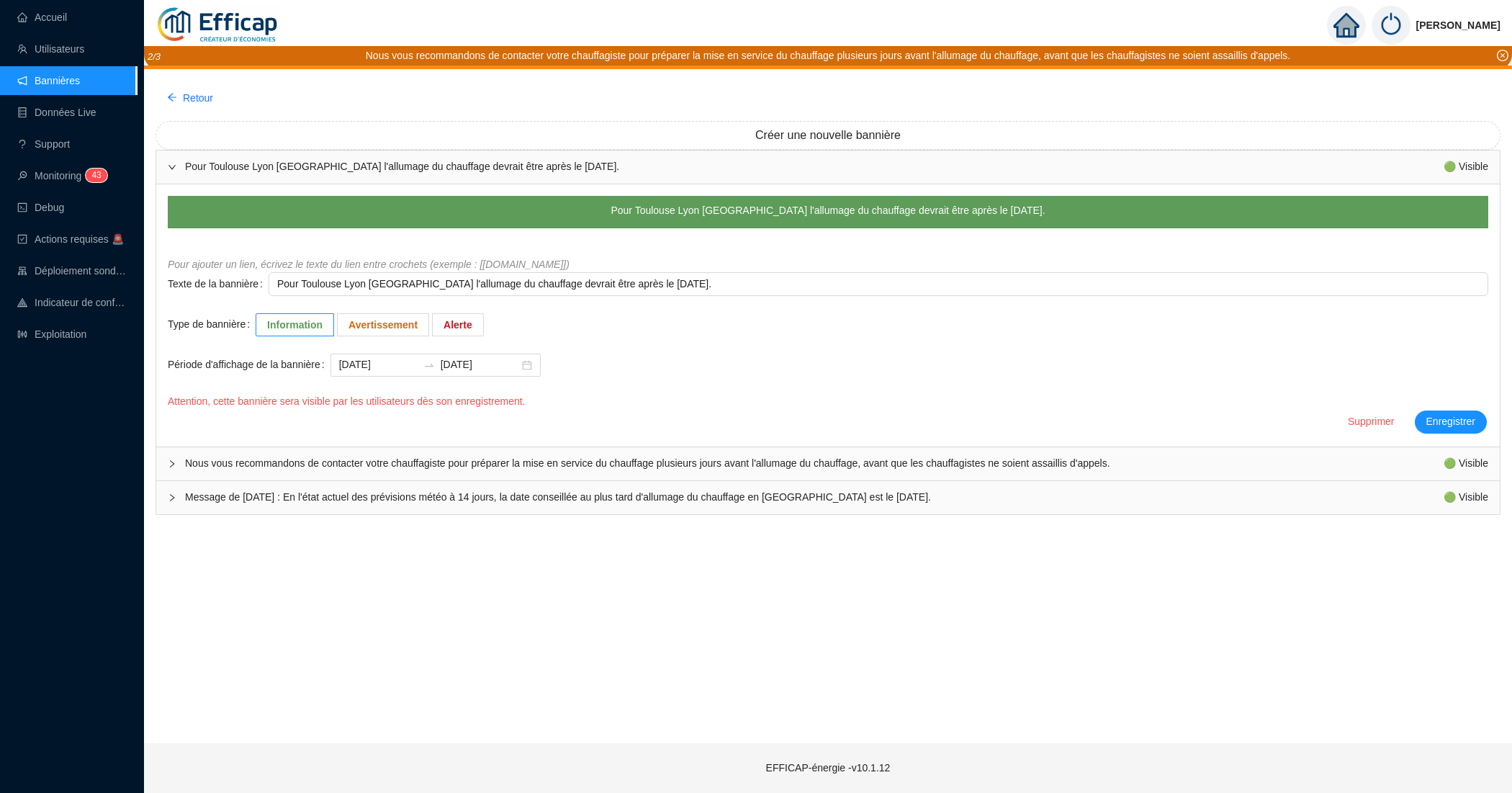
click at [174, 164] on icon "expanded" at bounding box center [172, 167] width 9 height 9
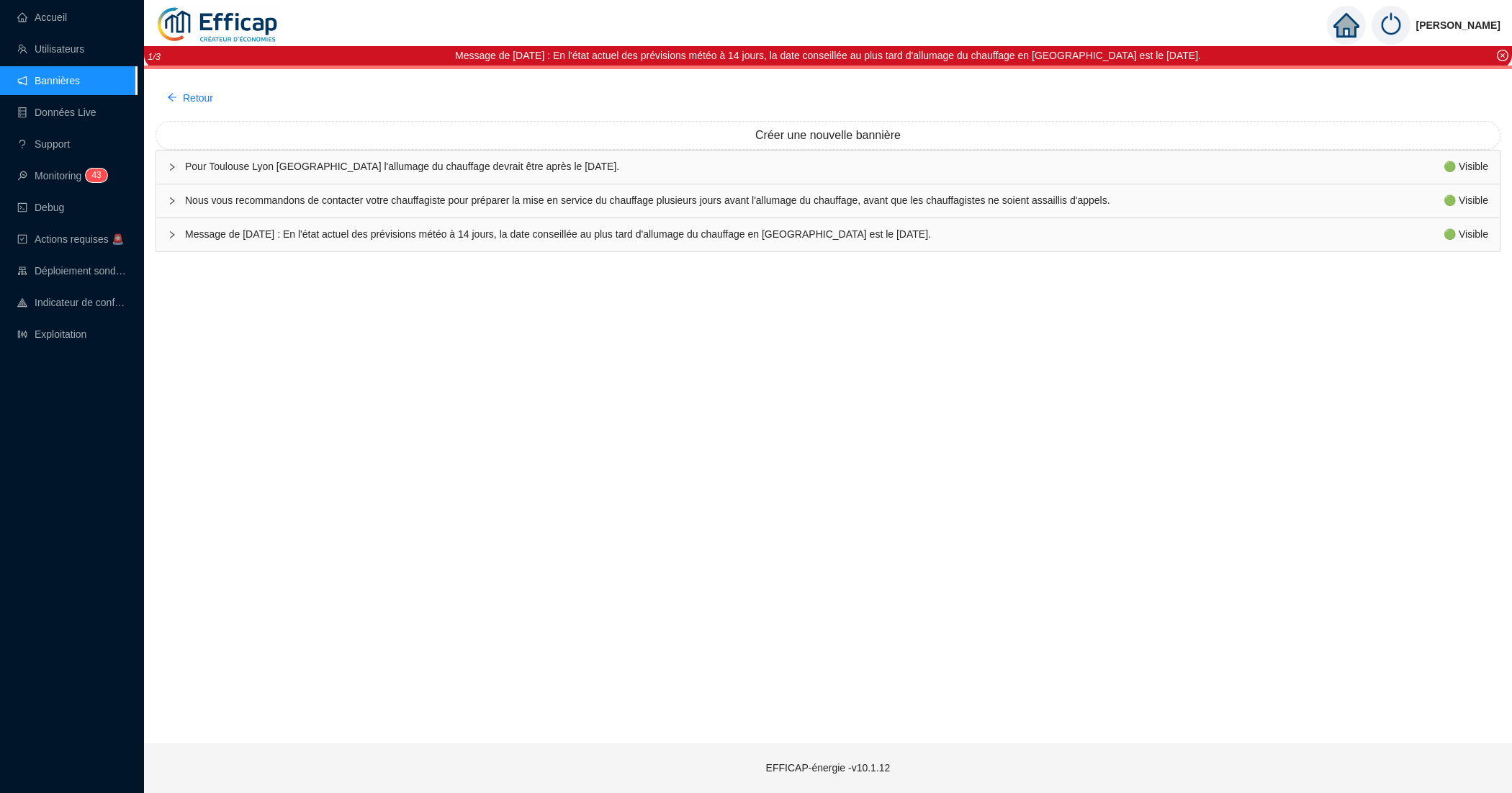
click at [873, 241] on span "Message de vendredi 3 octobre 2025 : En l'état actuel des prévisions météo à 14…" at bounding box center [814, 234] width 1259 height 15
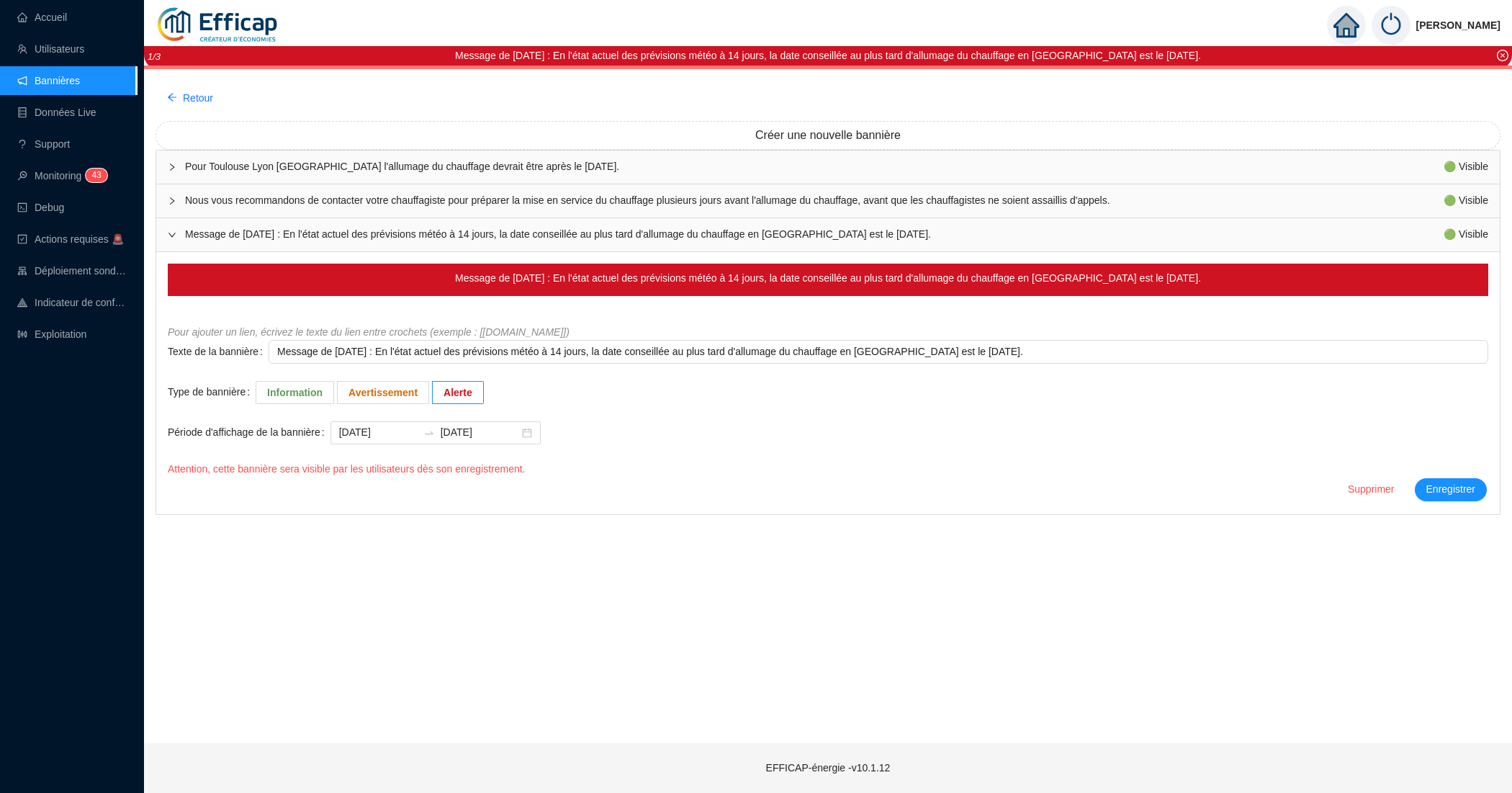
click at [886, 236] on span "Message de vendredi 3 octobre 2025 : En l'état actuel des prévisions météo à 14…" at bounding box center [814, 234] width 1259 height 15
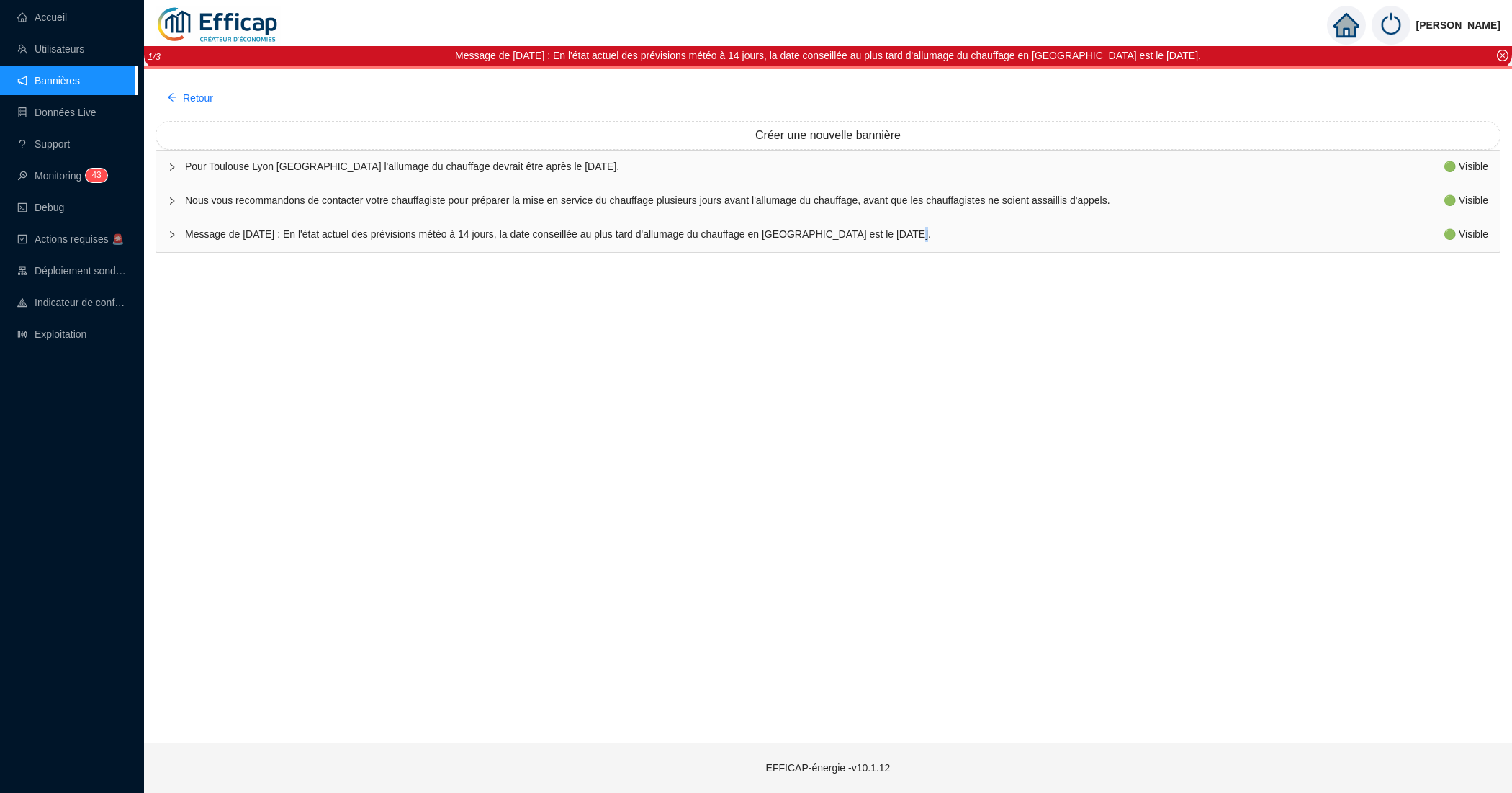
click at [886, 236] on span "Message de vendredi 3 octobre 2025 : En l'état actuel des prévisions météo à 14…" at bounding box center [814, 234] width 1259 height 15
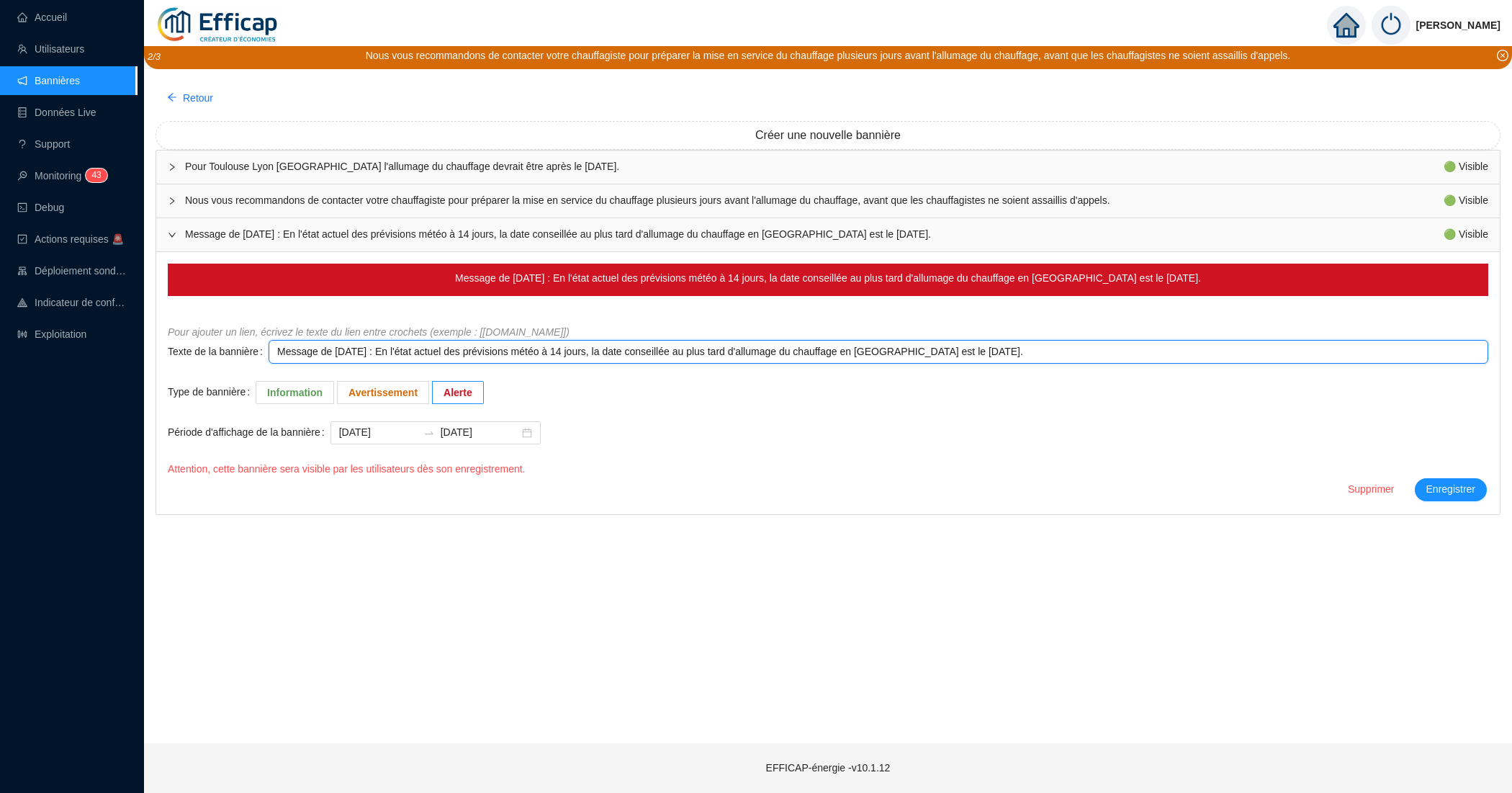
click at [980, 351] on textarea "Message de vendredi 3 octobre 2025 : En l'état actuel des prévisions météo à 14…" at bounding box center [878, 352] width 1219 height 24
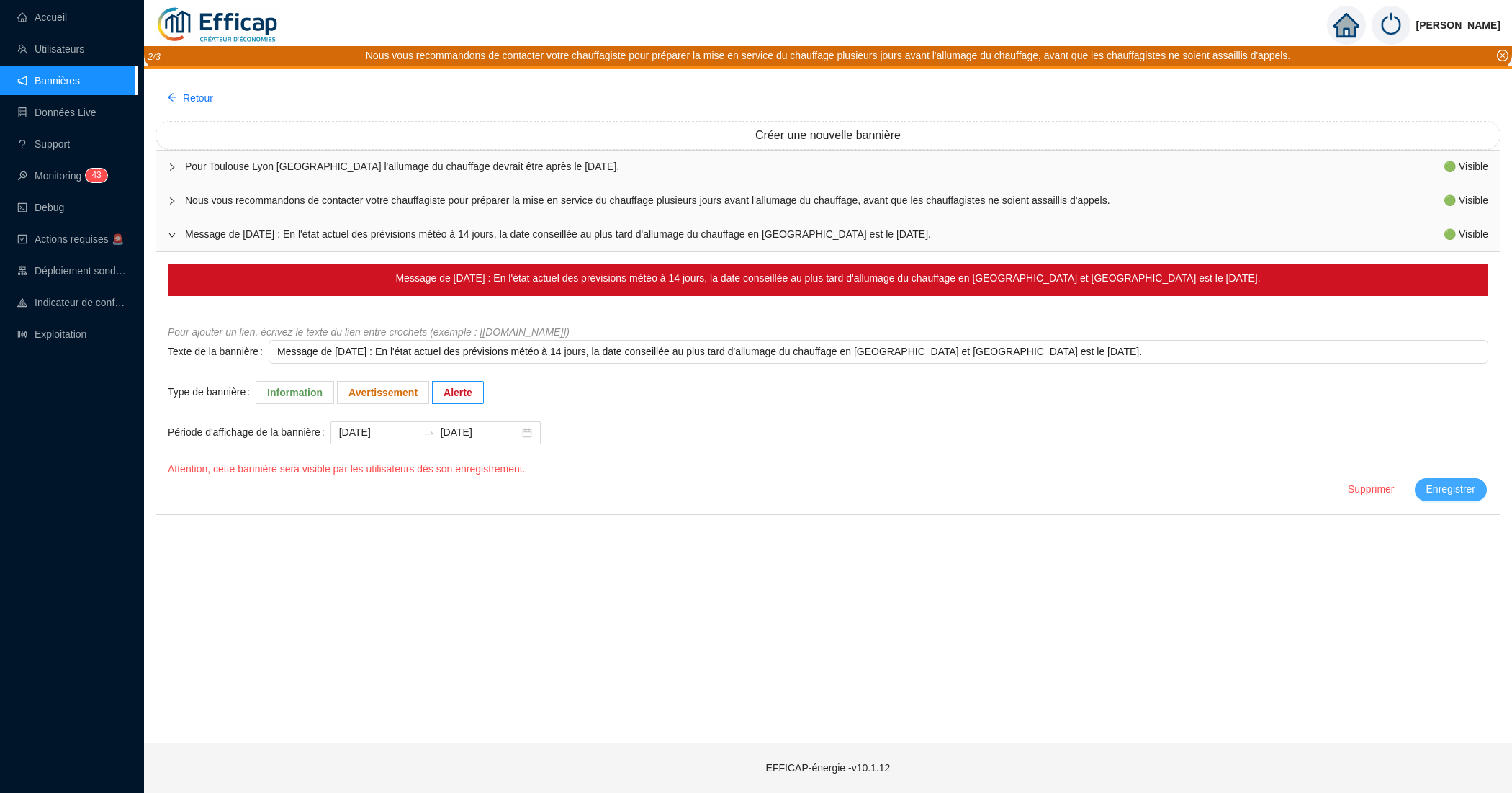
click at [1443, 494] on span "Enregistrer" at bounding box center [1450, 489] width 49 height 15
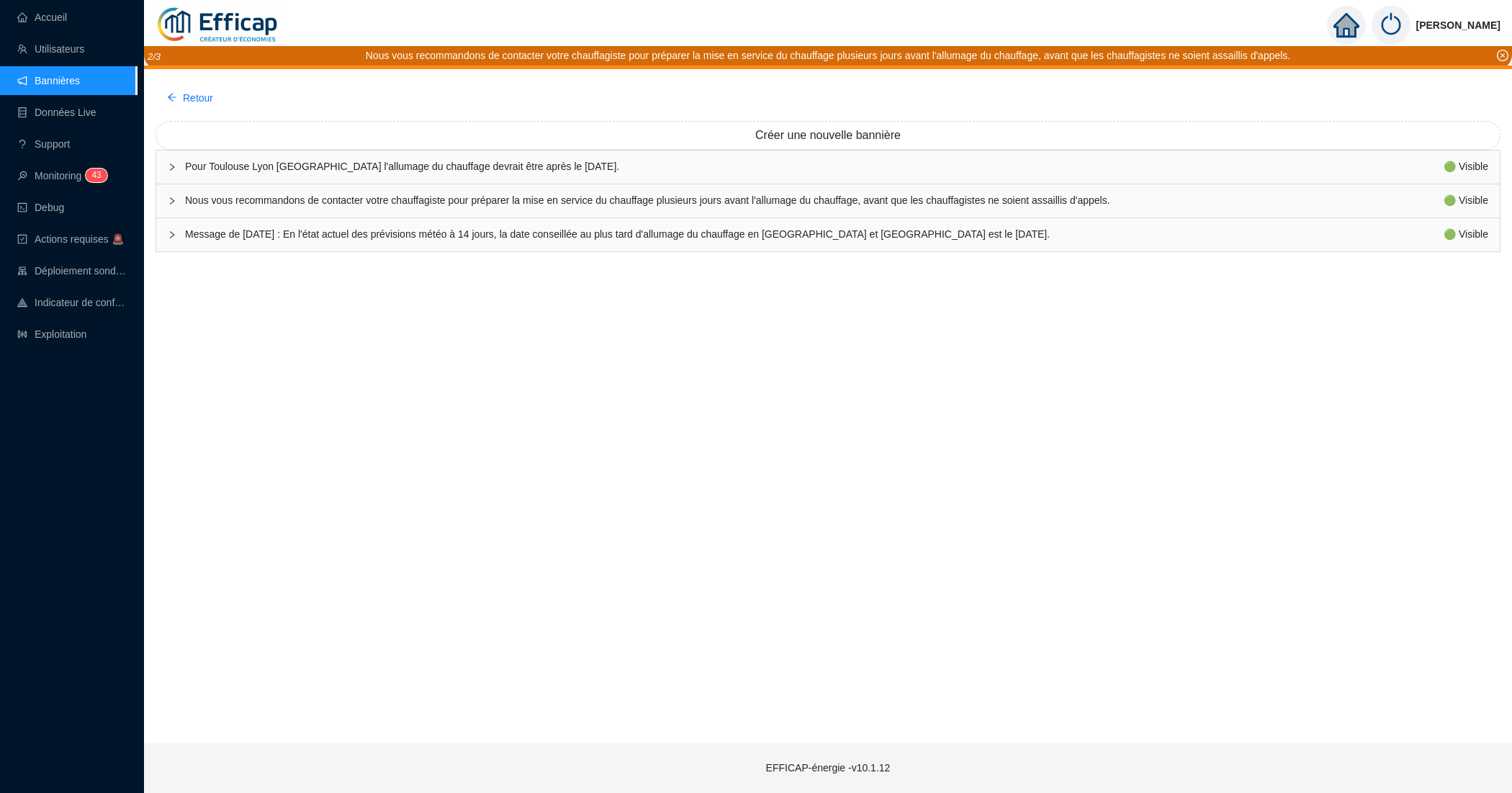
click at [464, 168] on span "Pour Toulouse Lyon Grenoble l'allumage du chauffage devrait être après le 12 oc…" at bounding box center [814, 167] width 1259 height 15
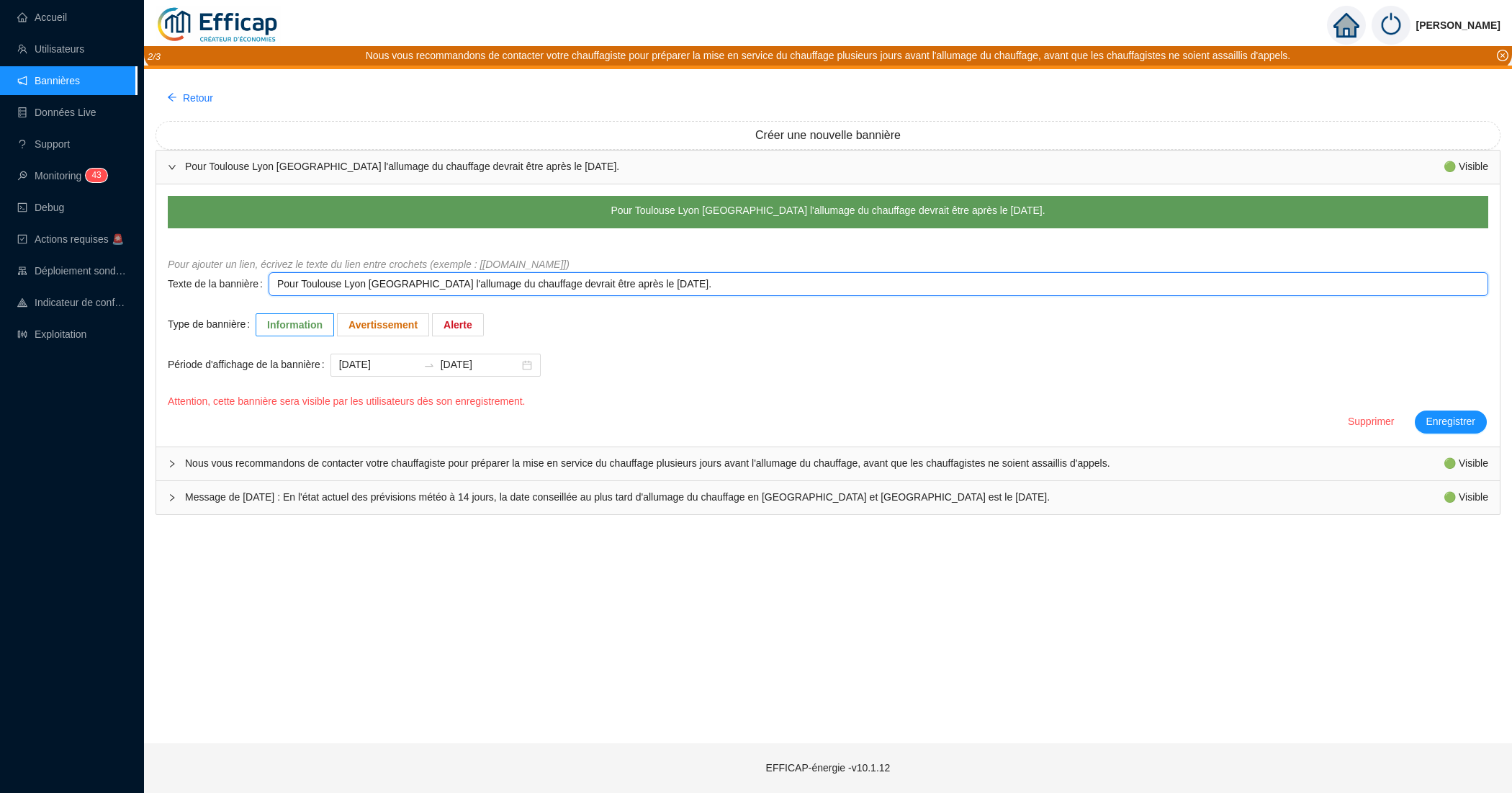
click at [516, 288] on textarea "Pour Toulouse Lyon Grenoble l'allumage du chauffage devrait être après le 16 oc…" at bounding box center [878, 284] width 1219 height 24
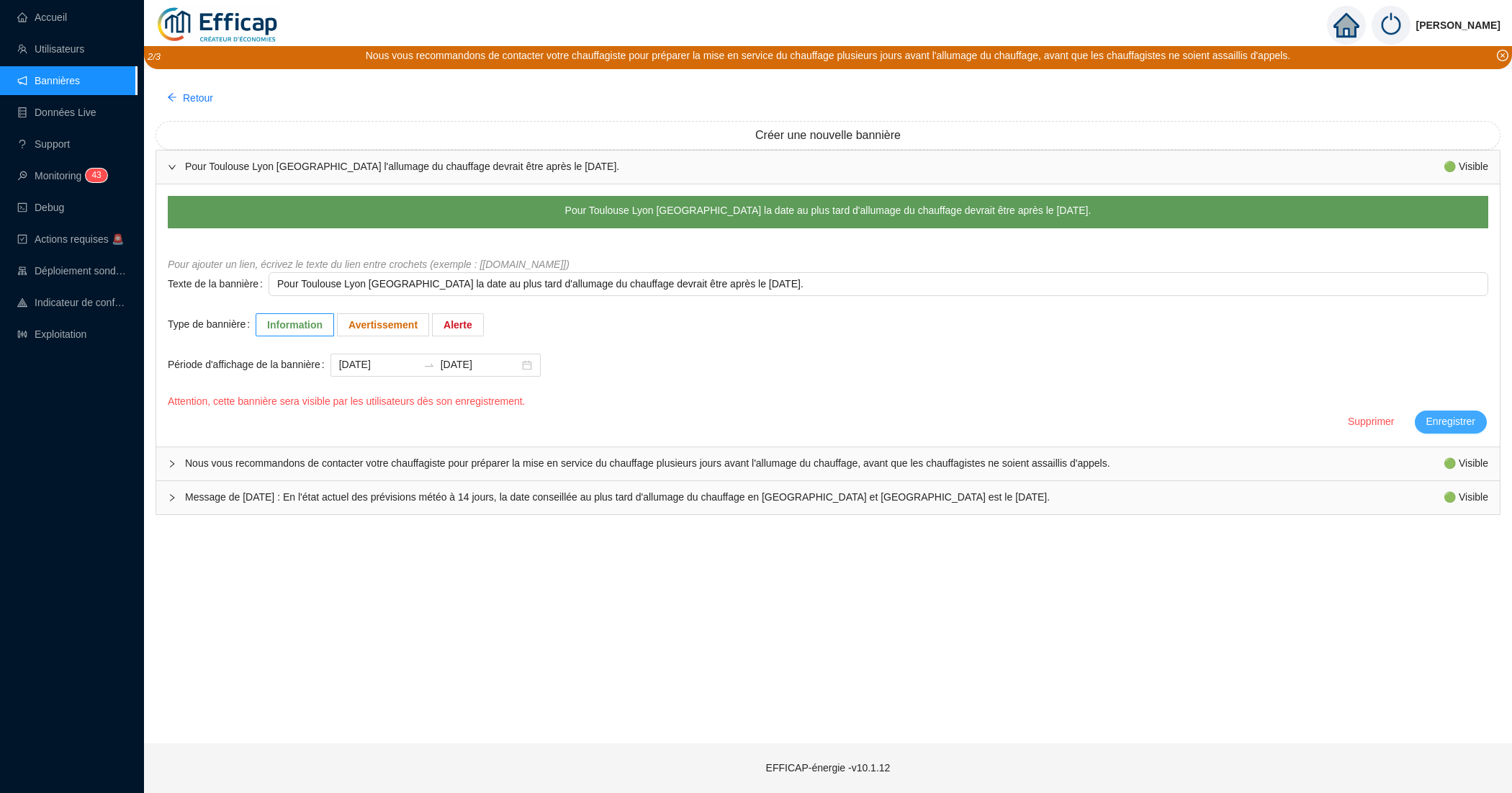
click at [1430, 427] on span "Enregistrer" at bounding box center [1450, 422] width 49 height 15
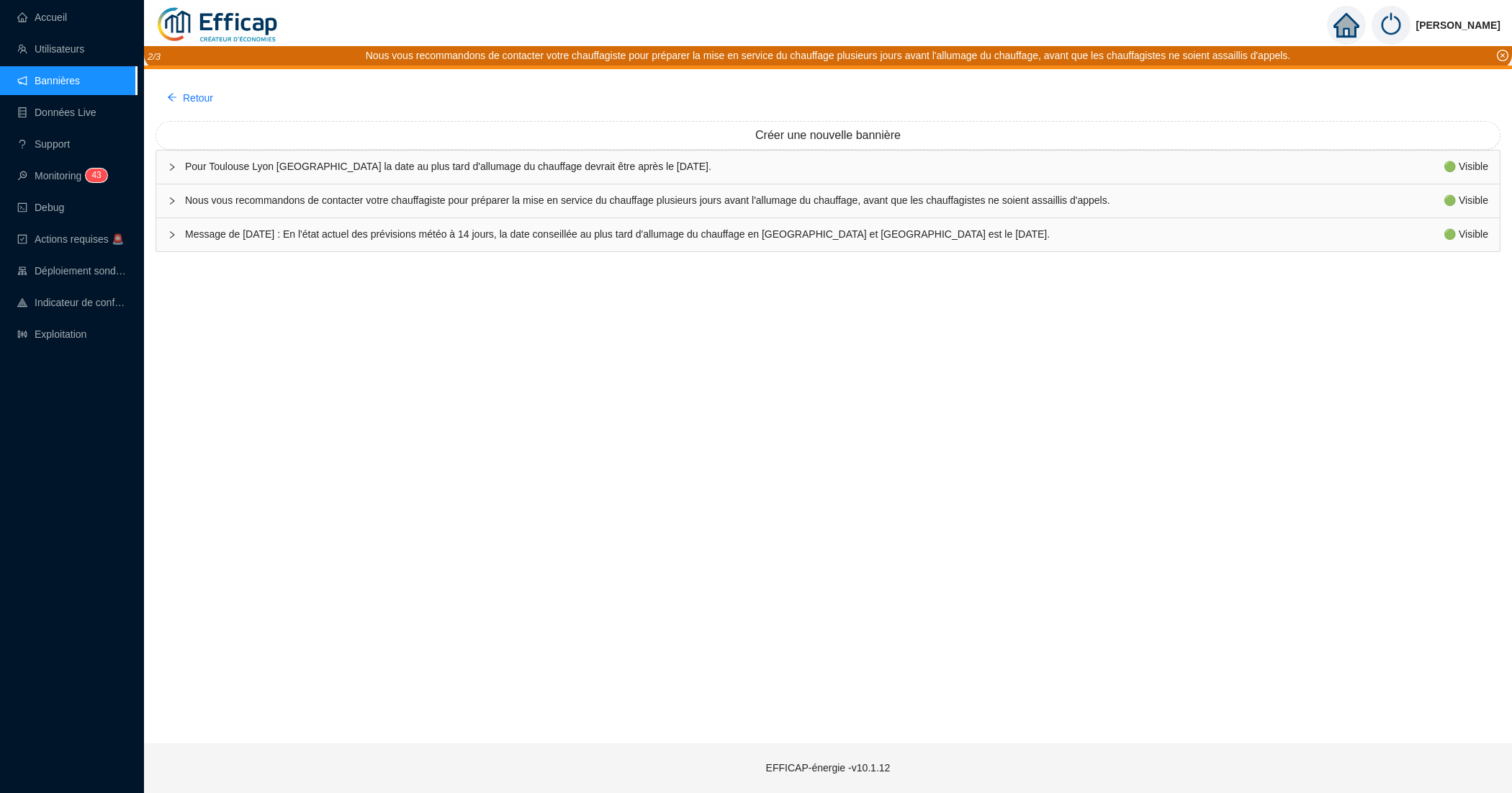
click at [545, 164] on span "Pour Toulouse Lyon Grenoble la date au plus tard d'allumage du chauffage devrai…" at bounding box center [814, 167] width 1259 height 15
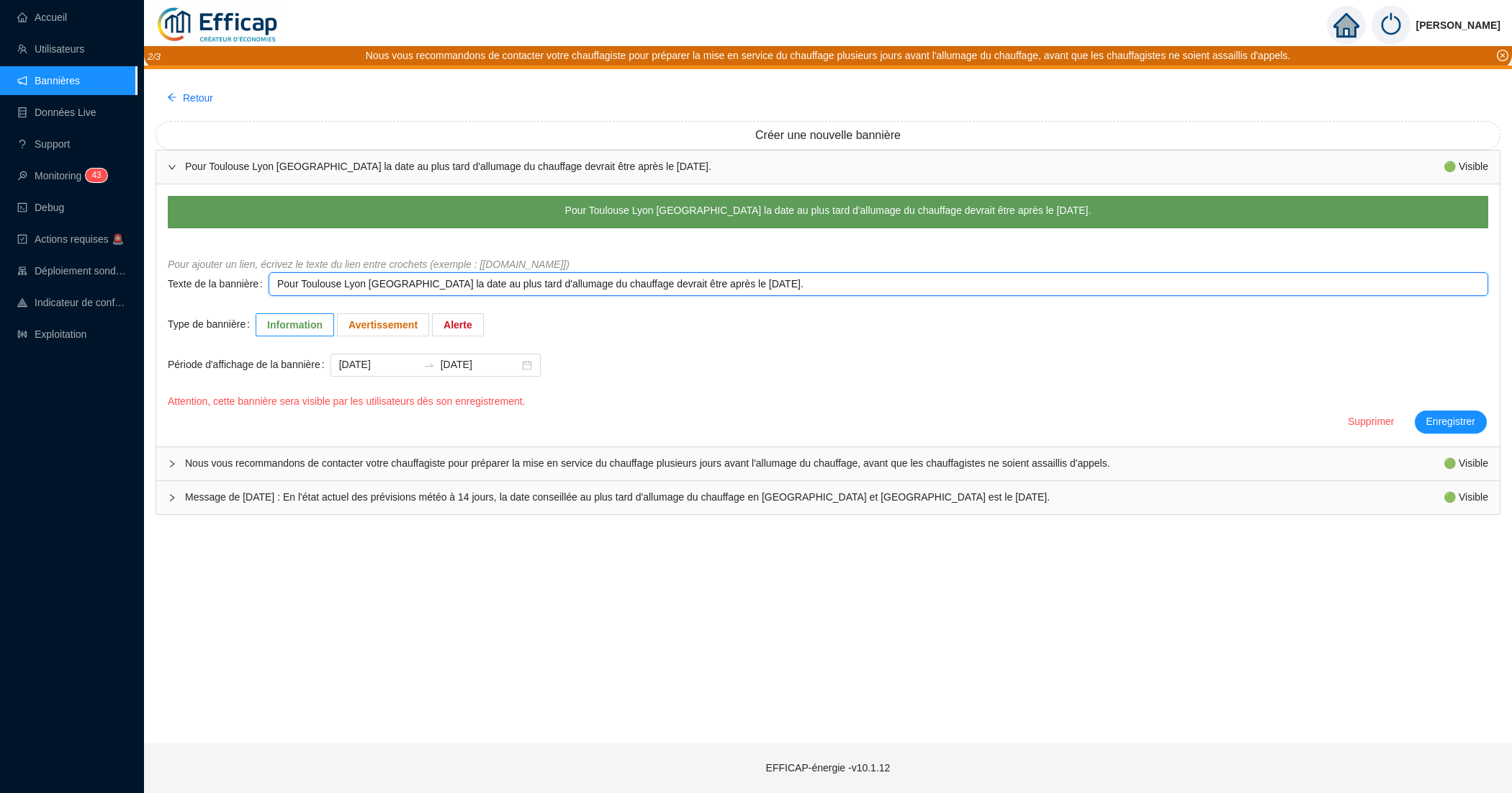
click at [440, 288] on textarea "Pour Toulouse Lyon Grenoble la date au plus tard d'allumage du chauffage devrai…" at bounding box center [878, 284] width 1219 height 24
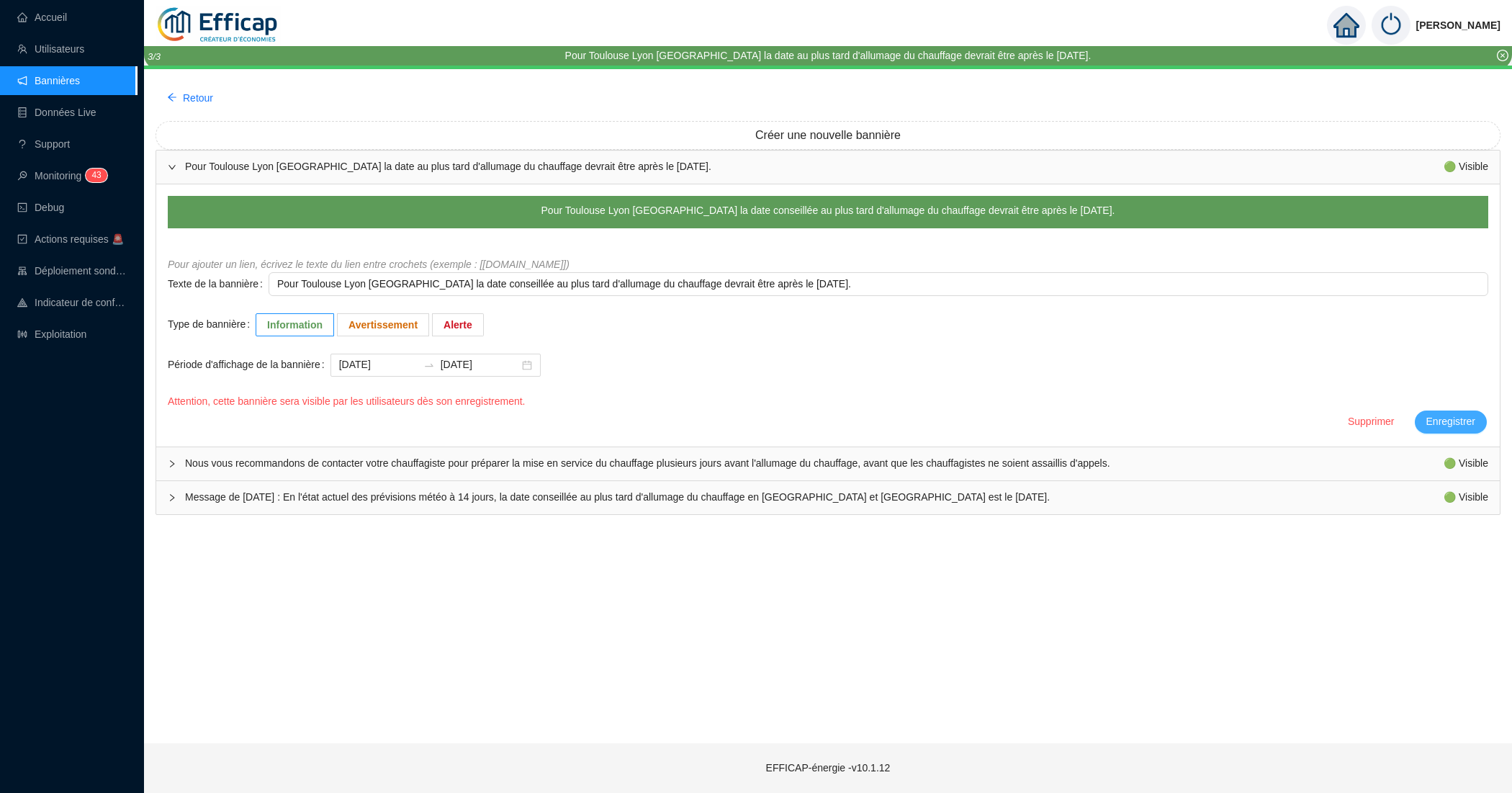
click at [1466, 419] on span "Enregistrer" at bounding box center [1450, 422] width 49 height 15
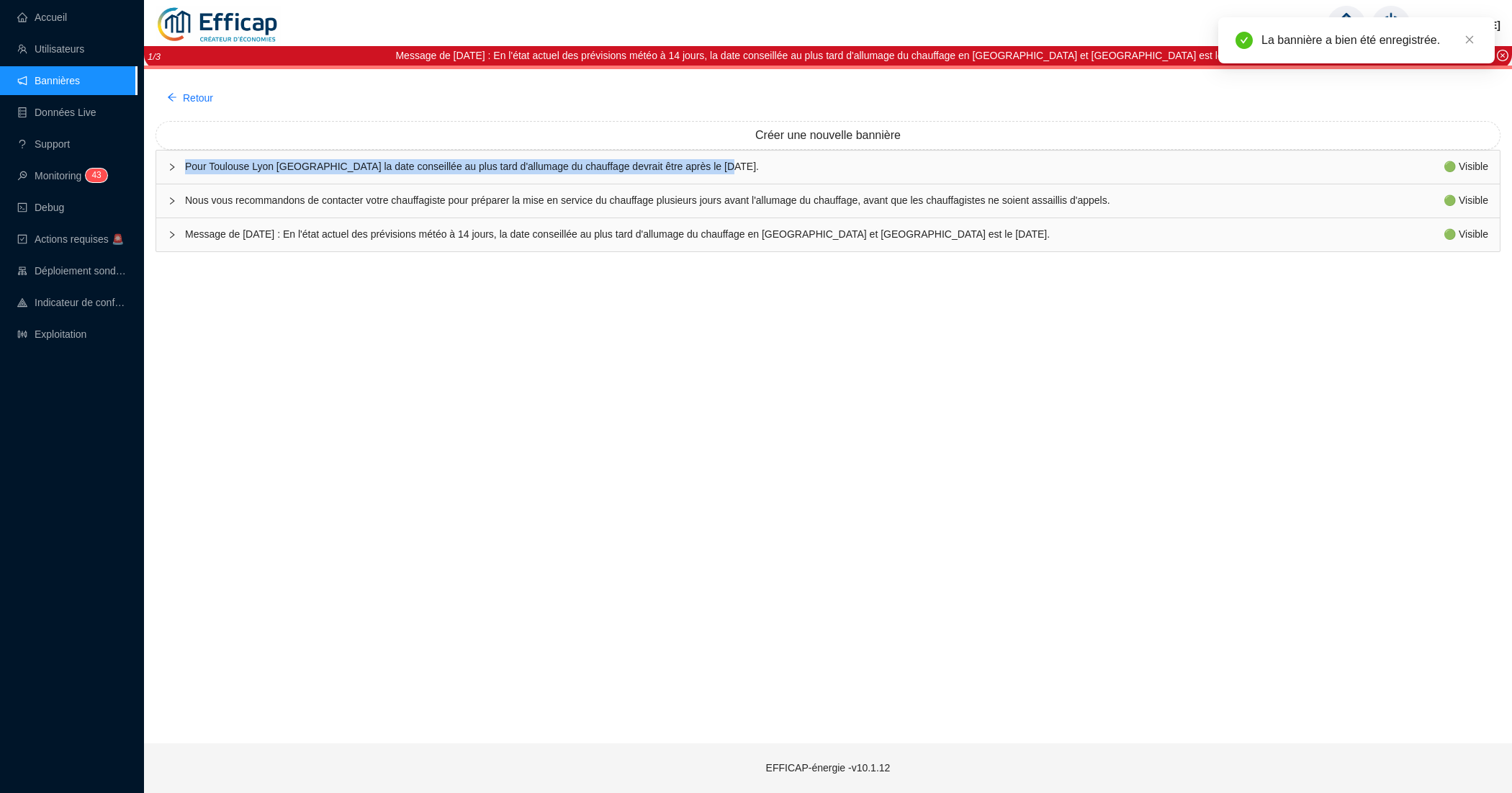
drag, startPoint x: 862, startPoint y: 168, endPoint x: 185, endPoint y: 168, distance: 677.0
click at [185, 168] on span "Pour Toulouse Lyon [GEOGRAPHIC_DATA] la date conseillée au plus tard d'allumage…" at bounding box center [814, 167] width 1259 height 15
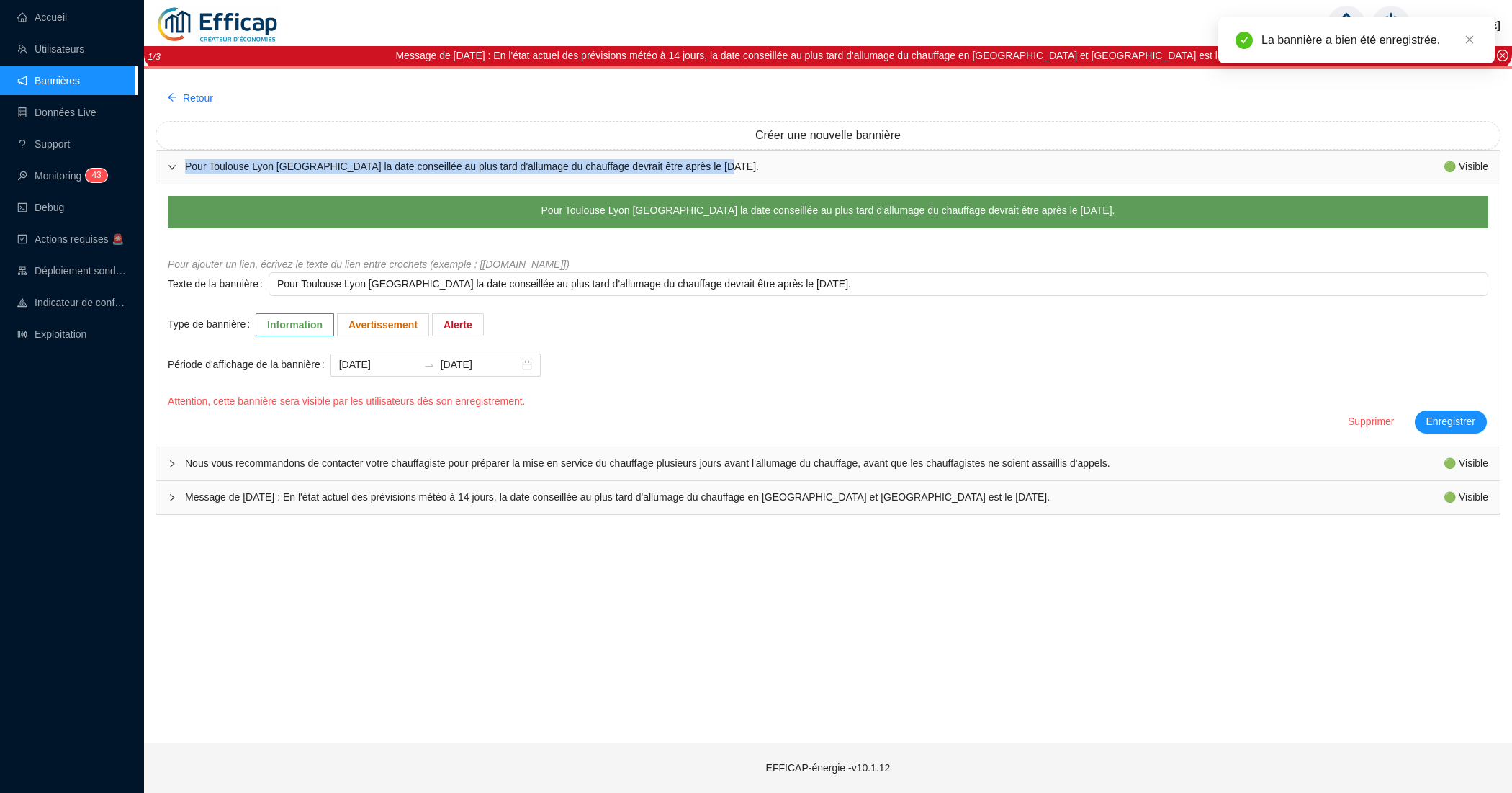
copy span "Pour Toulouse Lyon [GEOGRAPHIC_DATA] la date conseillée au plus tard d'allumage…"
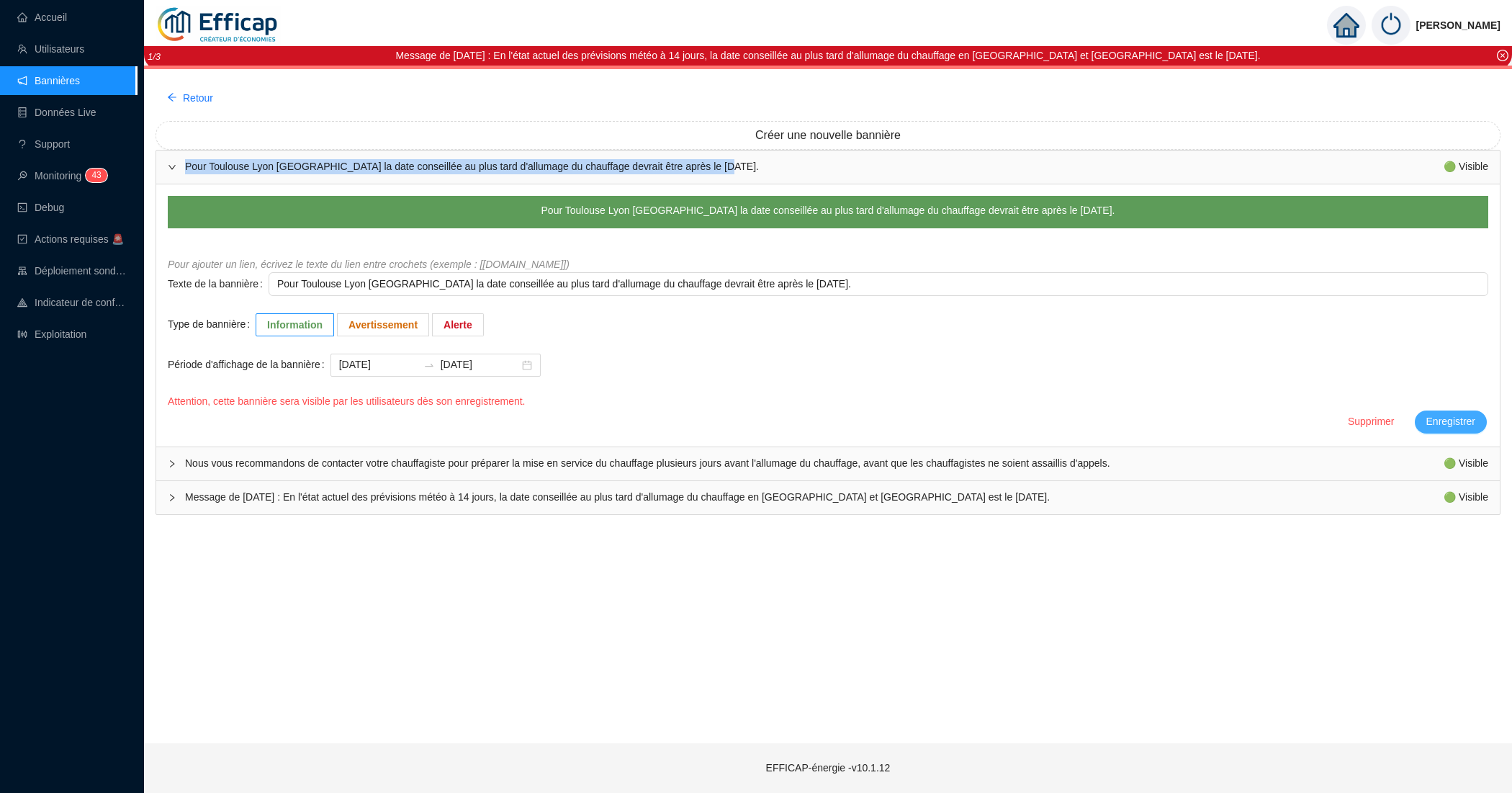
click at [1443, 423] on span "Enregistrer" at bounding box center [1450, 422] width 49 height 15
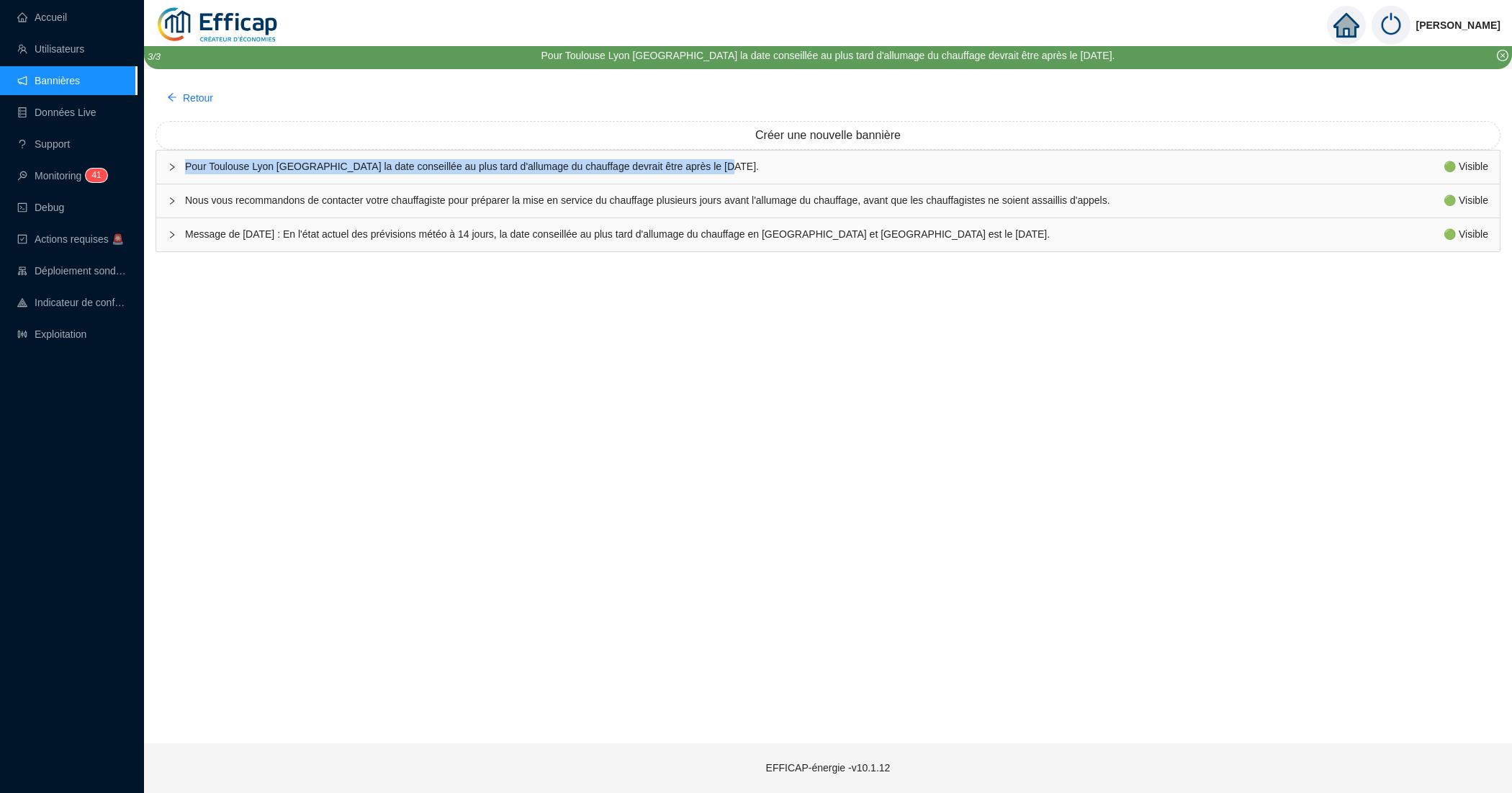
drag, startPoint x: 1051, startPoint y: 233, endPoint x: 183, endPoint y: 234, distance: 868.0
click at [183, 234] on div "Message de vendredi 3 octobre 2025 : En l'état actuel des prévisions météo à 14…" at bounding box center [827, 234] width 1343 height 33
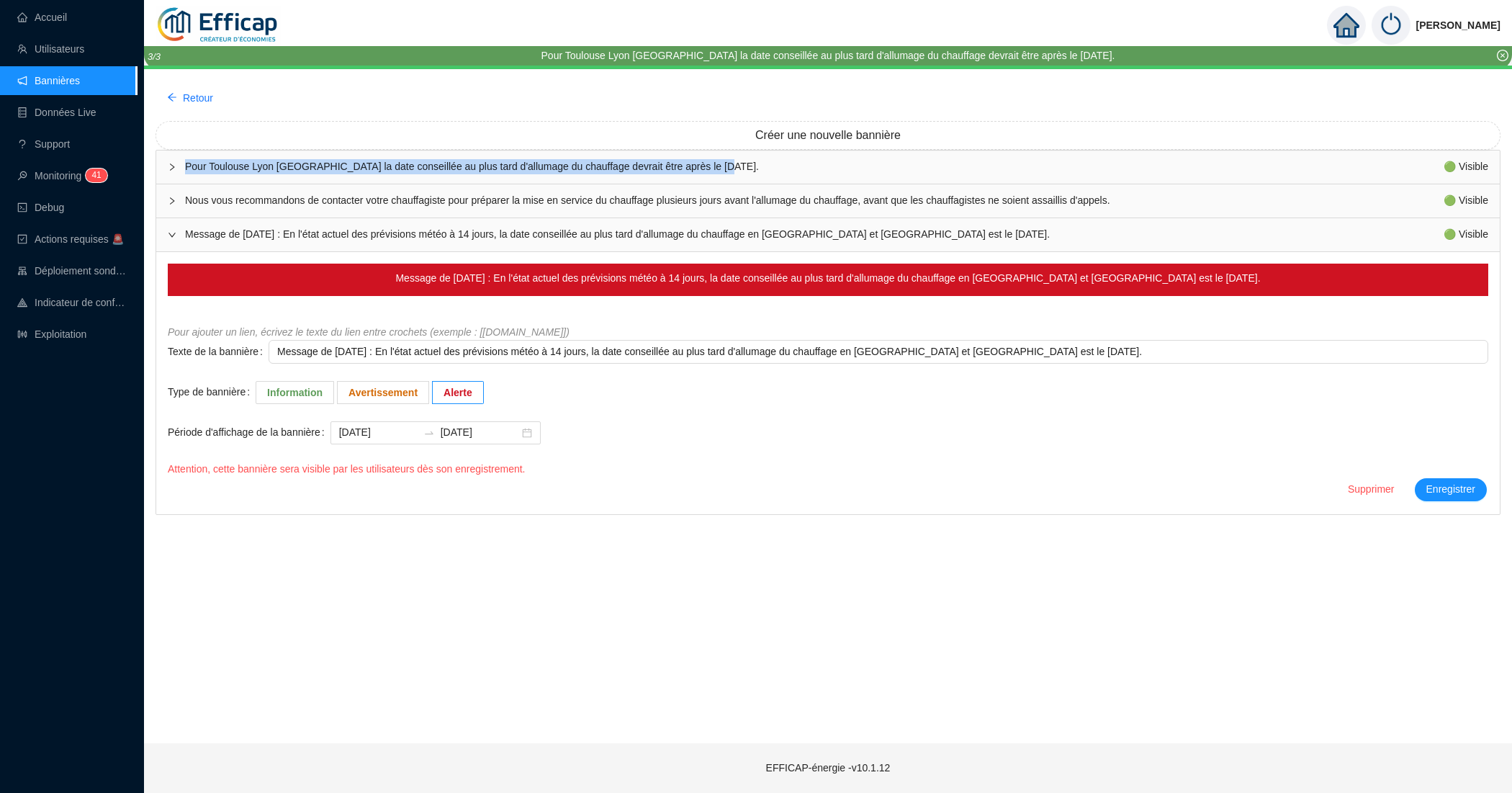
copy span "Message de [DATE] : En l'état actuel des prévisions météo à 14 jours, la date c…"
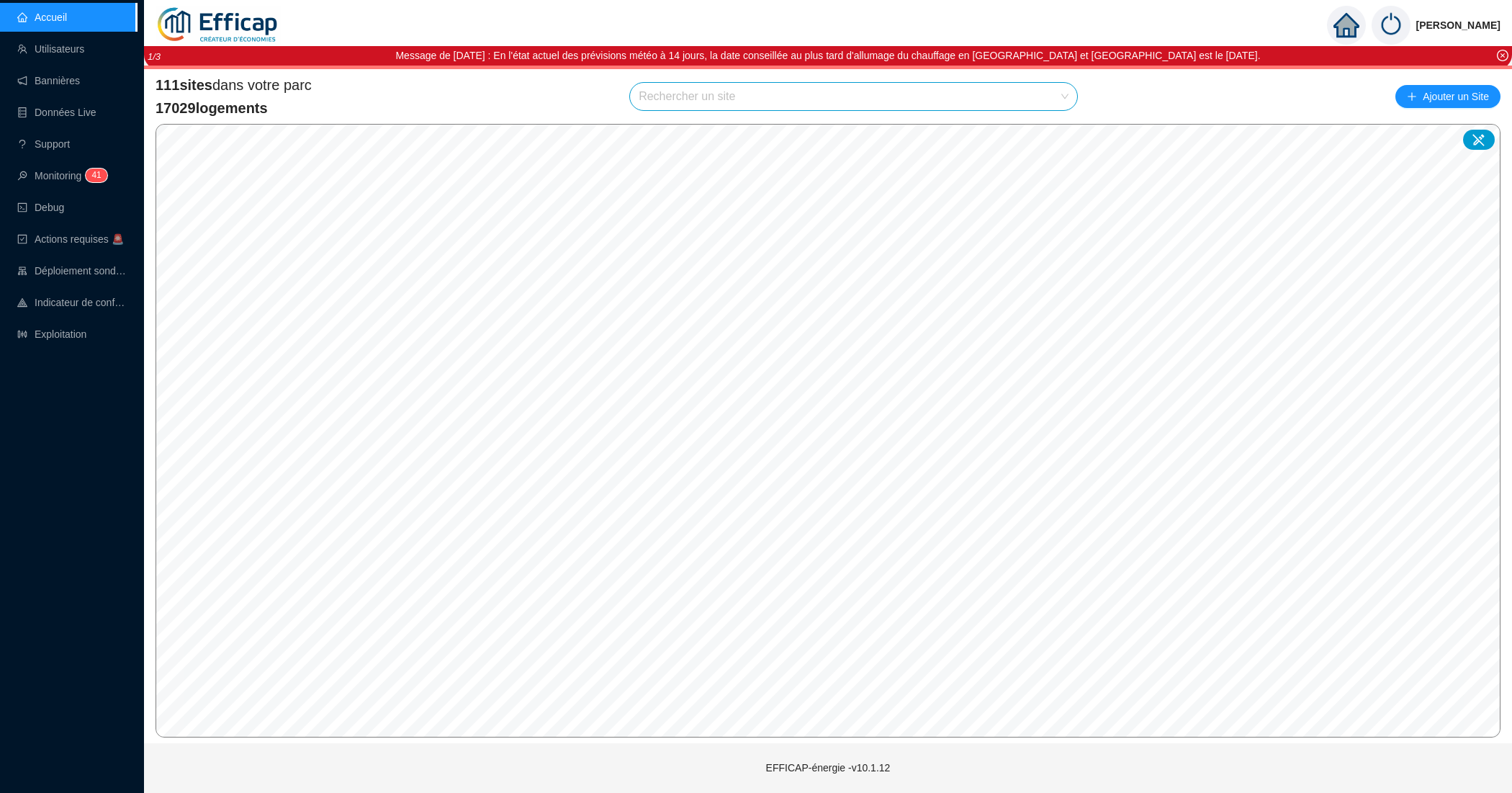
click at [701, 97] on input "search" at bounding box center [847, 96] width 417 height 27
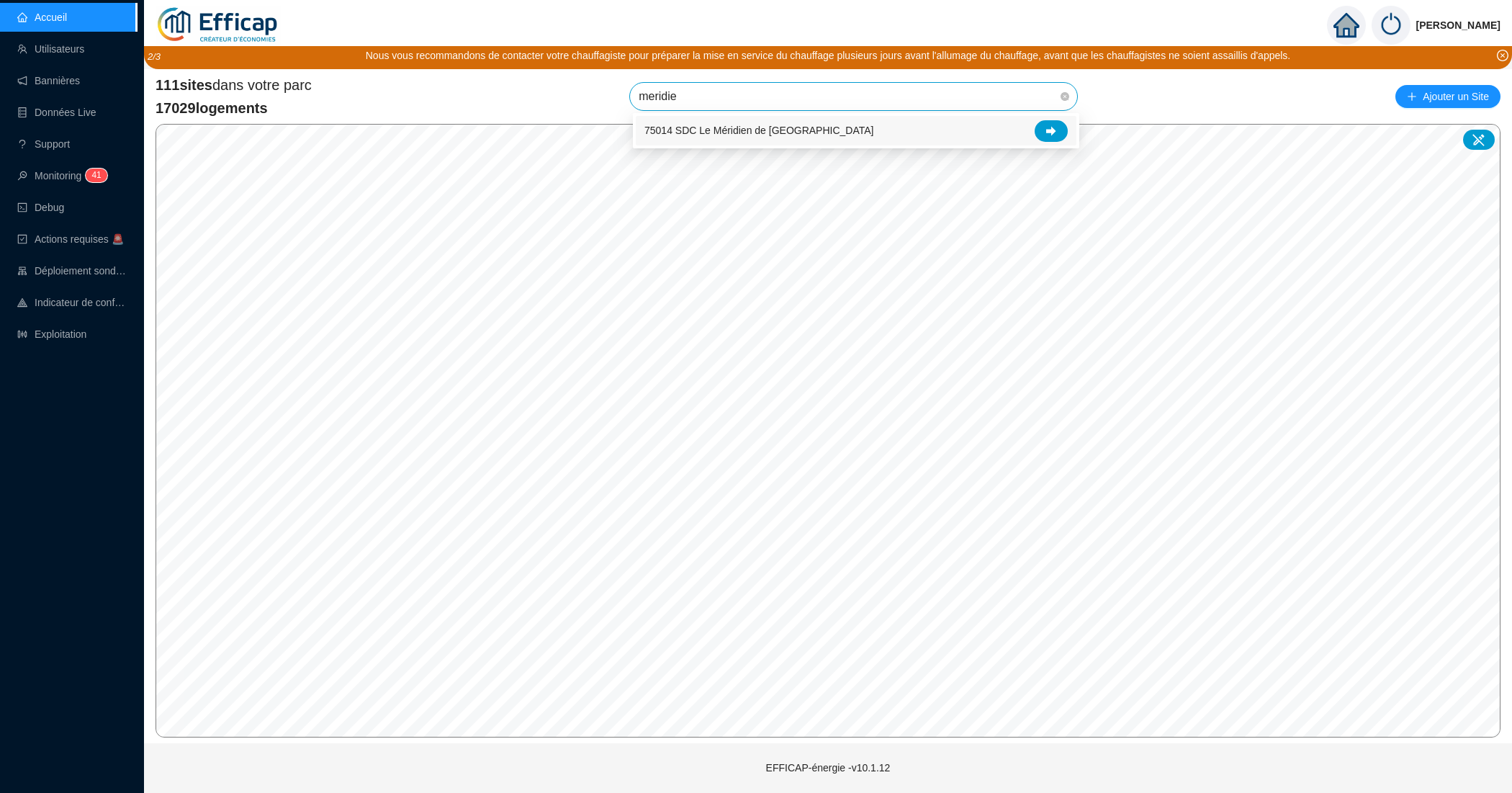
type input "meridien"
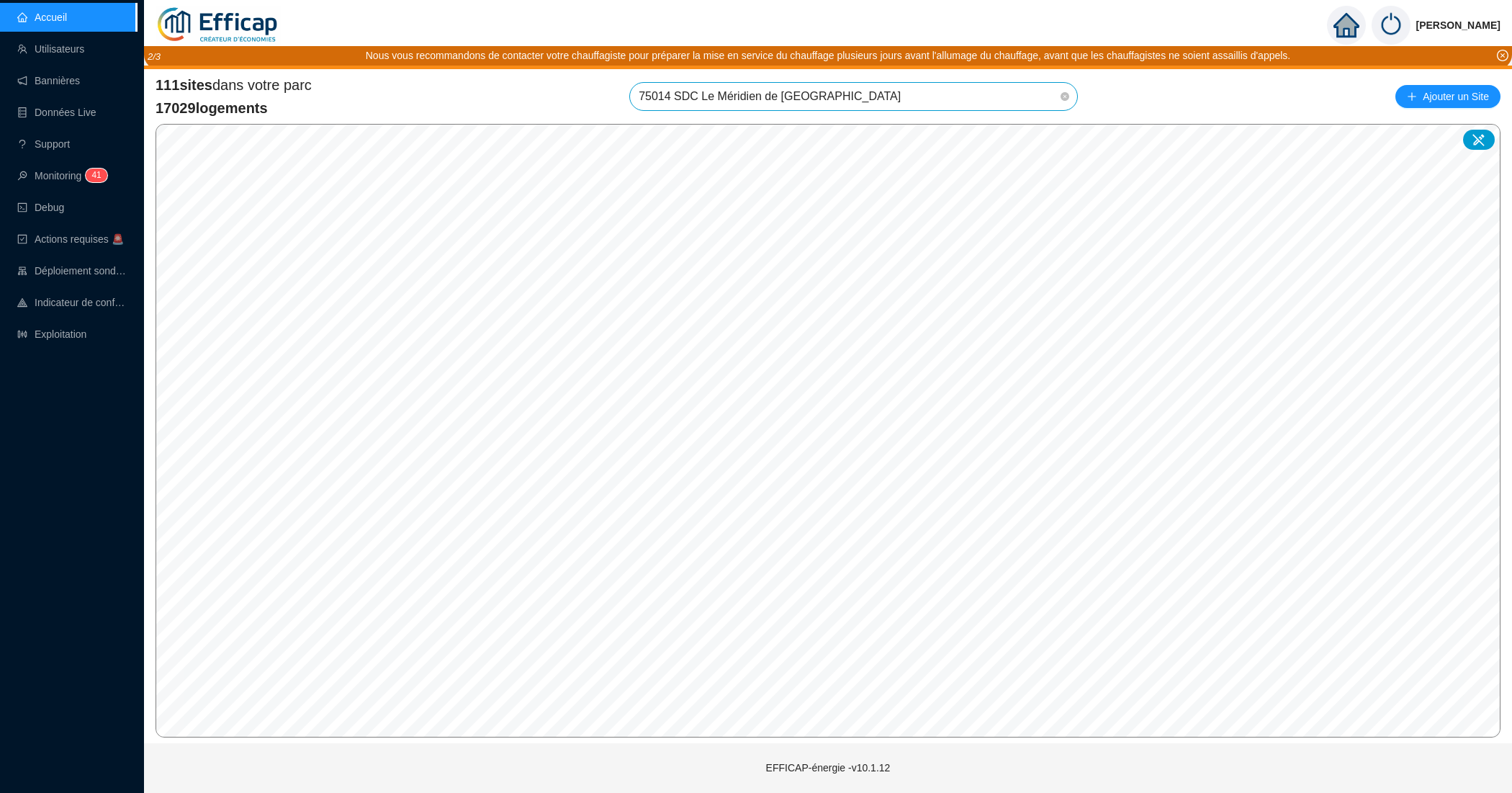
click at [1039, 78] on div "111 sites dans votre parc 17029 logements 75014 SDC [GEOGRAPHIC_DATA] SDC Le Mé…" at bounding box center [827, 97] width 1345 height 43
click at [1035, 91] on span "75014 SDC Le Méridien de [GEOGRAPHIC_DATA]" at bounding box center [853, 96] width 430 height 27
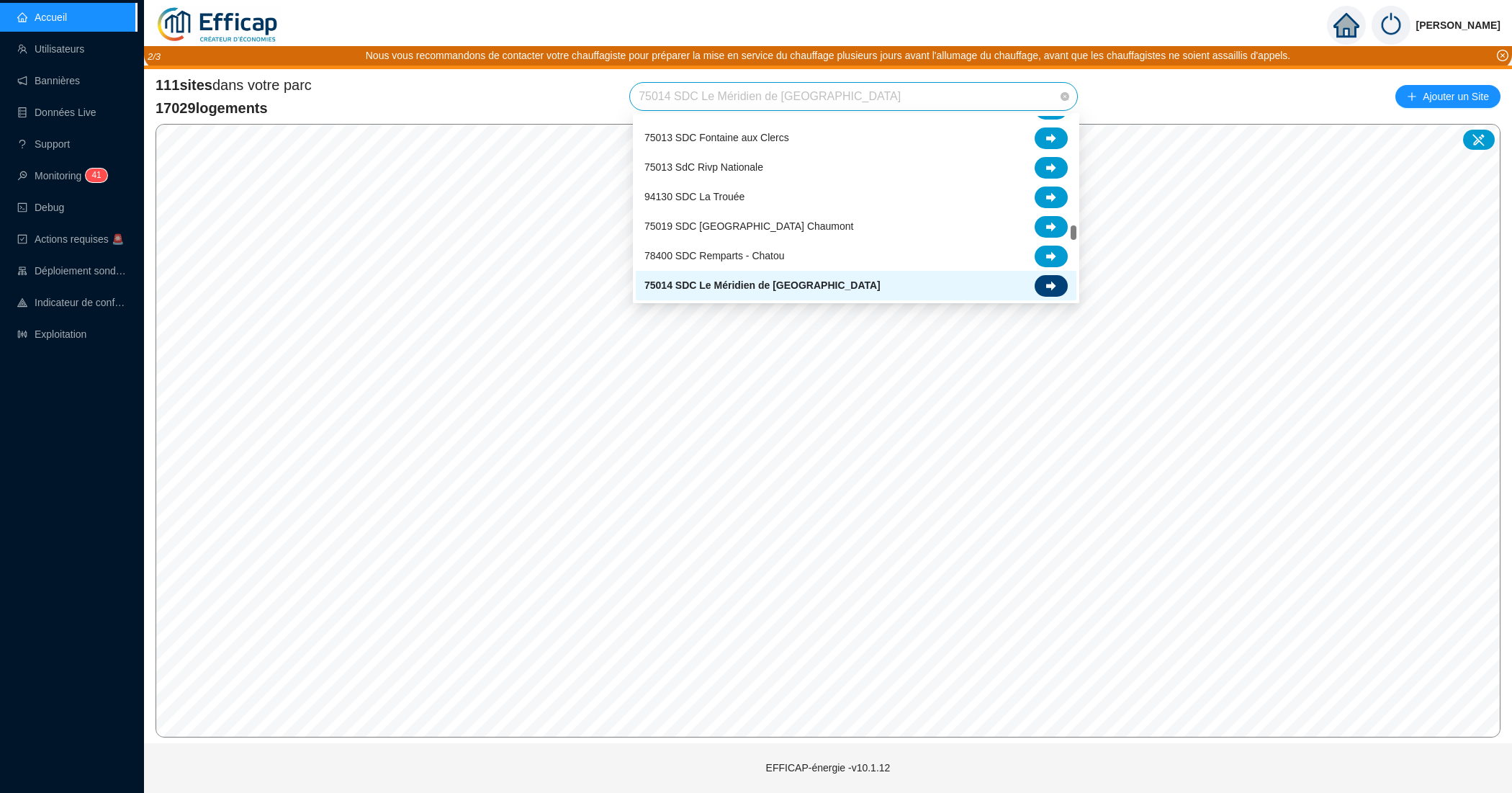
click at [1051, 292] on div at bounding box center [1051, 285] width 33 height 21
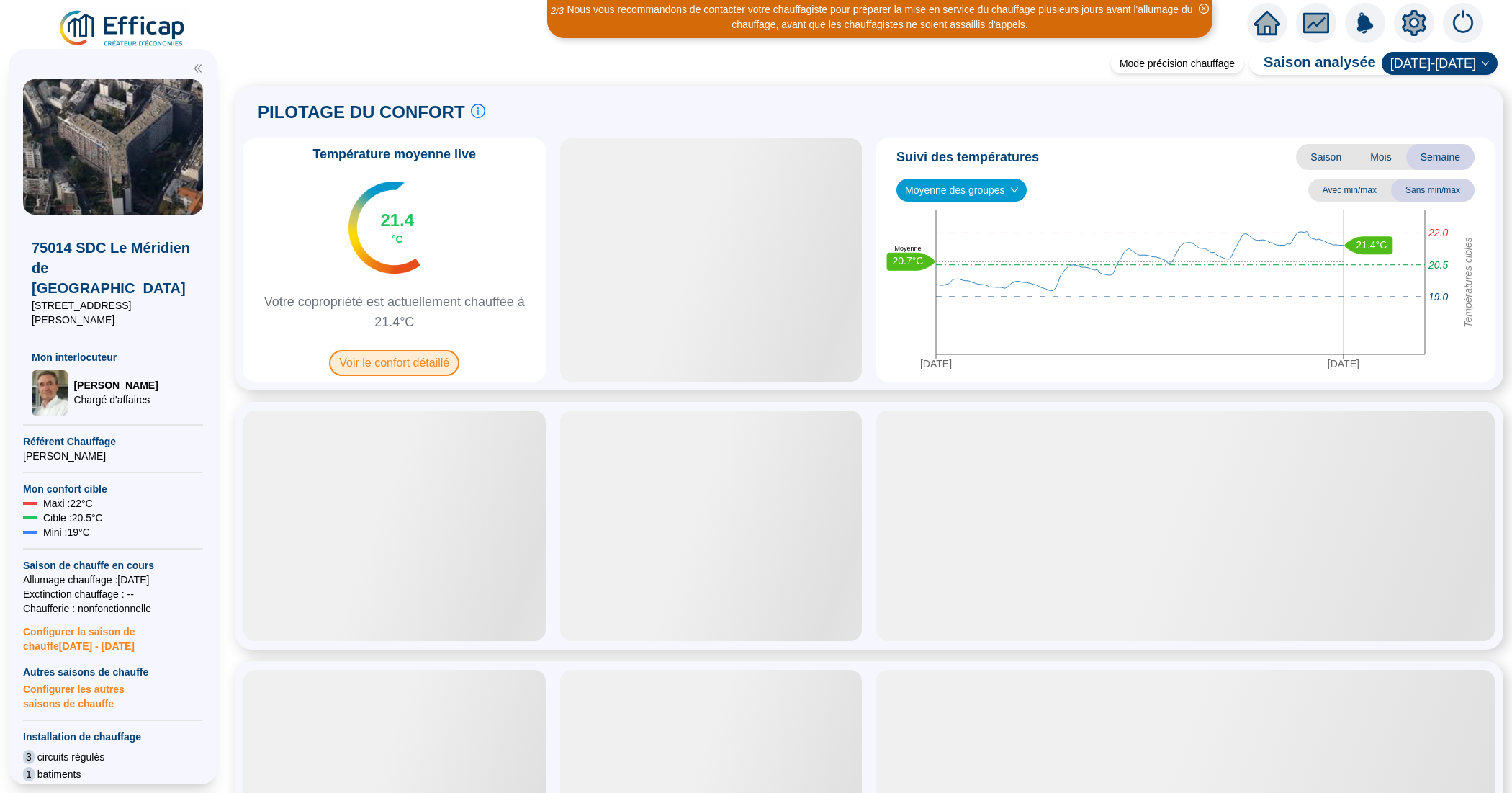
click at [416, 357] on span "Voir le confort détaillé" at bounding box center [393, 363] width 130 height 26
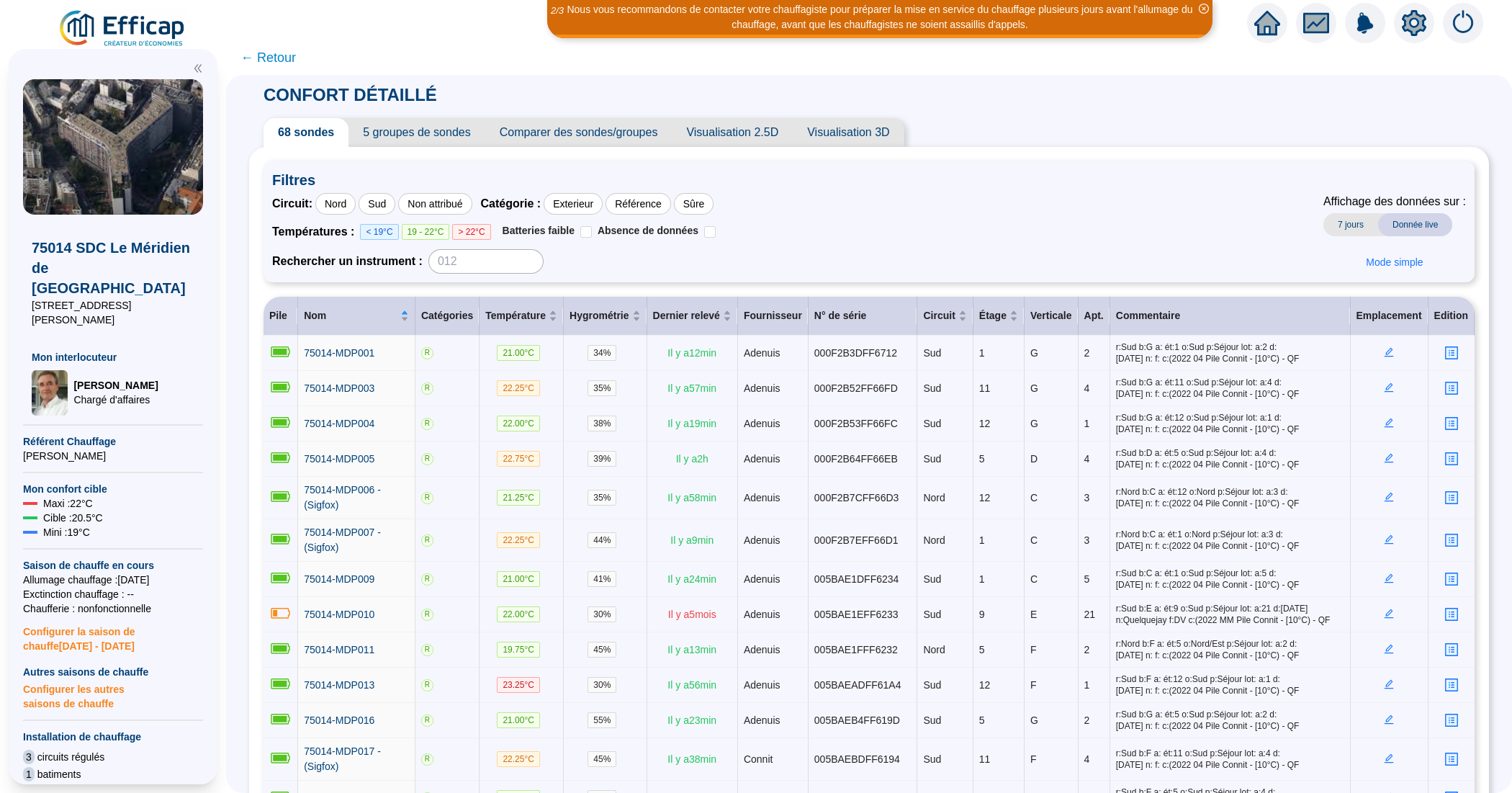
click at [575, 138] on span "Comparer des sondes/groupes" at bounding box center [578, 132] width 187 height 29
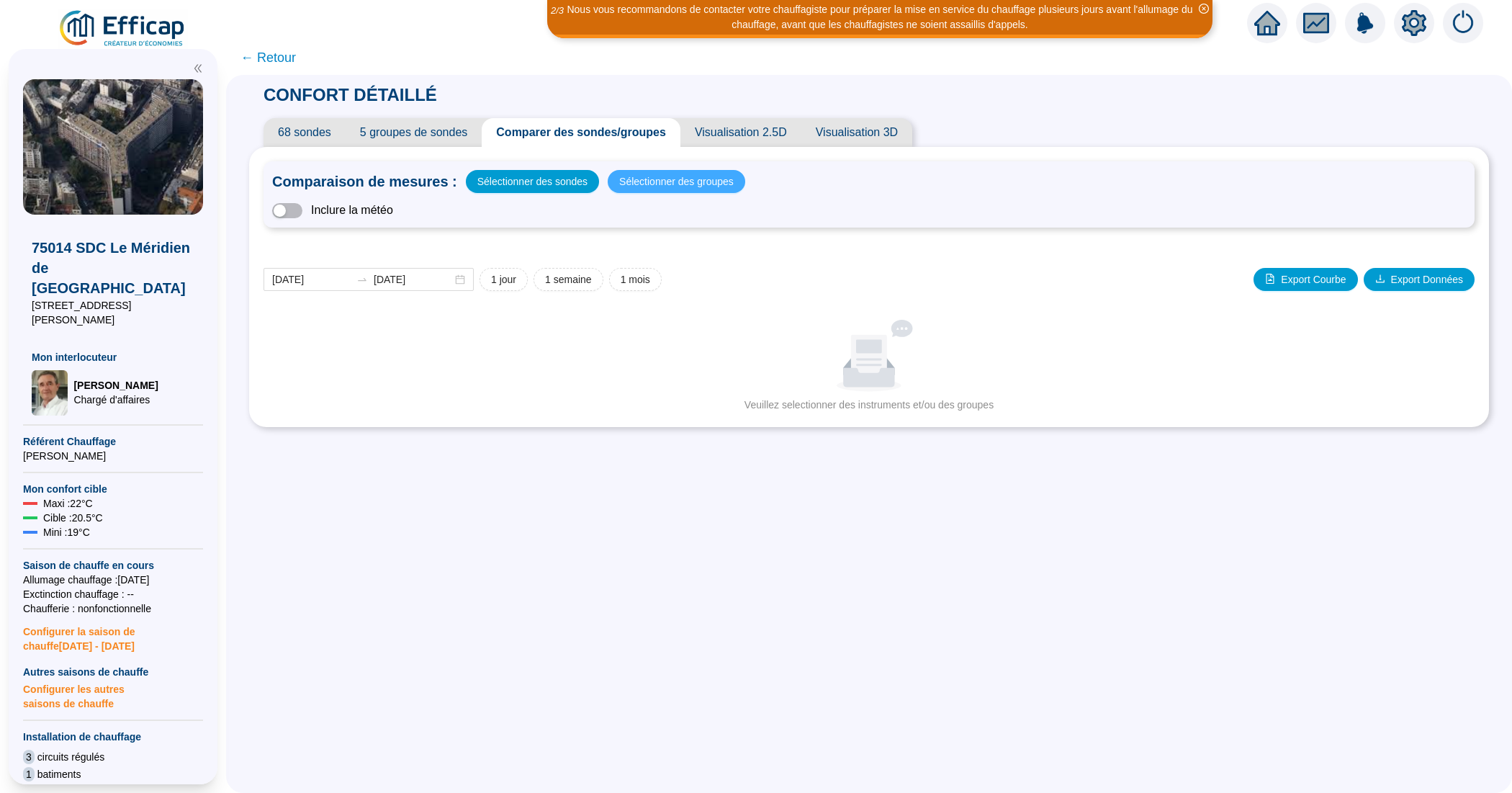
click at [660, 177] on span "Sélectionner des groupes" at bounding box center [676, 181] width 114 height 20
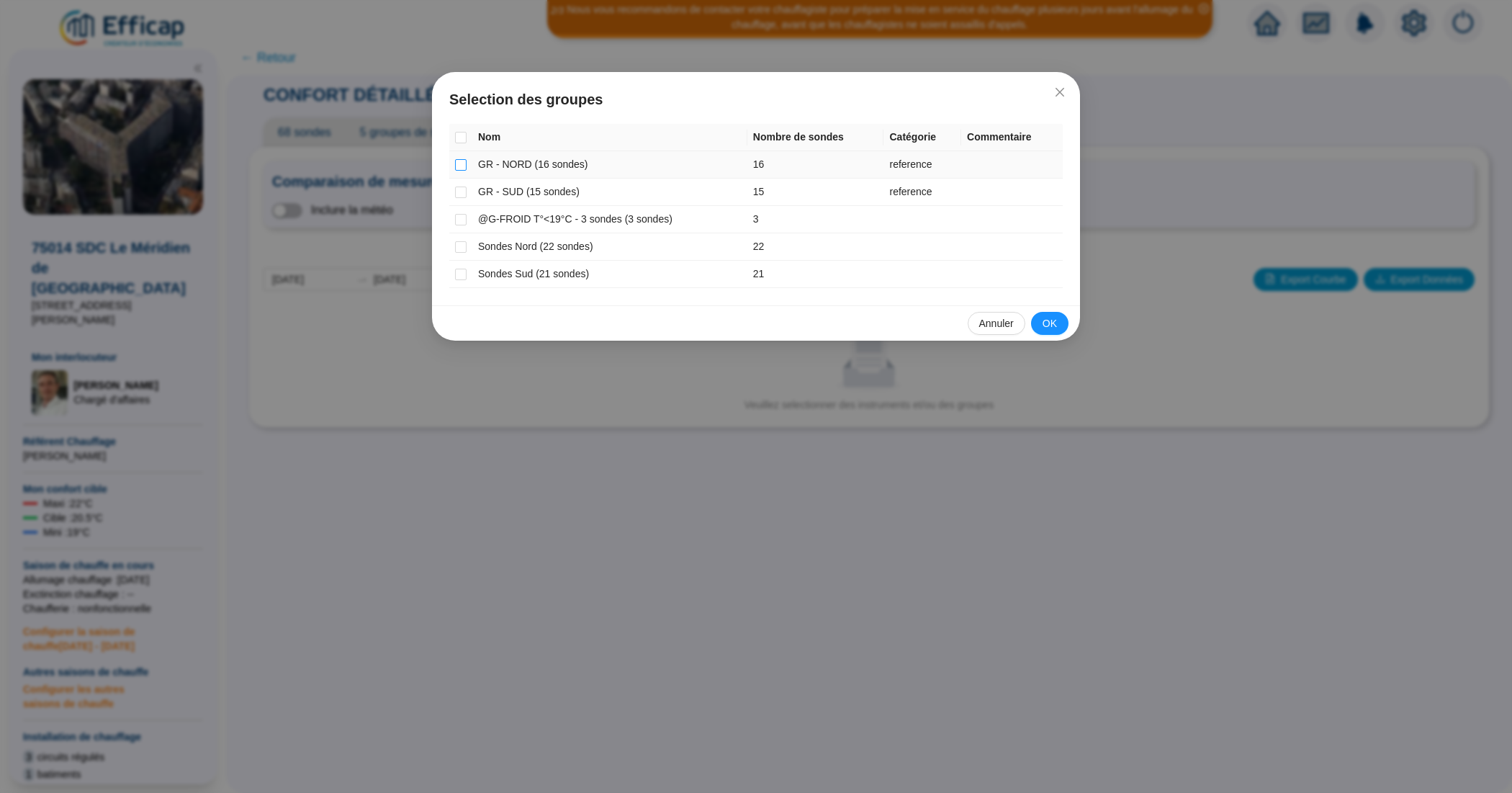
click at [461, 164] on input "checkbox" at bounding box center [461, 165] width 12 height 12
checkbox input "true"
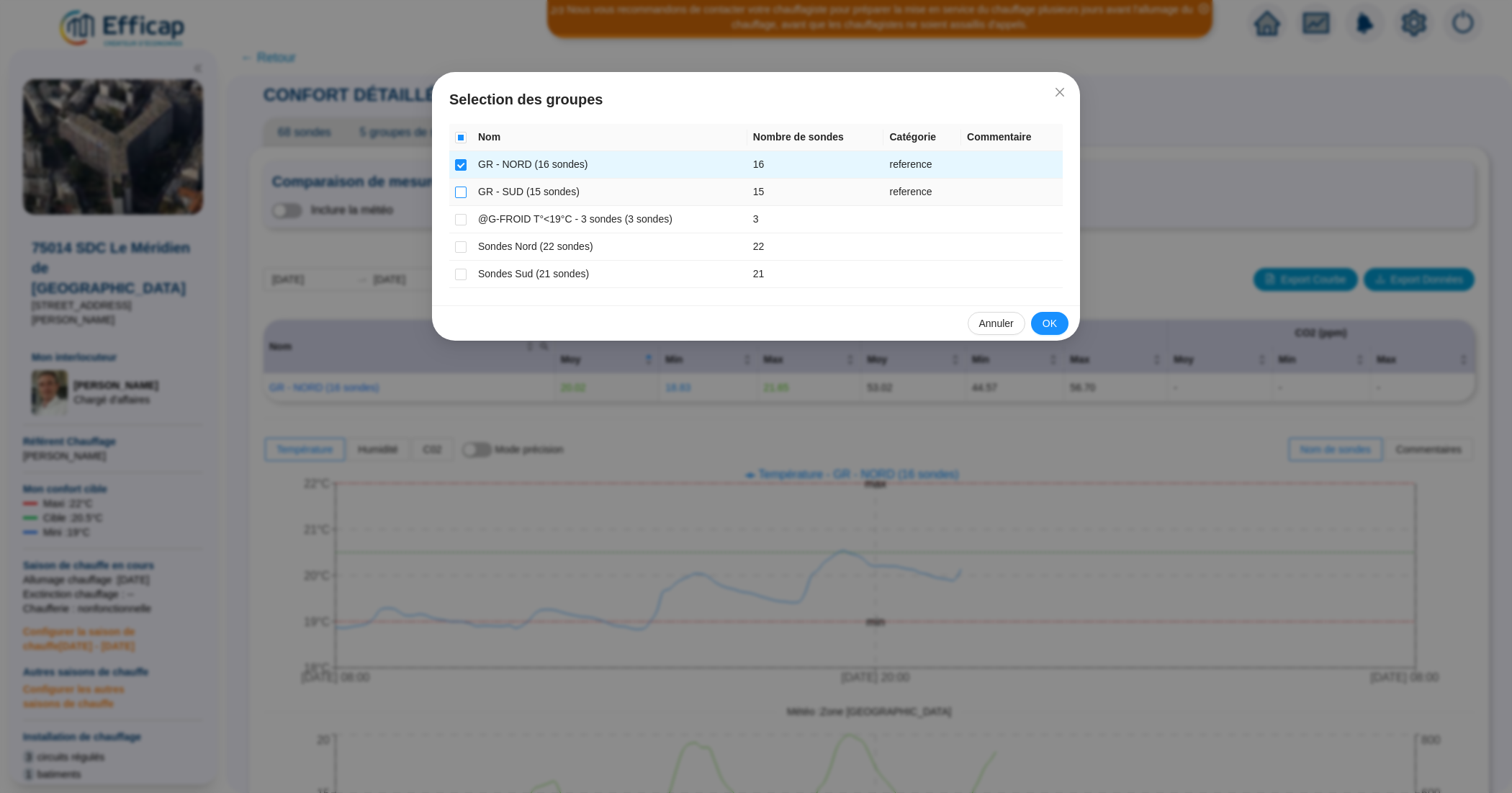
click at [458, 196] on input "checkbox" at bounding box center [461, 192] width 12 height 12
checkbox input "true"
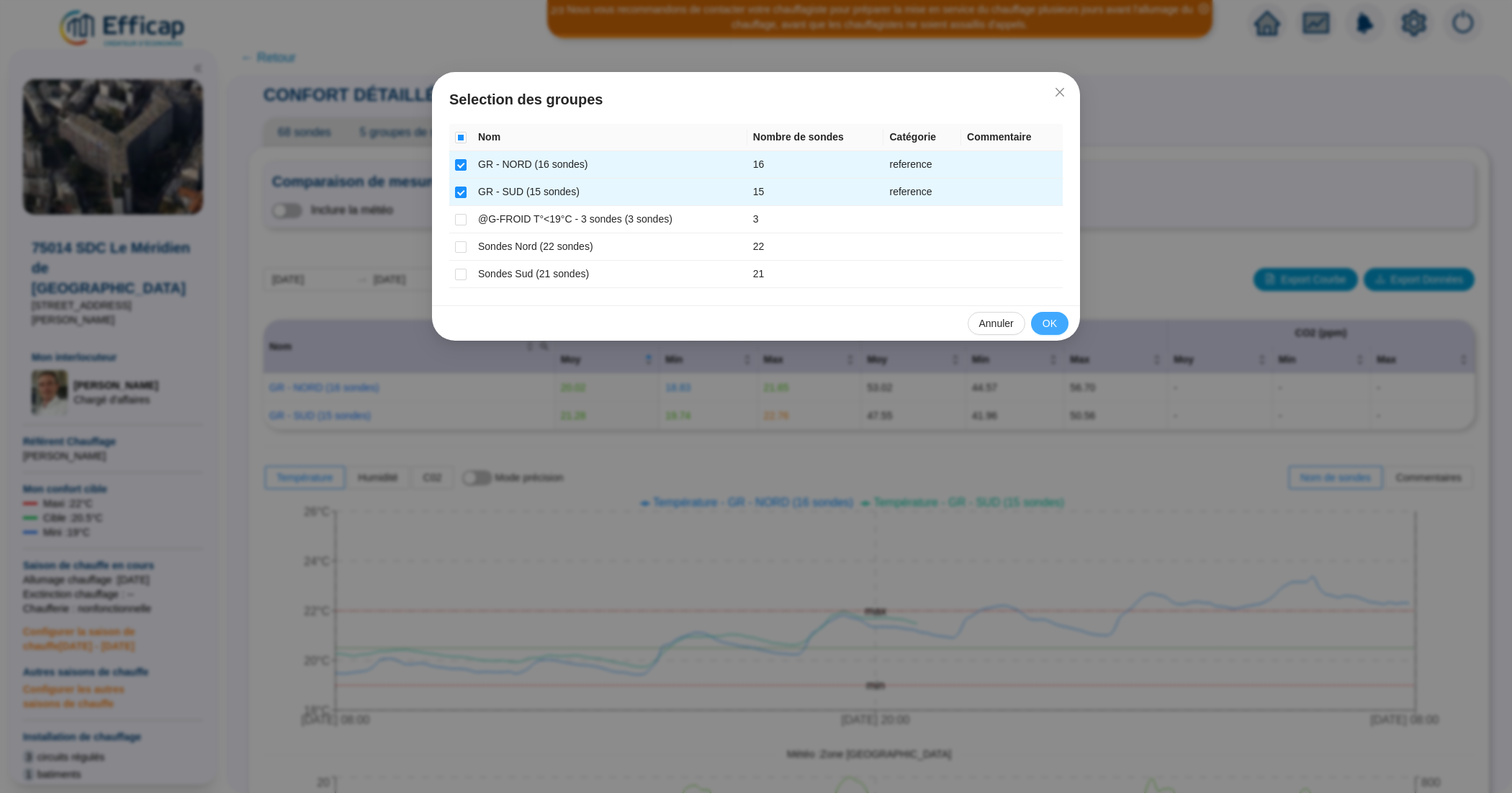
click at [1044, 322] on span "OK" at bounding box center [1050, 324] width 15 height 15
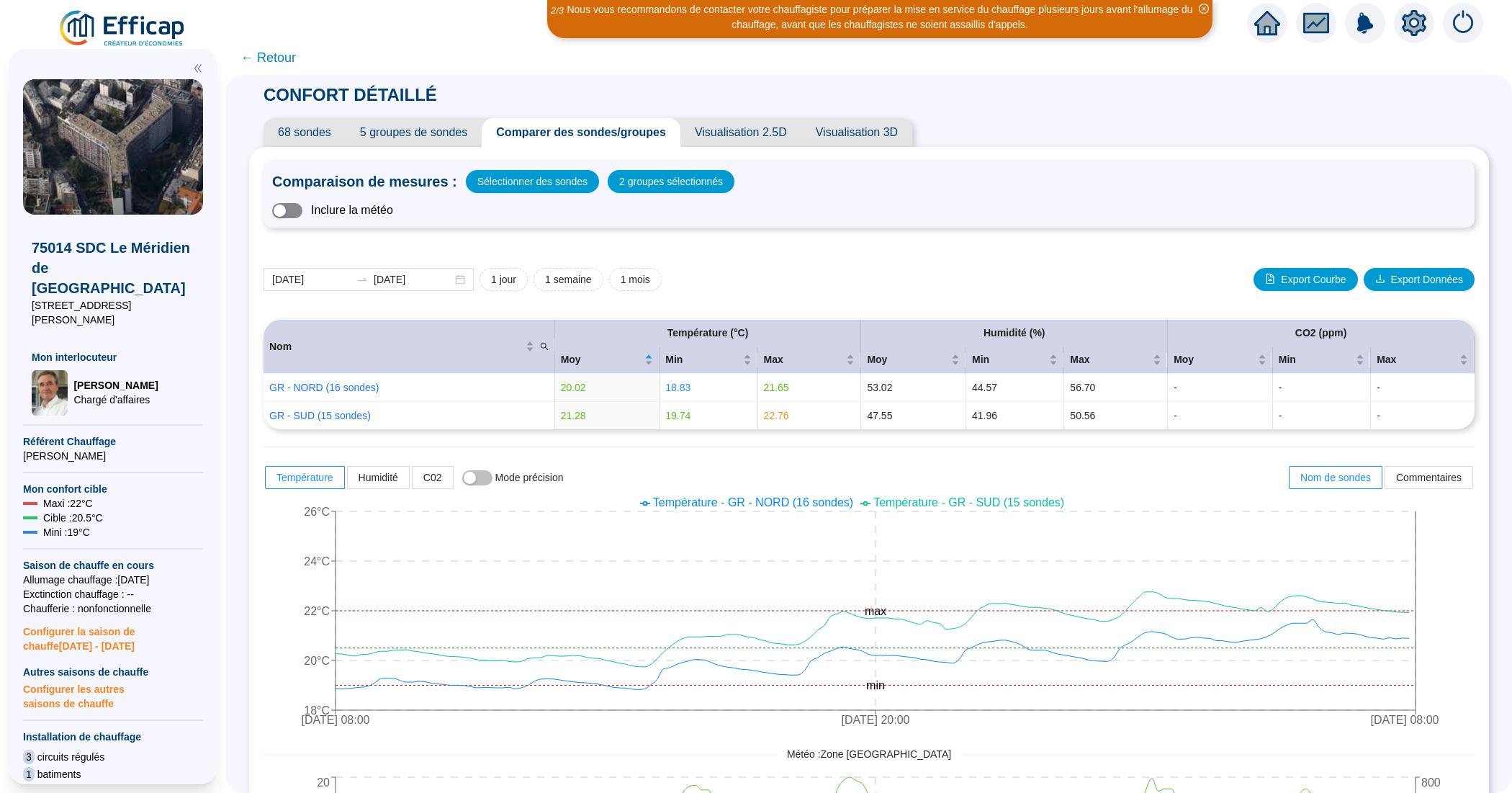
click at [302, 211] on span "button" at bounding box center [287, 210] width 30 height 15
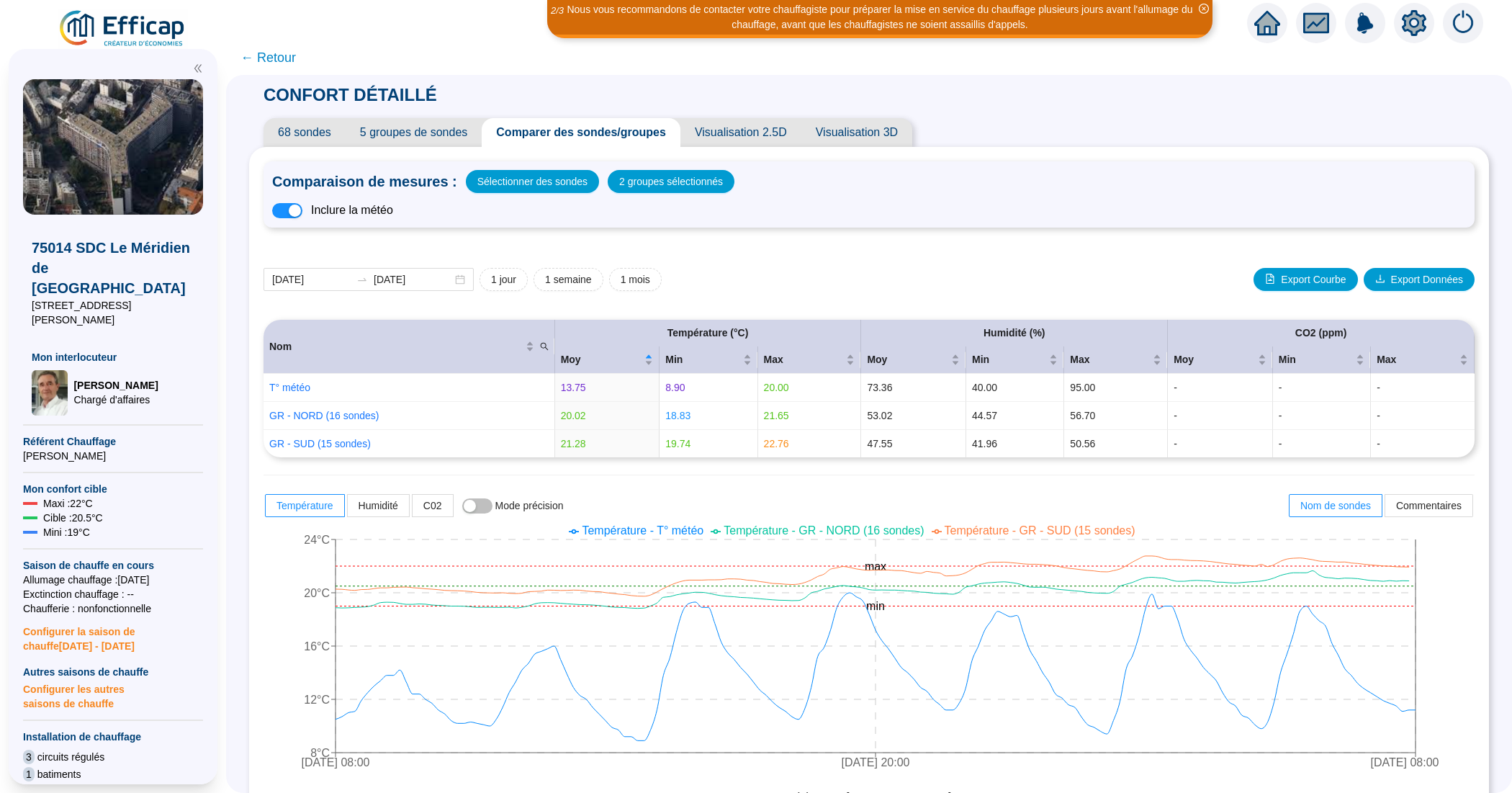
click at [278, 62] on span "← Retour" at bounding box center [267, 57] width 55 height 20
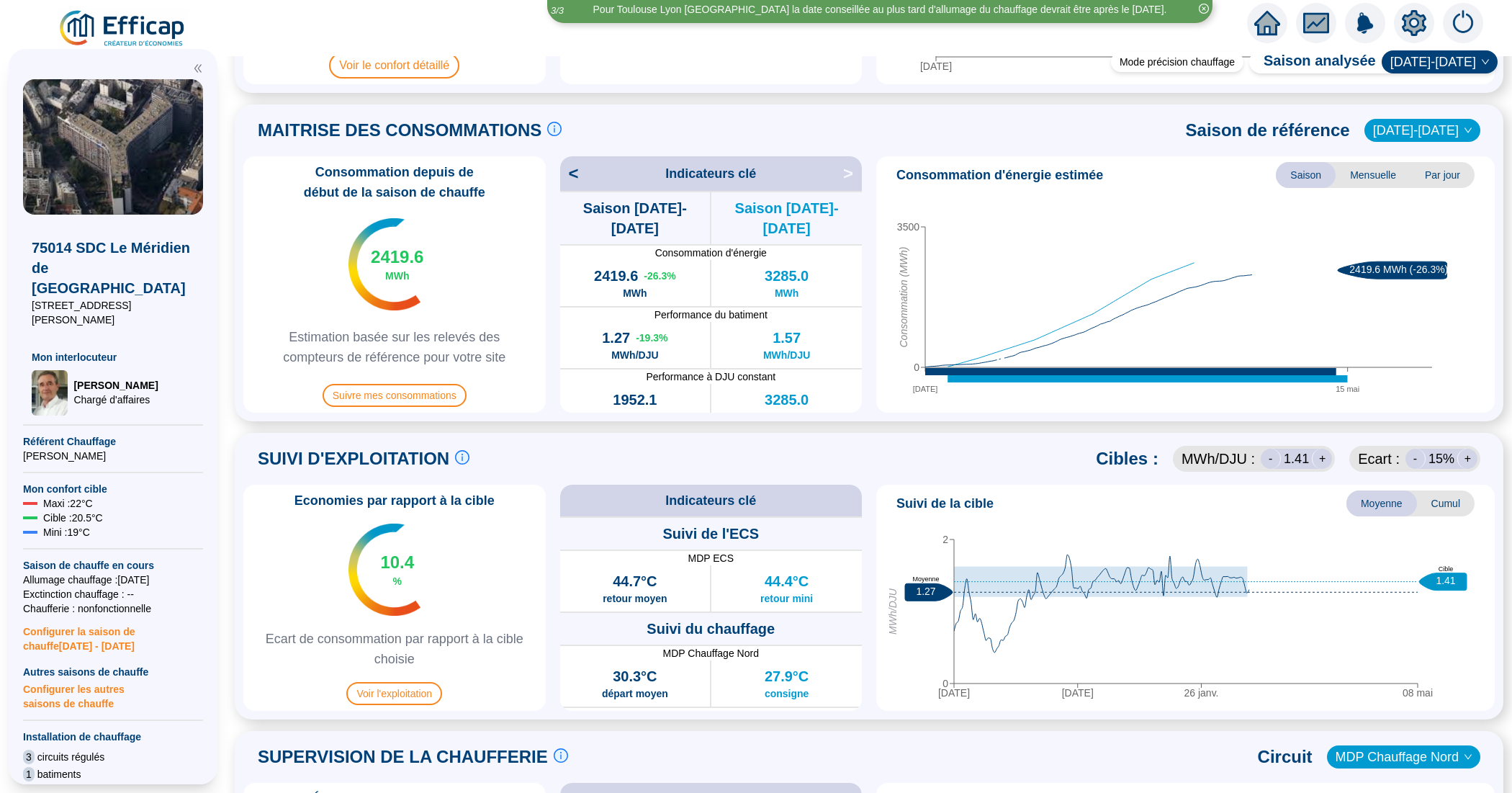
scroll to position [540, 0]
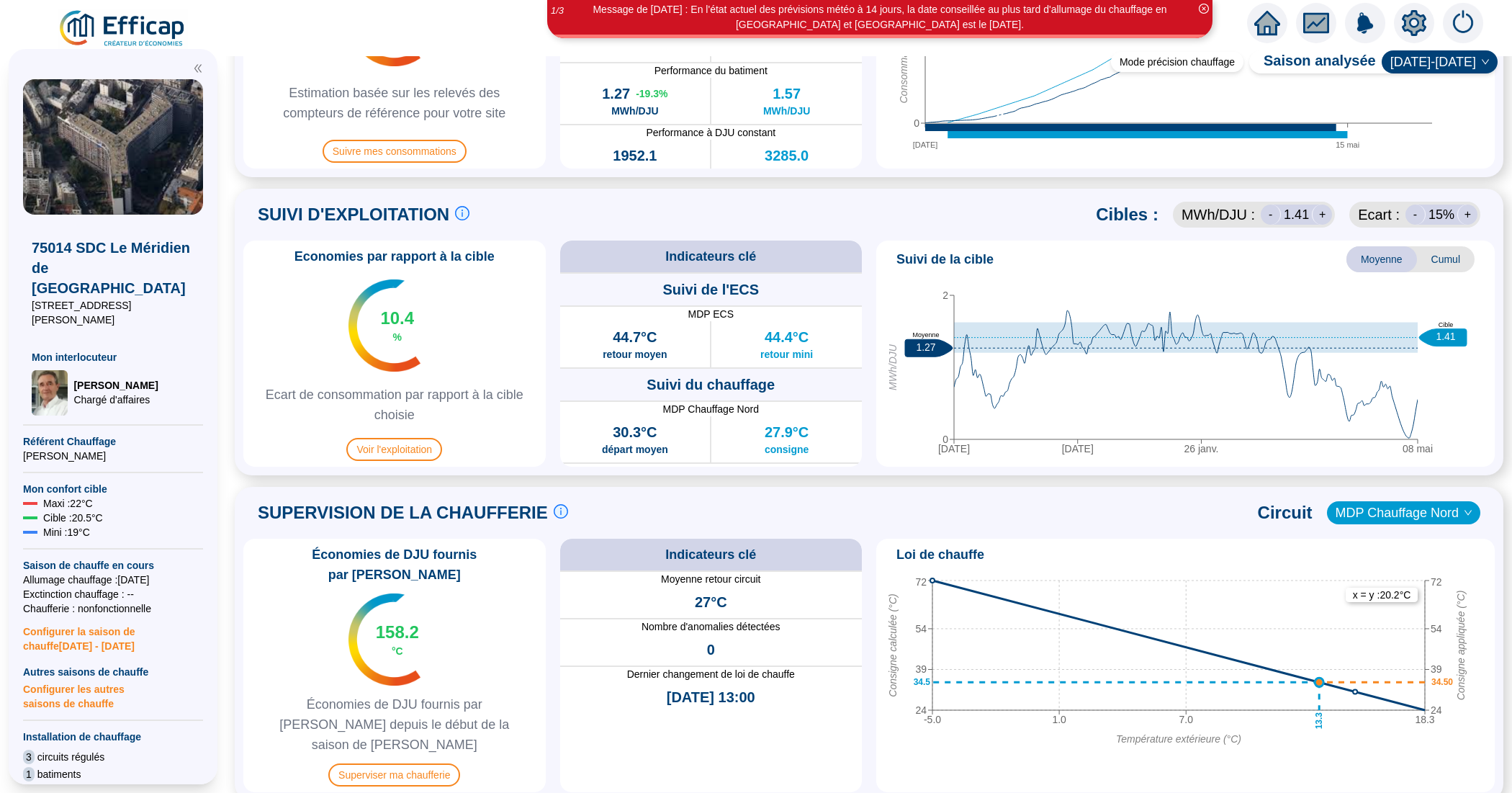
click at [95, 615] on span "Configurer la saison de chauffe [DATE] - [DATE]" at bounding box center [113, 634] width 180 height 38
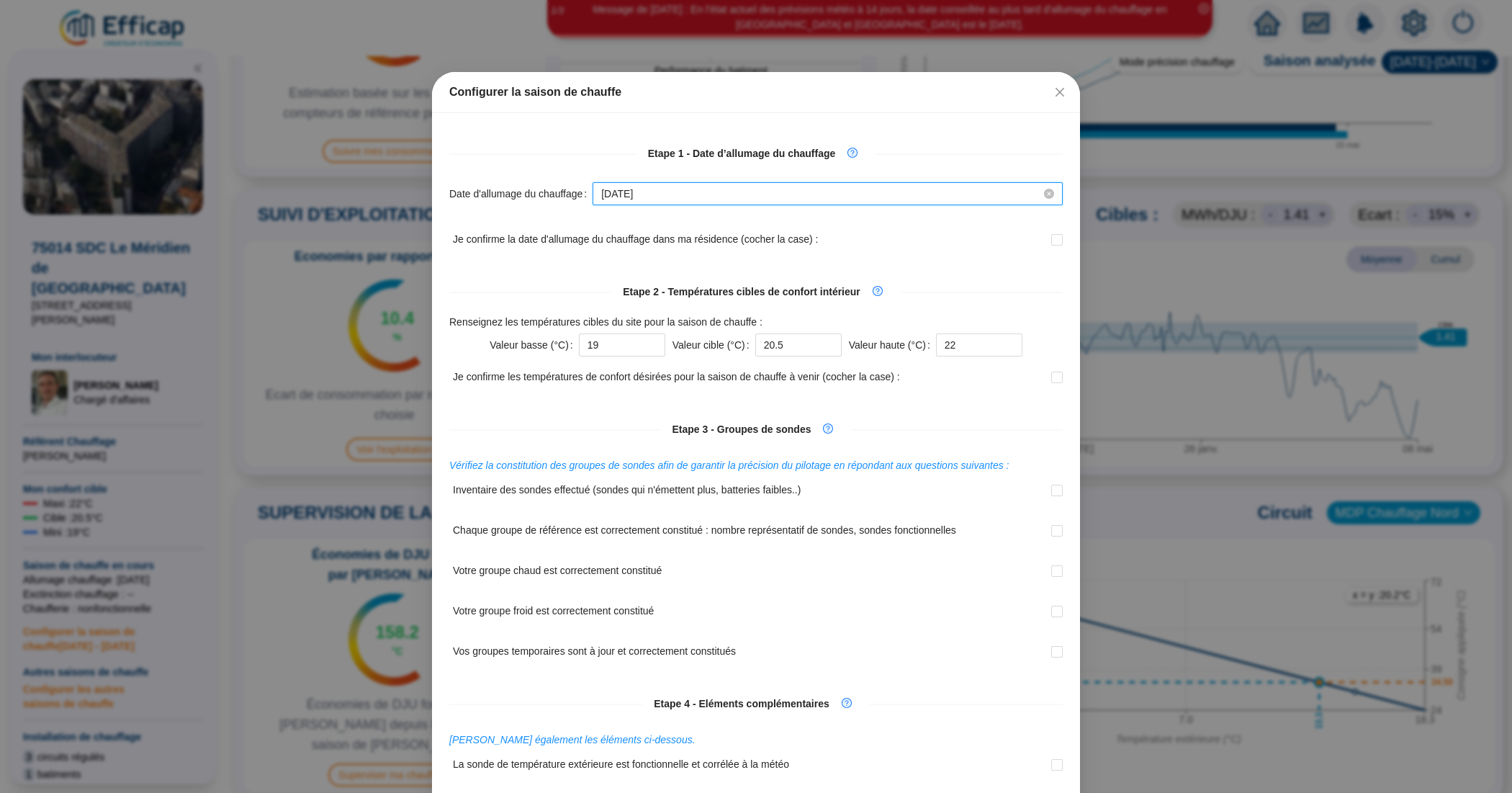
click at [660, 192] on input "[DATE]" at bounding box center [821, 194] width 440 height 15
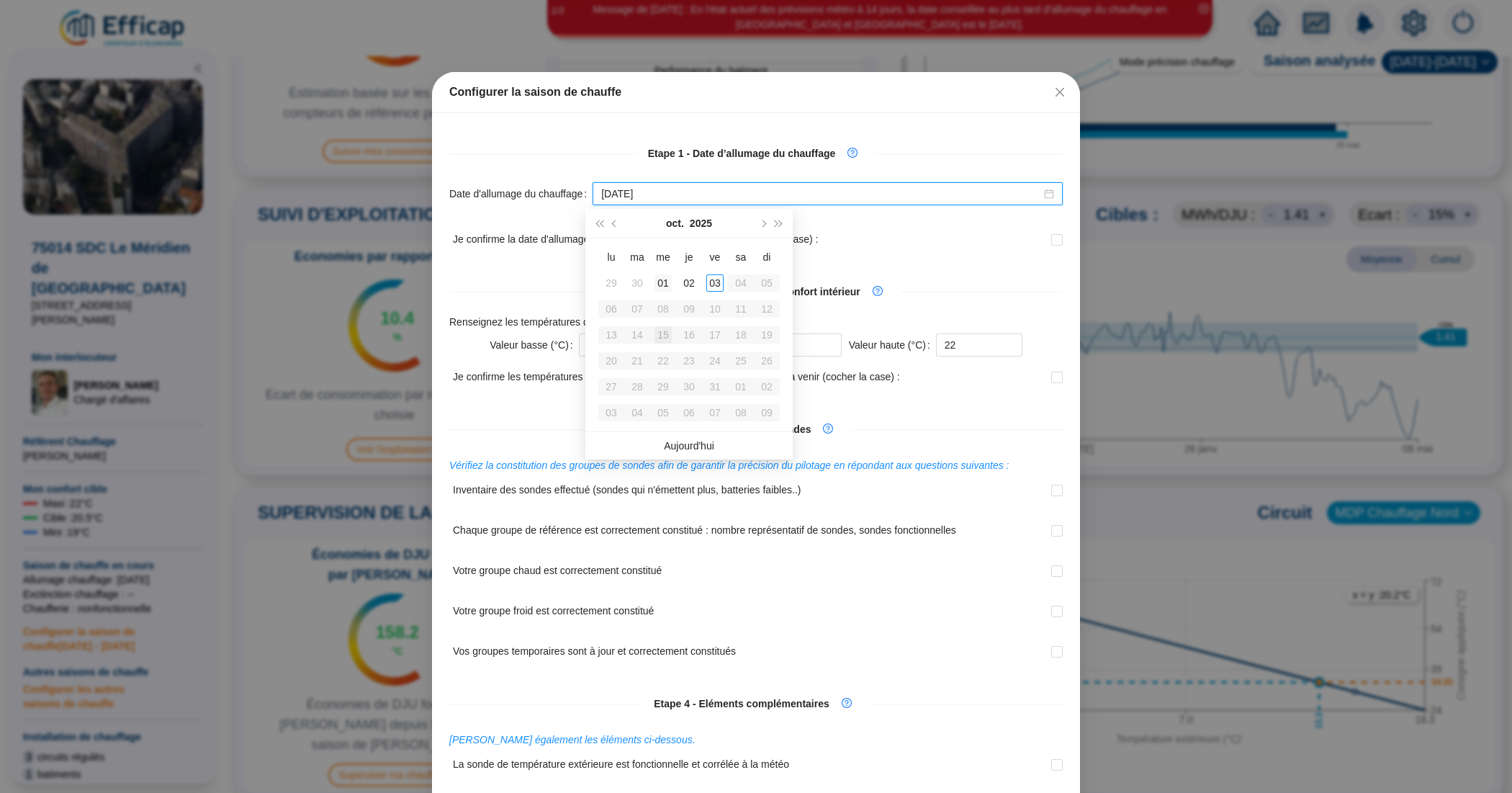
type input "[DATE]"
click at [657, 279] on div "01" at bounding box center [662, 282] width 17 height 17
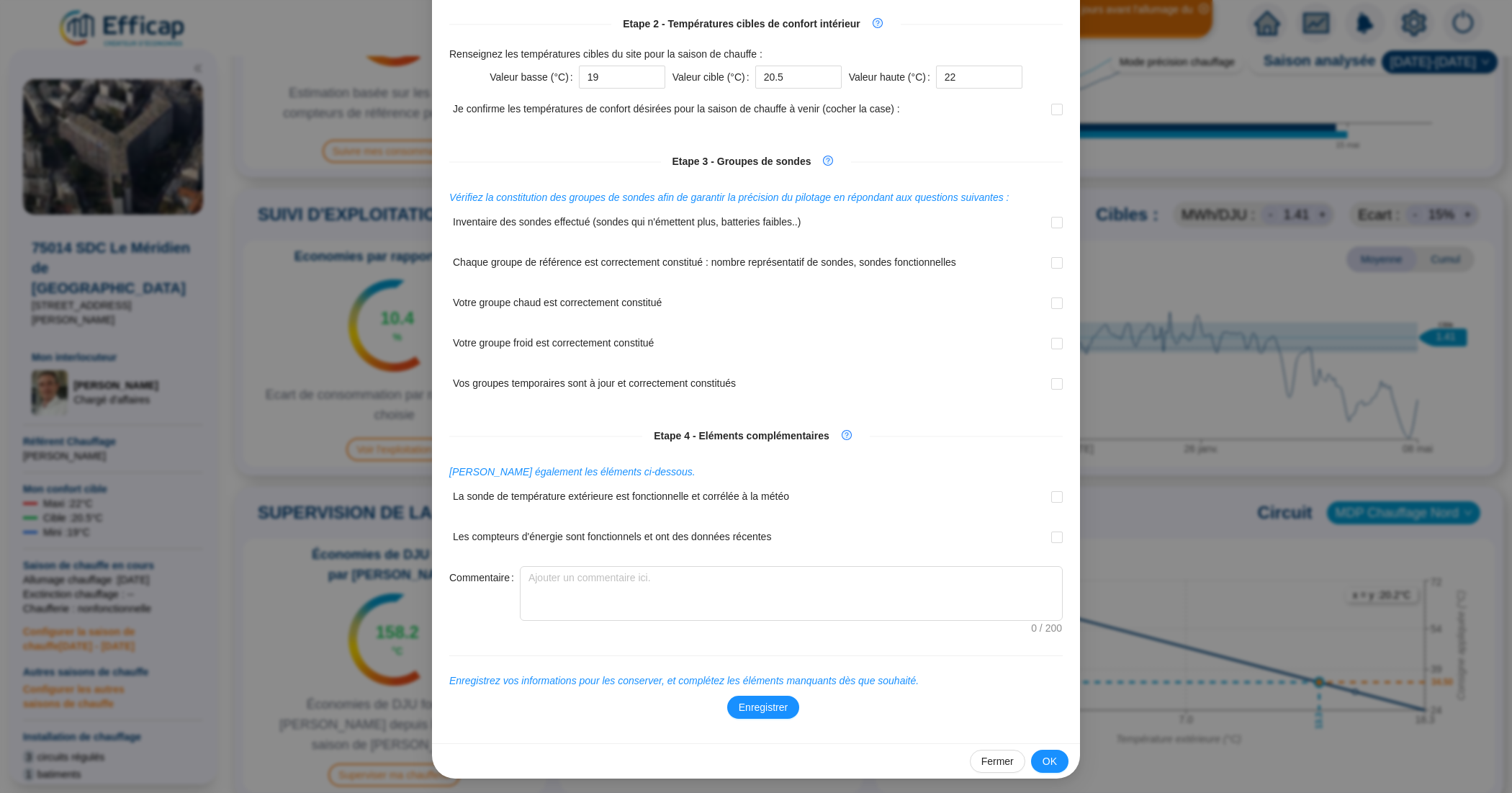
scroll to position [270, 0]
click at [755, 707] on span "Enregistrer" at bounding box center [763, 705] width 49 height 15
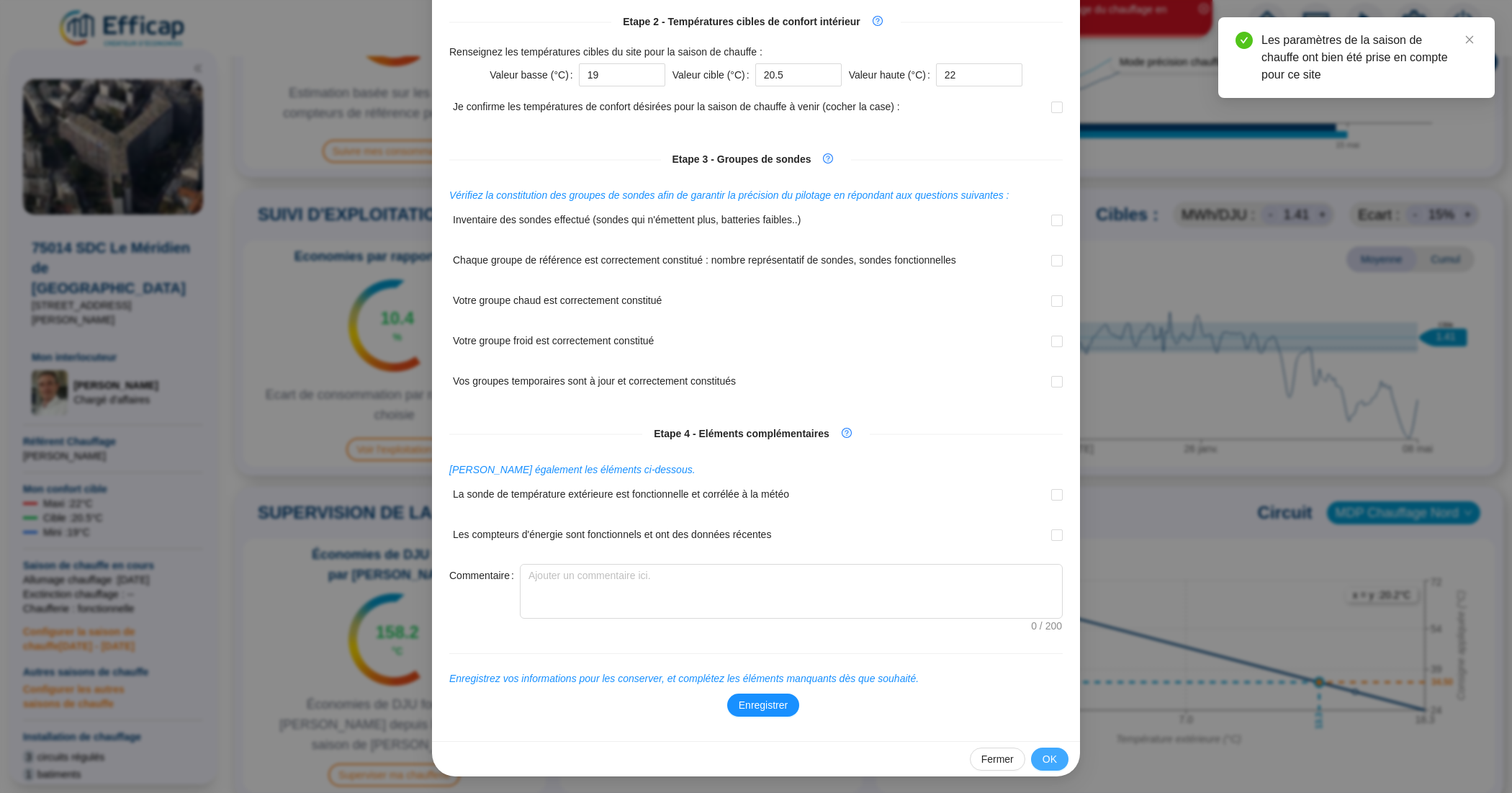
click at [1043, 755] on span "OK" at bounding box center [1050, 759] width 15 height 15
click at [765, 702] on span "Enregistrer" at bounding box center [763, 705] width 49 height 15
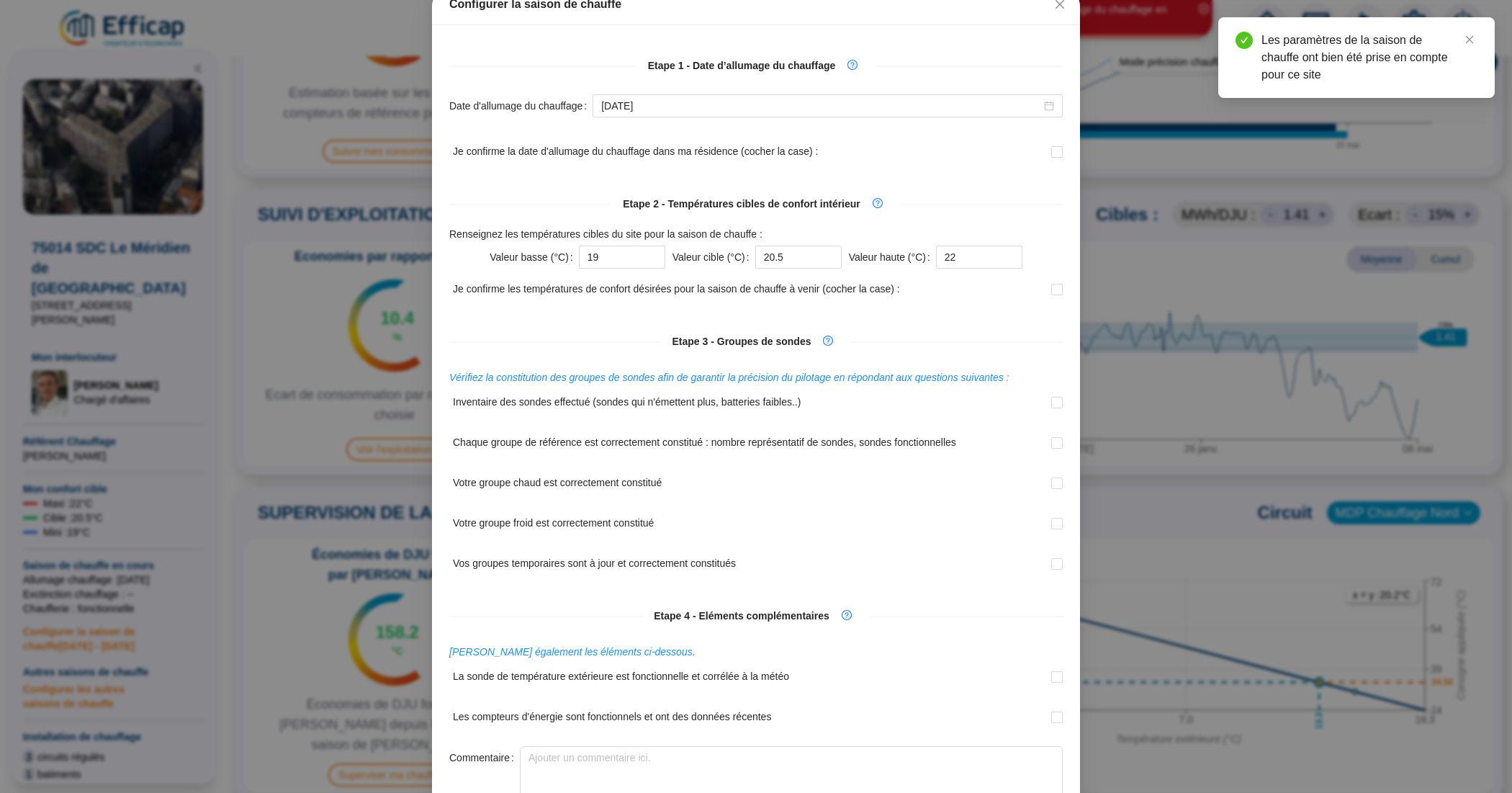
scroll to position [0, 0]
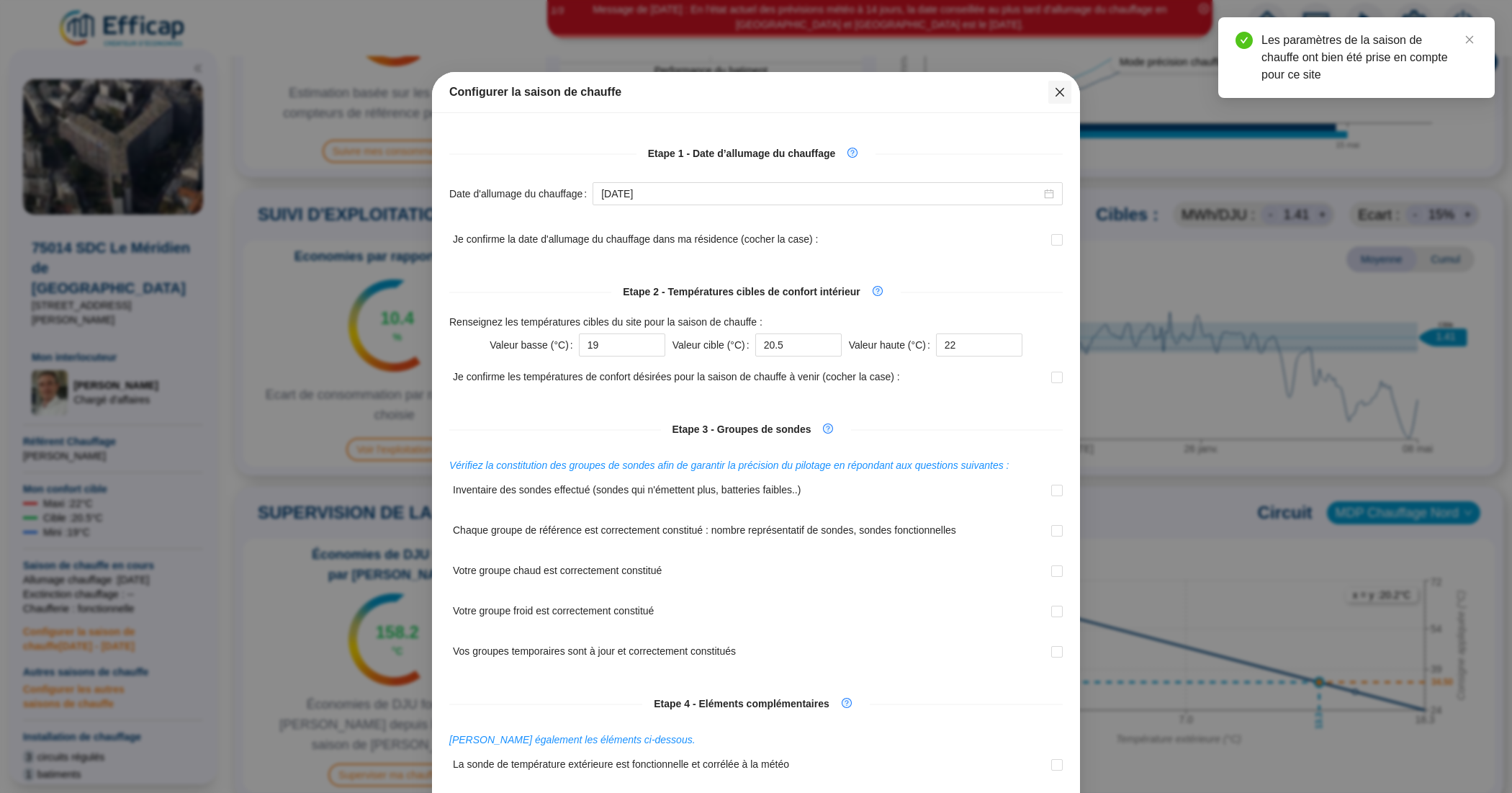
click at [1054, 90] on icon "close" at bounding box center [1060, 92] width 12 height 12
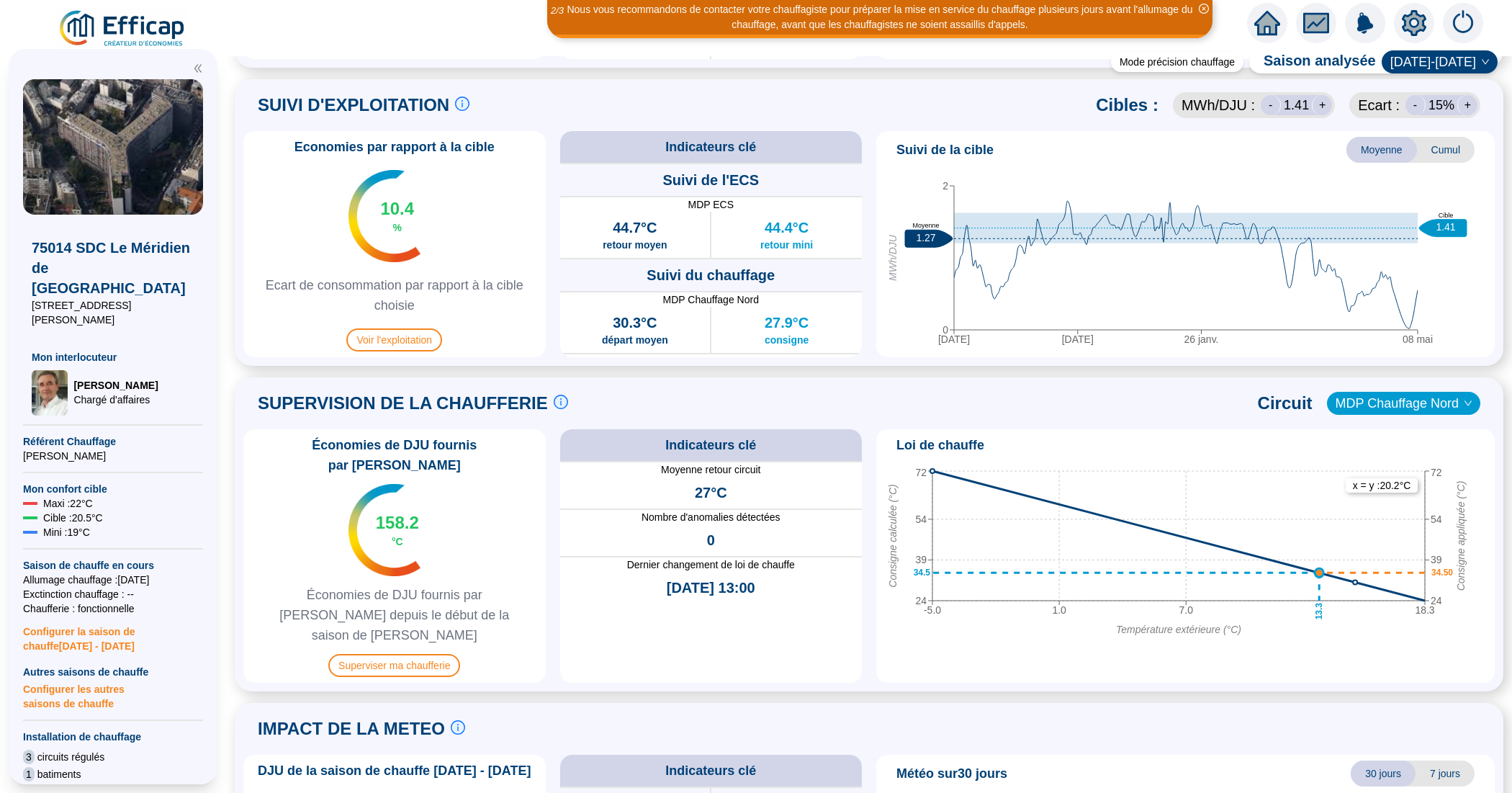
scroll to position [731, 0]
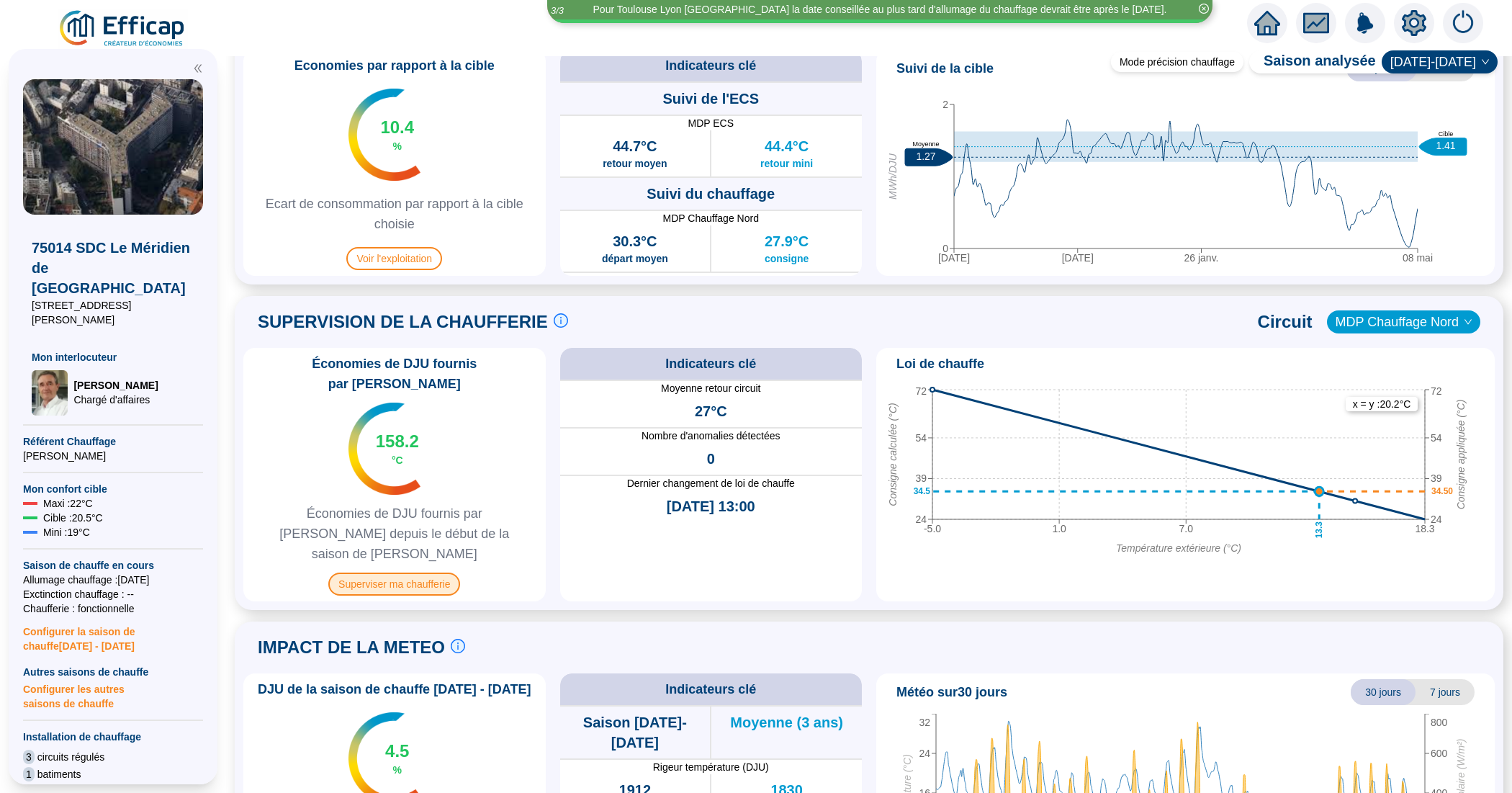
click at [438, 573] on span "Superviser ma chaufferie" at bounding box center [393, 584] width 132 height 23
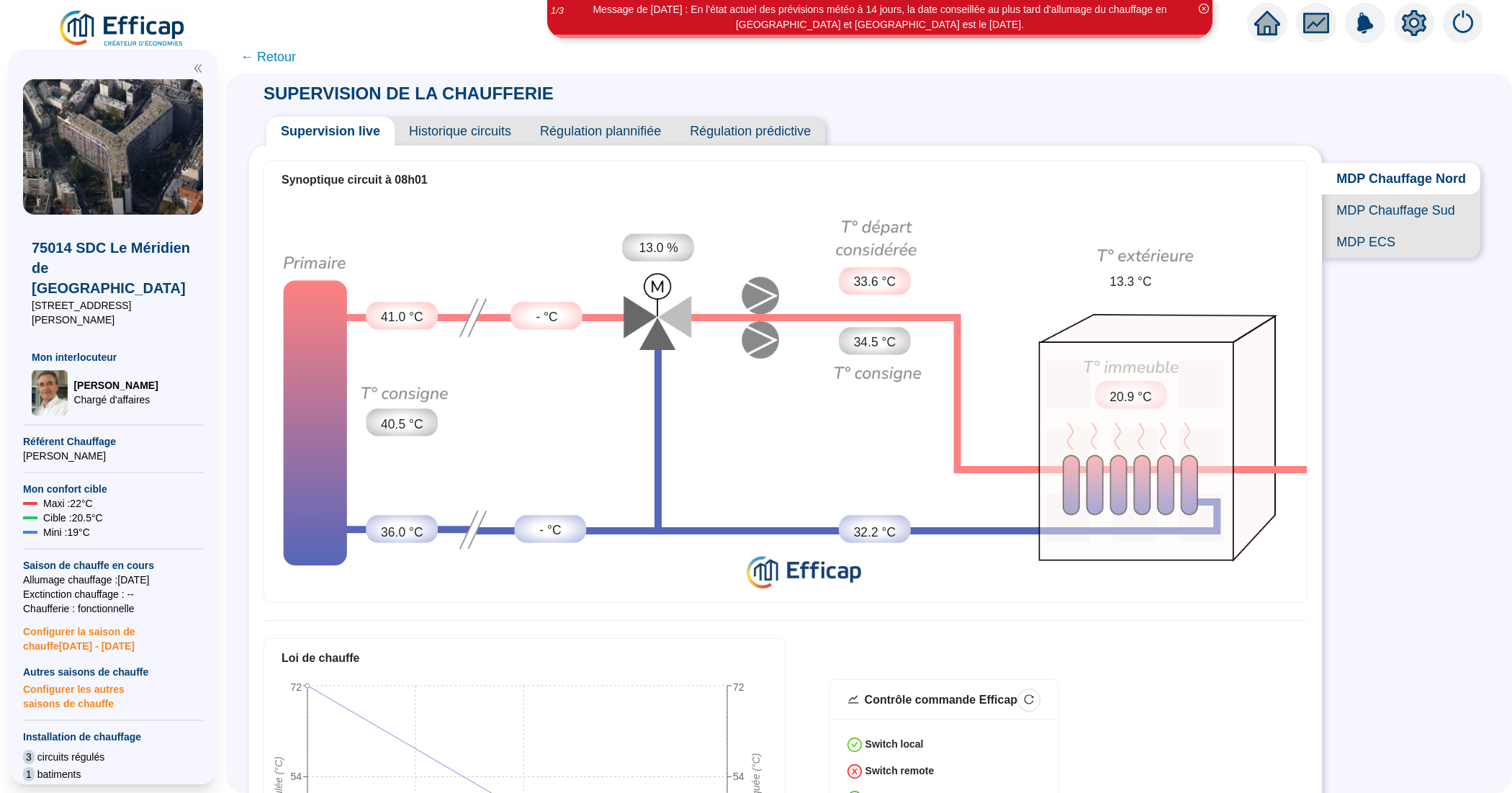
click at [1368, 224] on span "MDP Chauffage Sud" at bounding box center [1401, 210] width 158 height 32
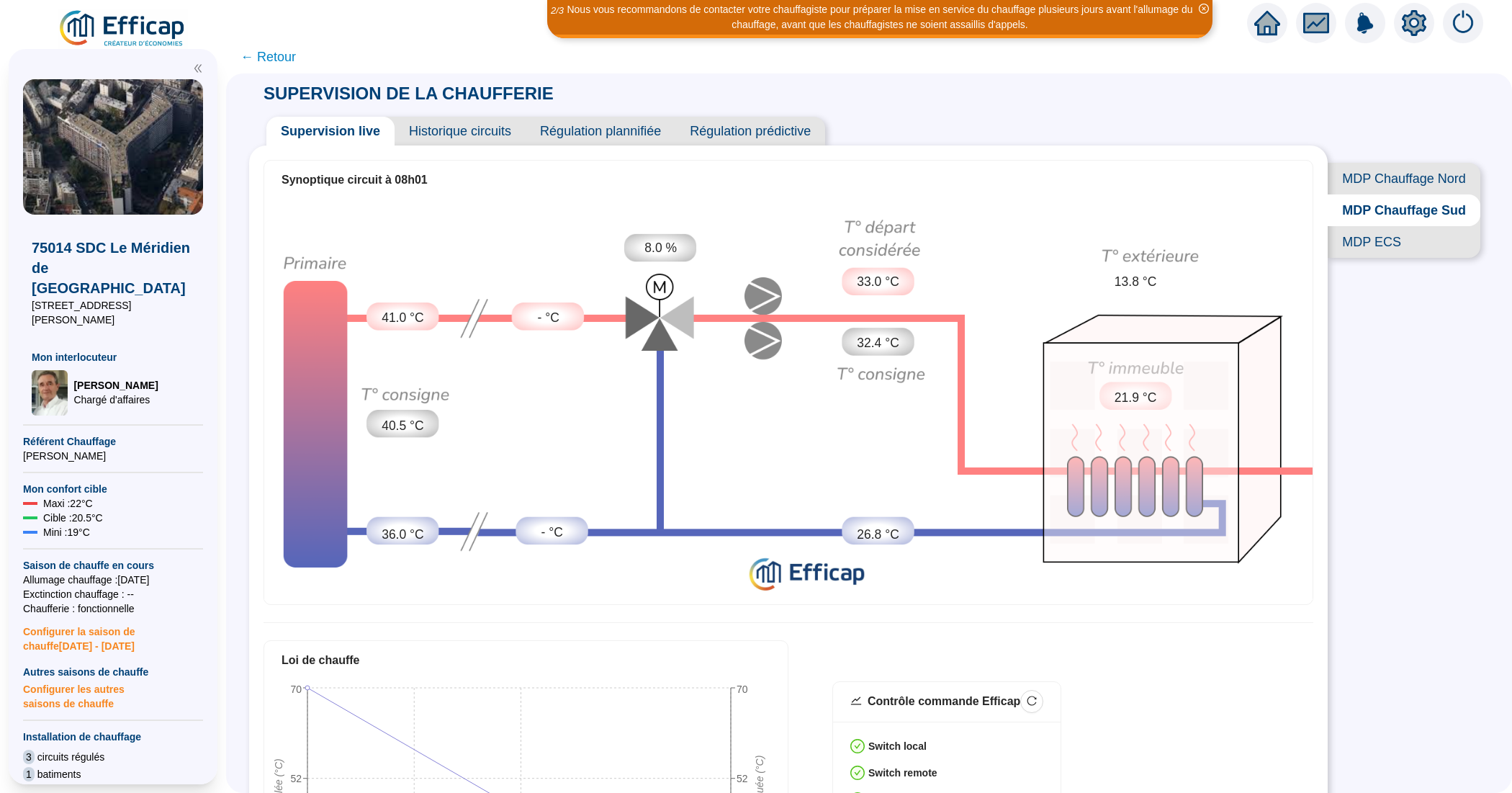
click at [1437, 184] on span "MDP Chauffage Nord" at bounding box center [1403, 178] width 153 height 32
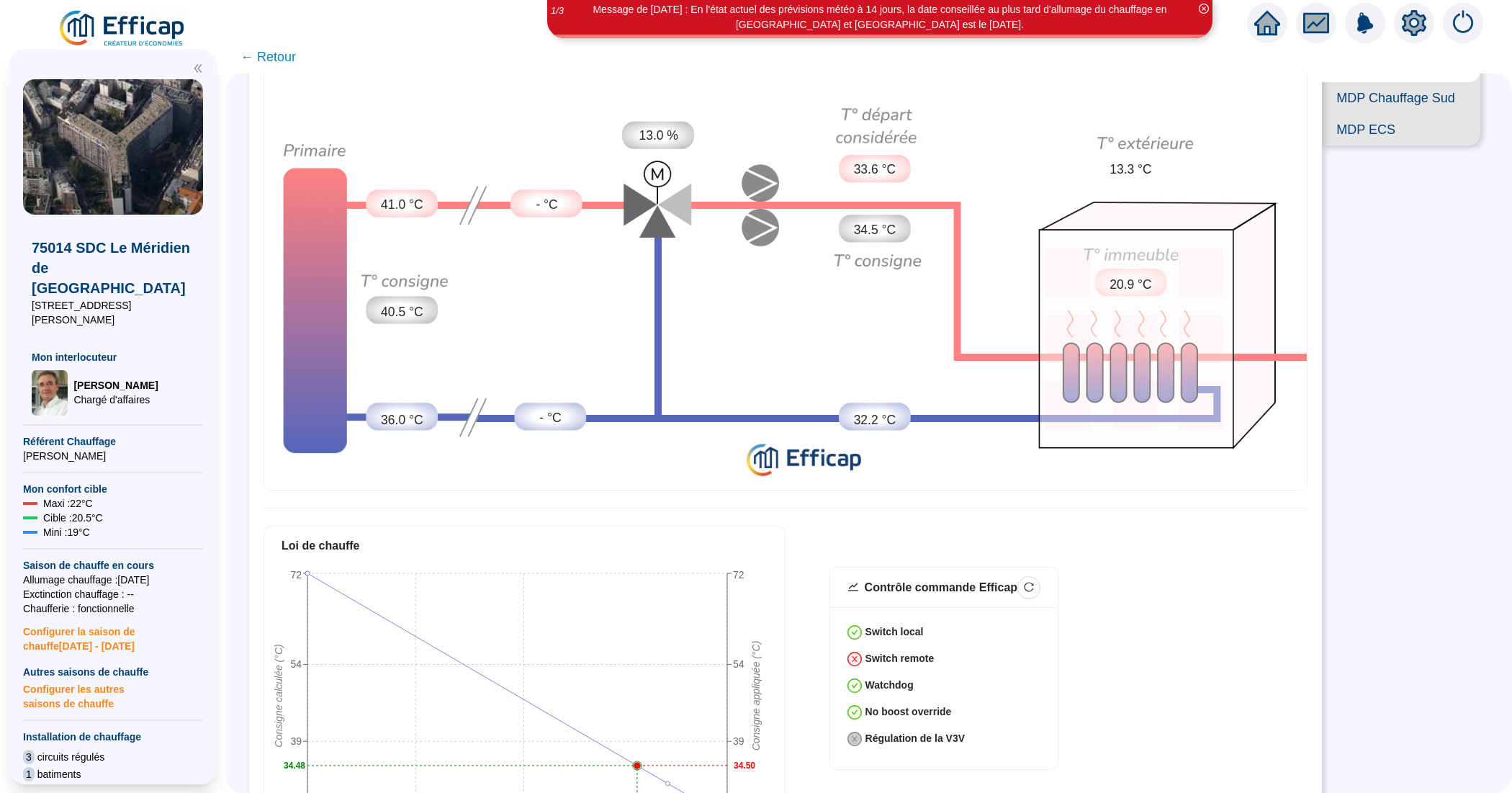
scroll to position [90, 0]
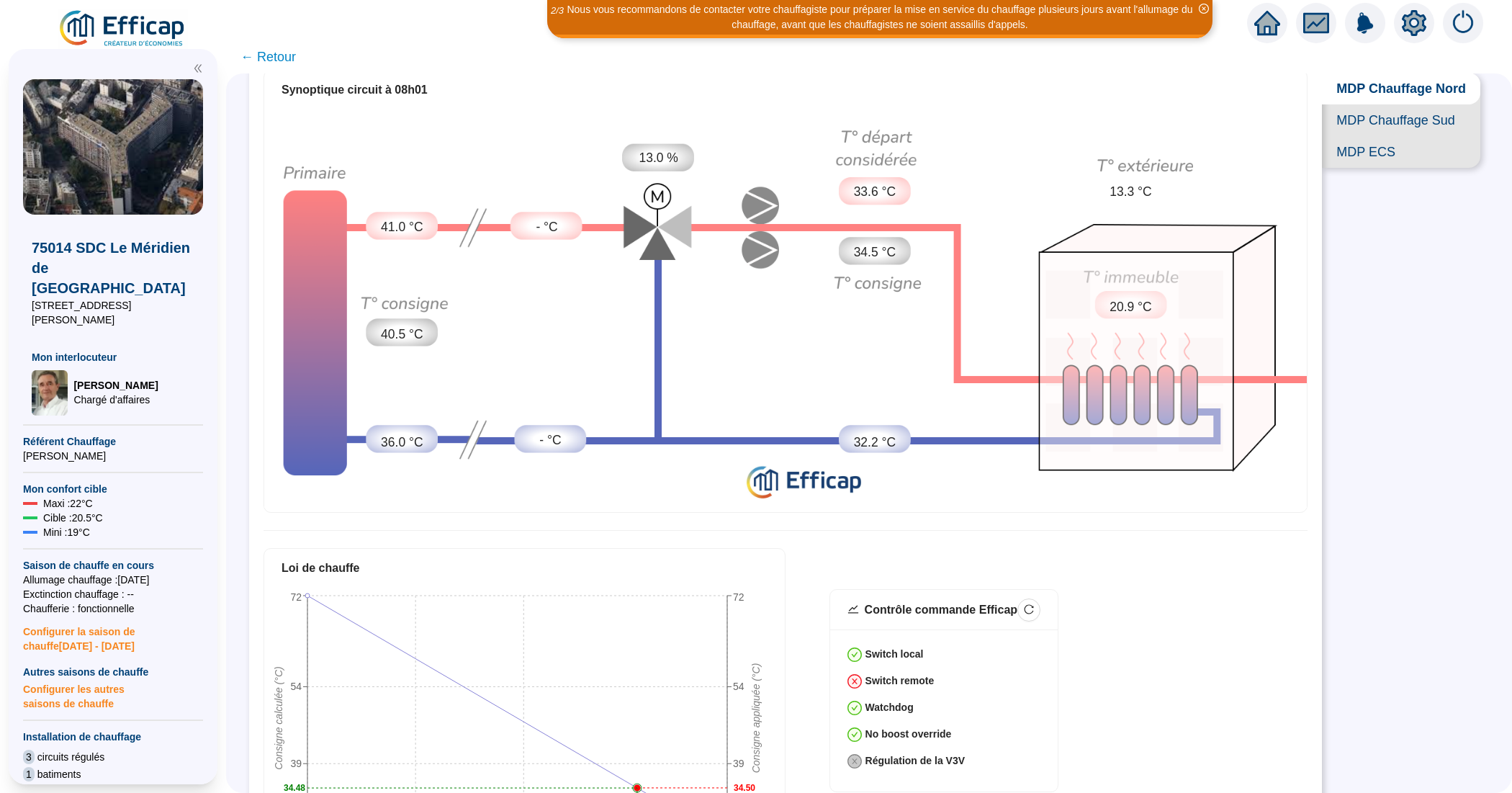
click at [1368, 168] on span "MDP ECS" at bounding box center [1401, 152] width 158 height 32
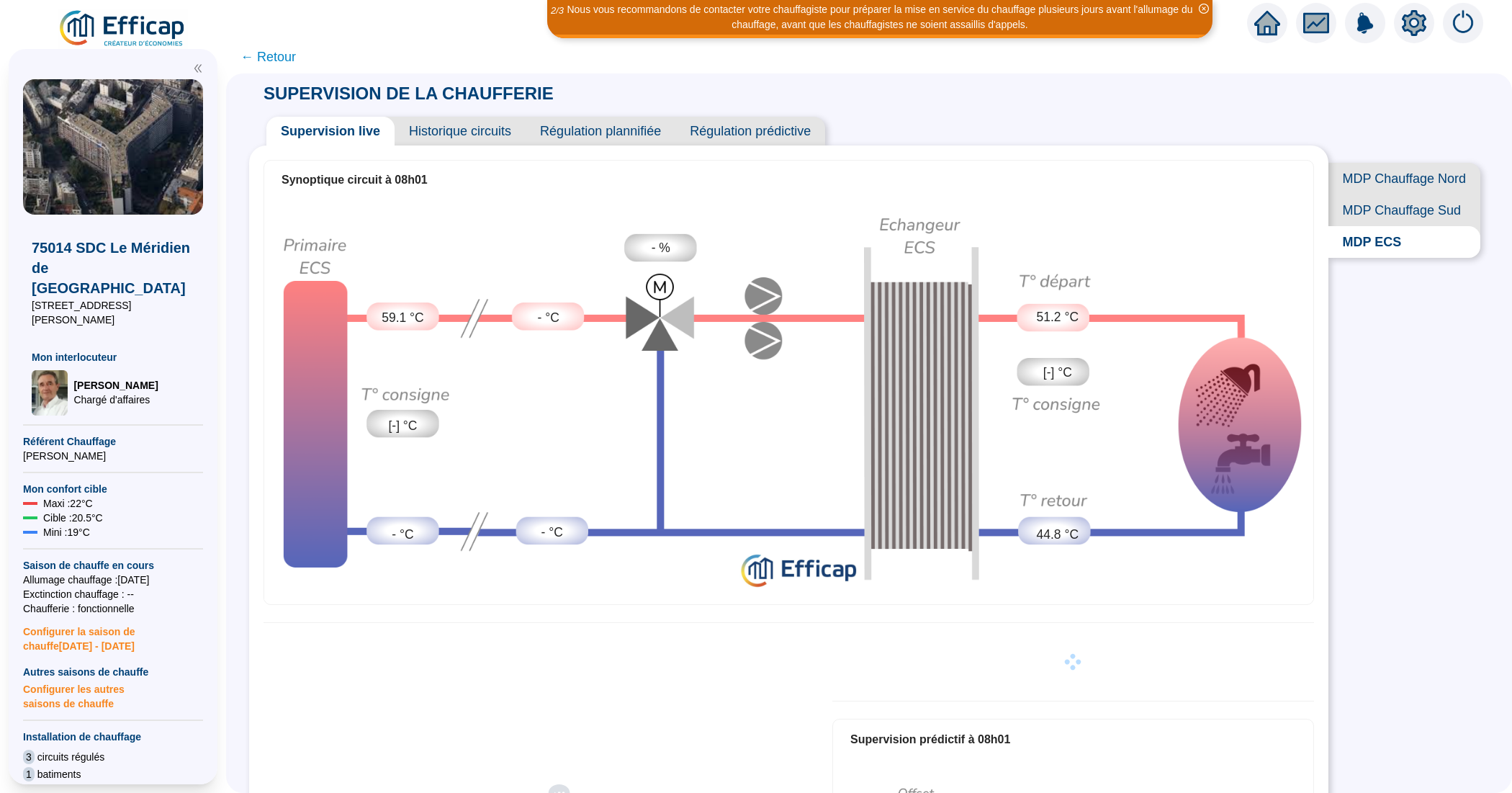
click at [490, 131] on span "Historique circuits" at bounding box center [460, 130] width 131 height 29
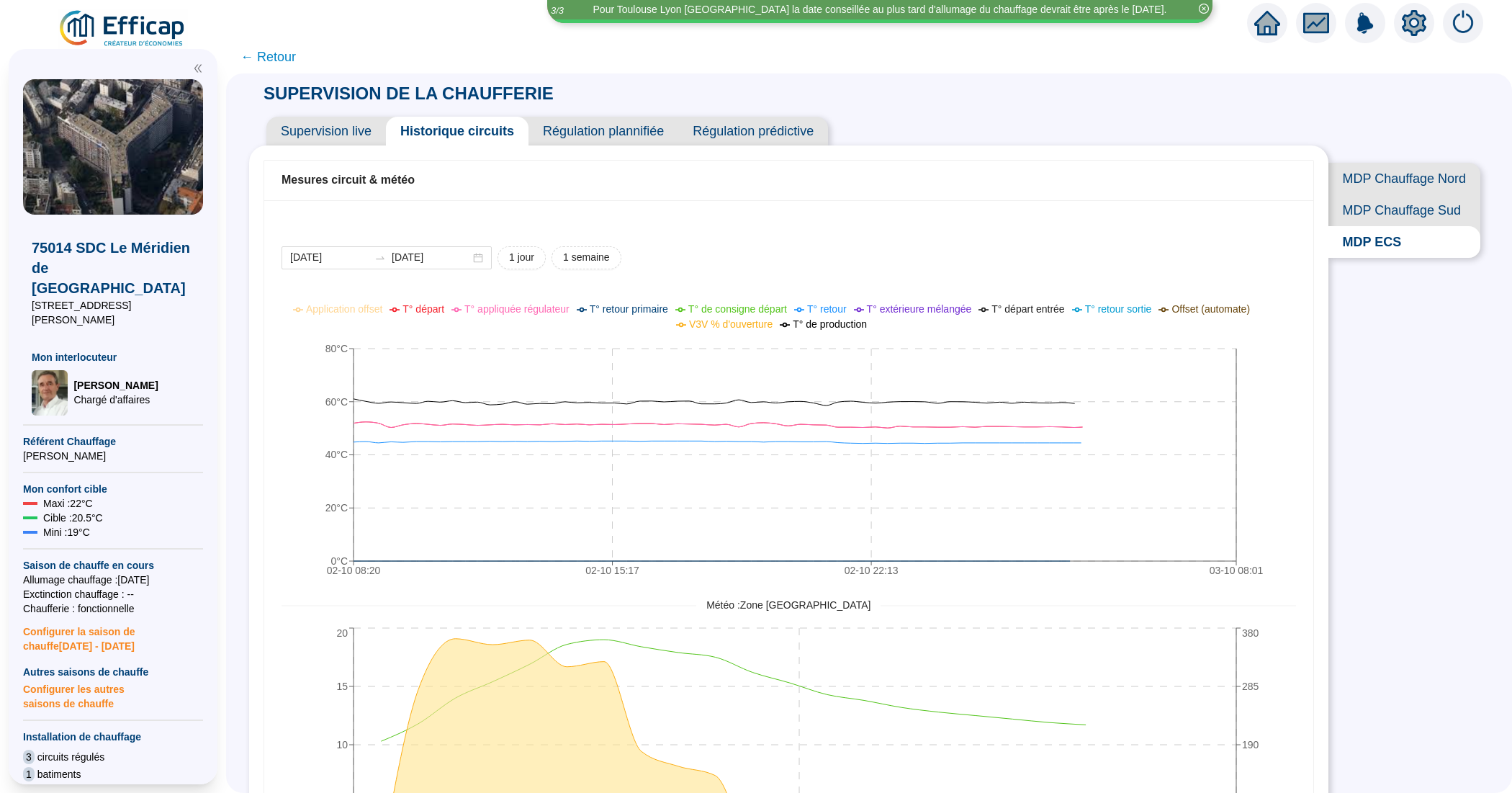
click at [321, 132] on span "Supervision live" at bounding box center [326, 130] width 119 height 29
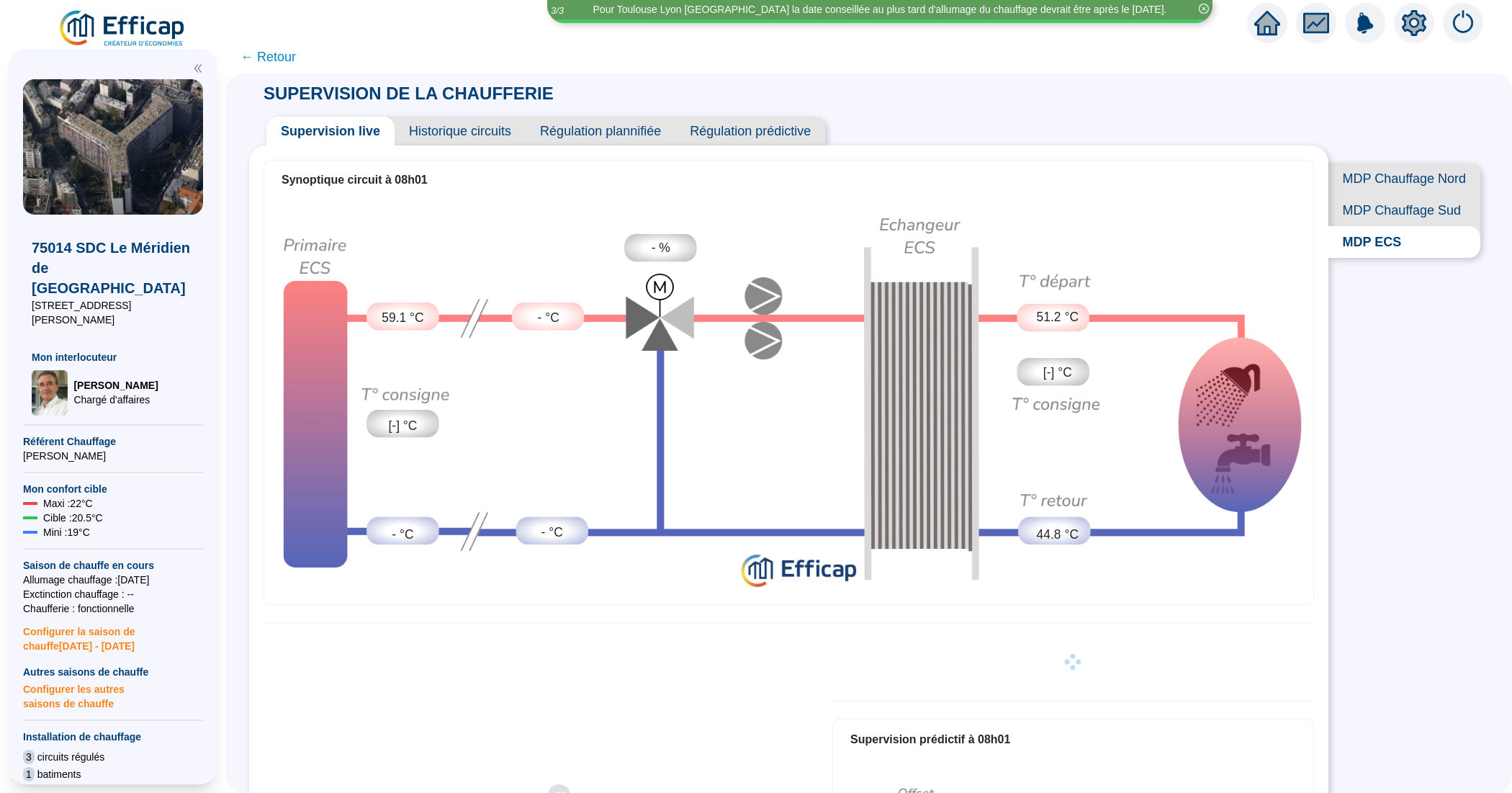
click at [445, 133] on span "Historique circuits" at bounding box center [460, 130] width 131 height 29
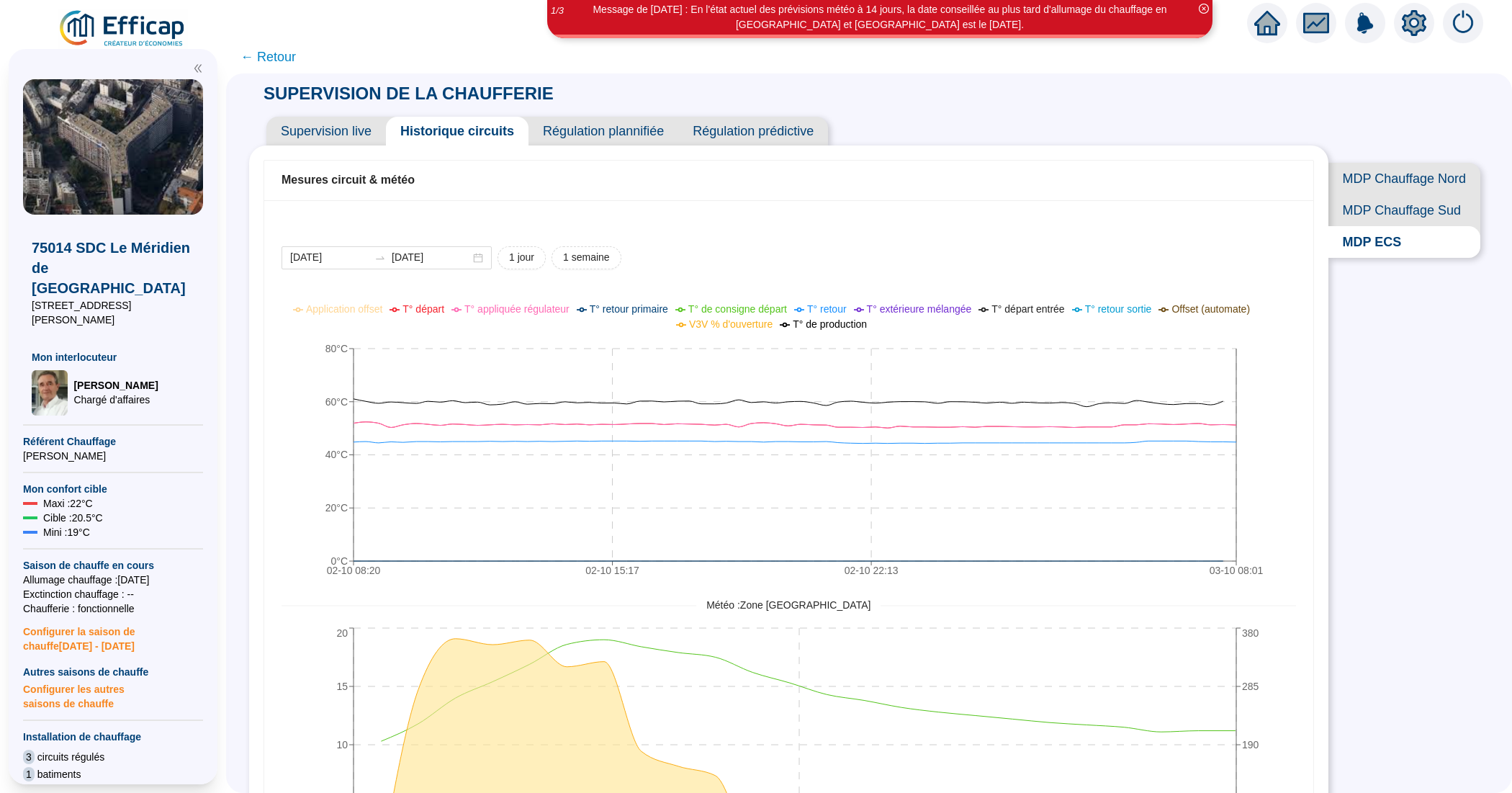
click at [1364, 180] on span "MDP Chauffage Nord" at bounding box center [1404, 178] width 152 height 32
